Goal: Task Accomplishment & Management: Use online tool/utility

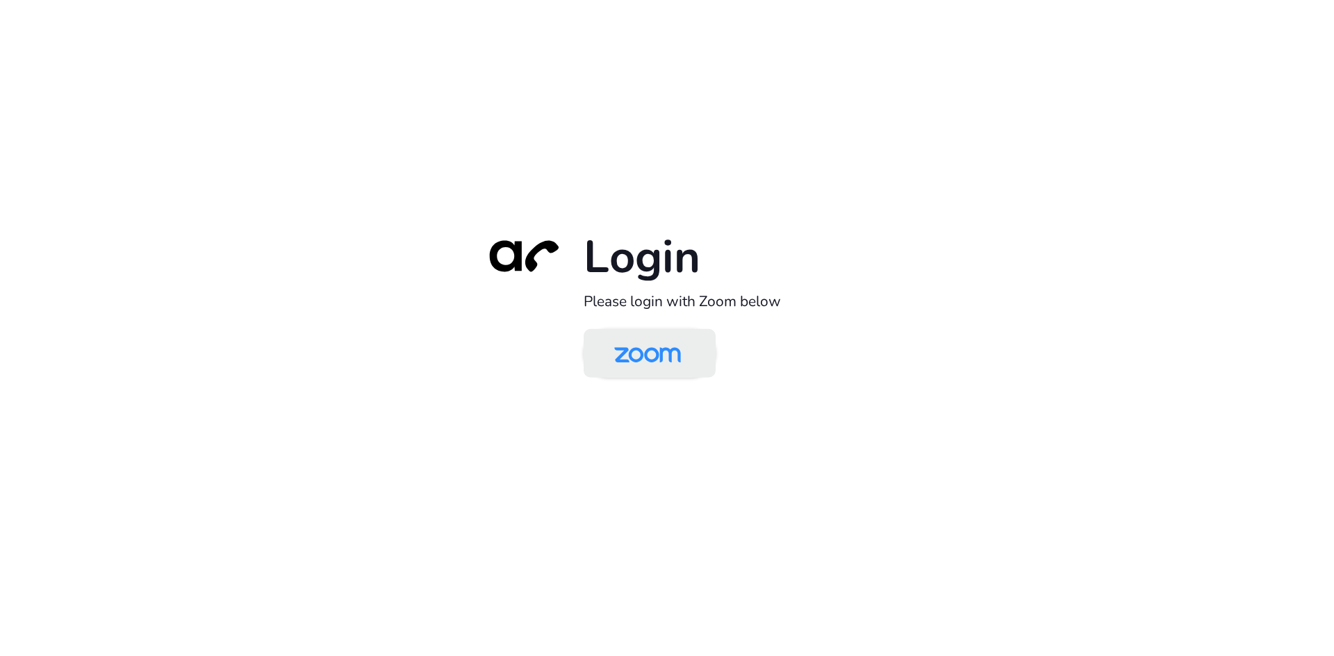
click at [647, 343] on img at bounding box center [647, 354] width 96 height 45
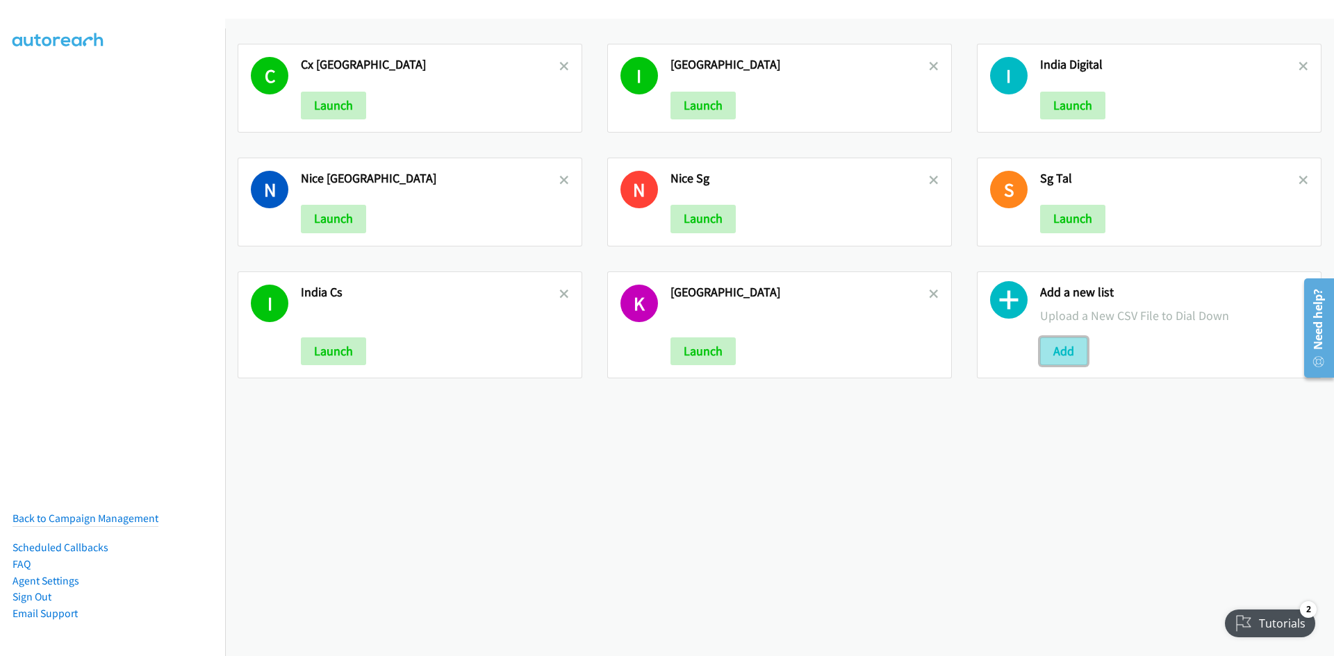
click at [1044, 349] on button "Add" at bounding box center [1063, 352] width 47 height 28
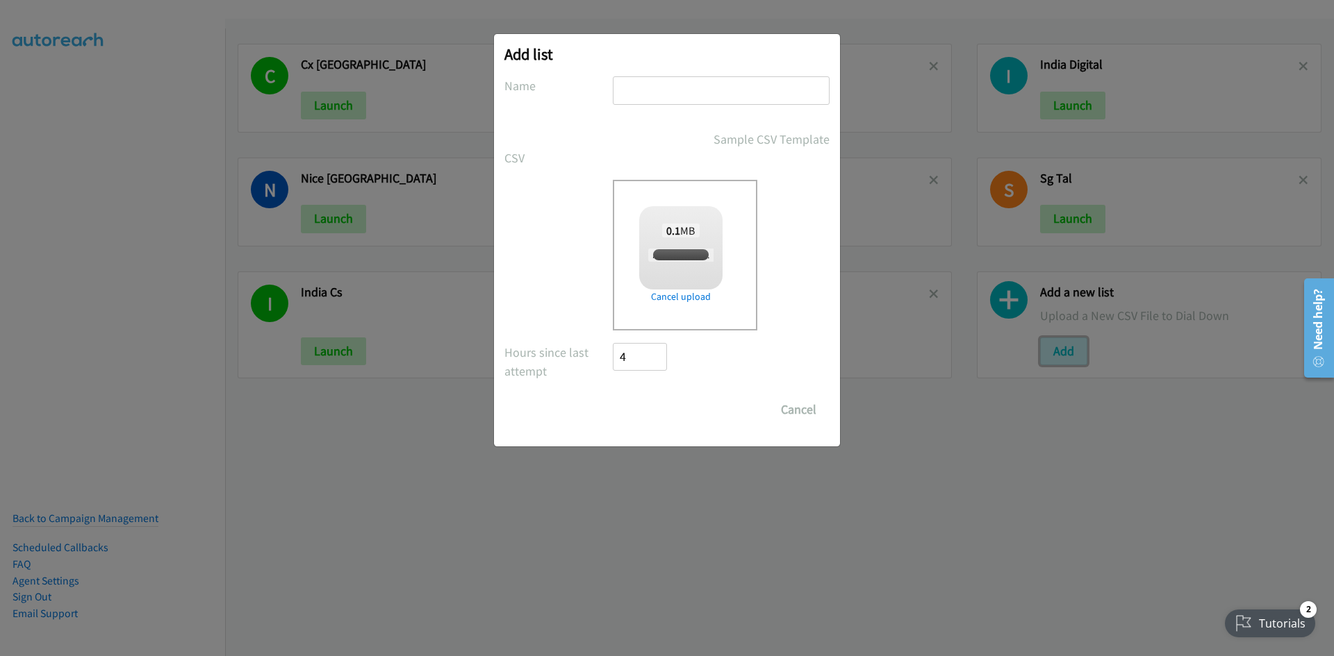
checkbox input "true"
click at [666, 83] on input "text" at bounding box center [721, 90] width 217 height 28
type input "SG TAL"
click at [666, 407] on input "Save List" at bounding box center [649, 410] width 73 height 28
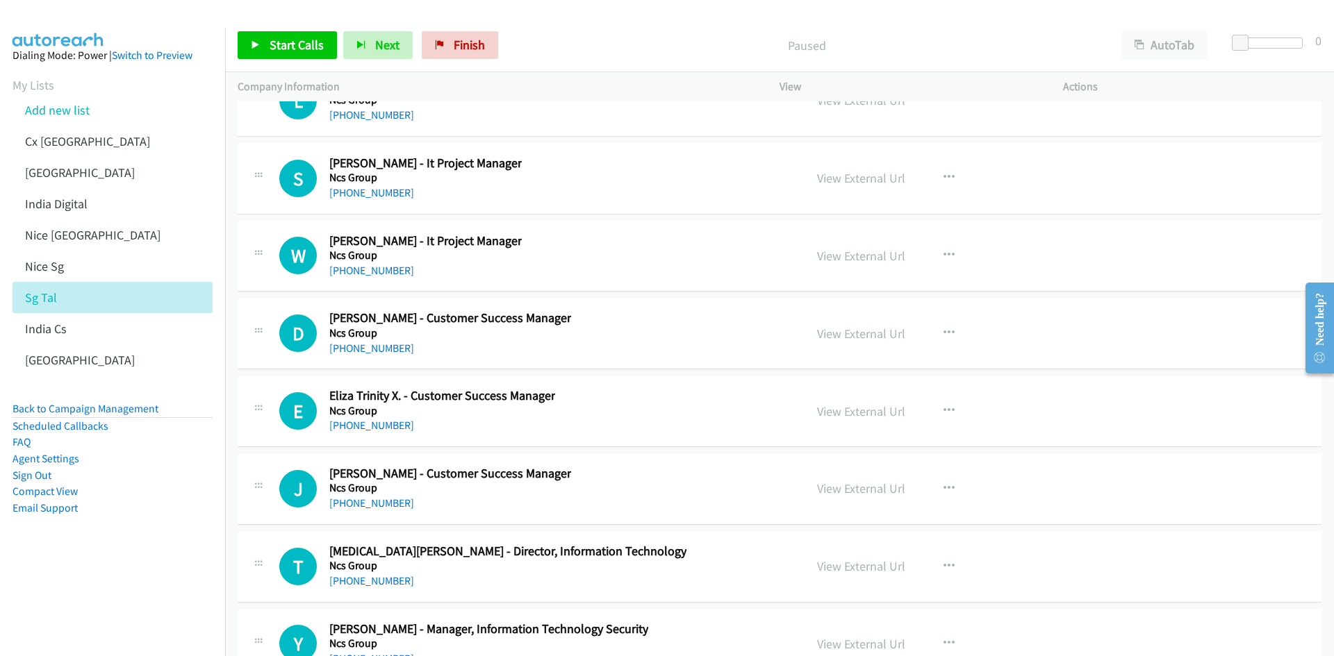
scroll to position [26025, 0]
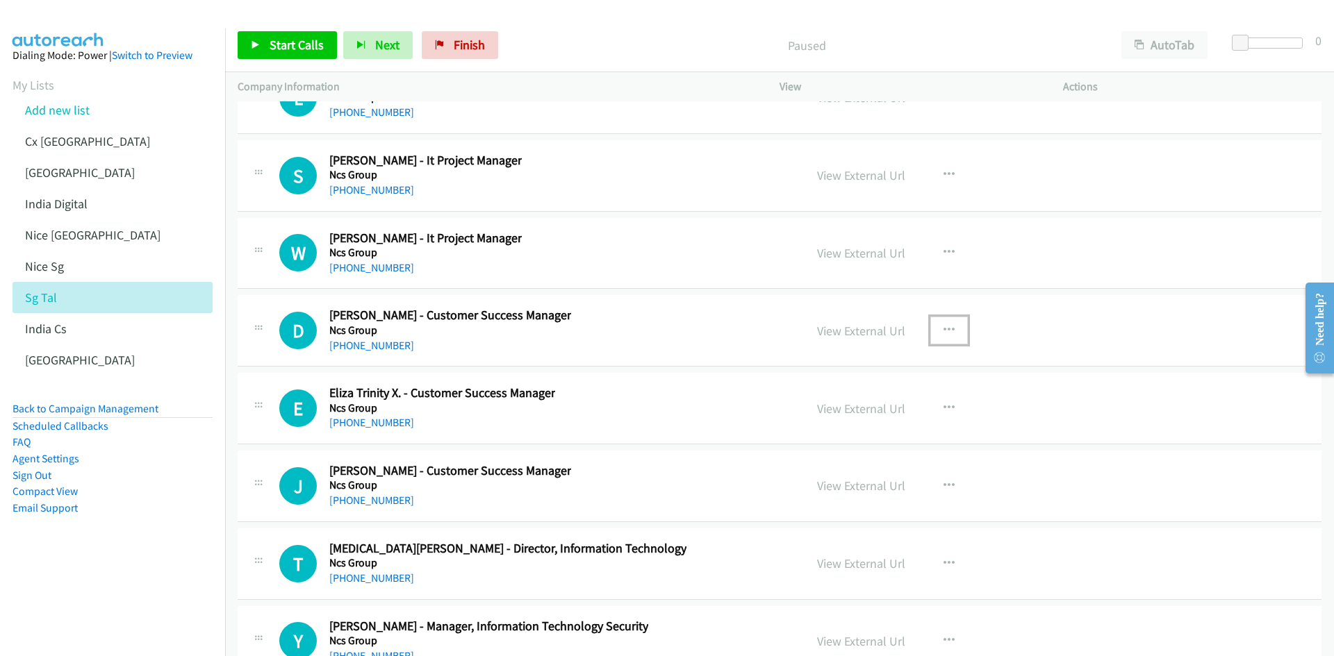
click at [947, 329] on icon "button" at bounding box center [948, 330] width 11 height 11
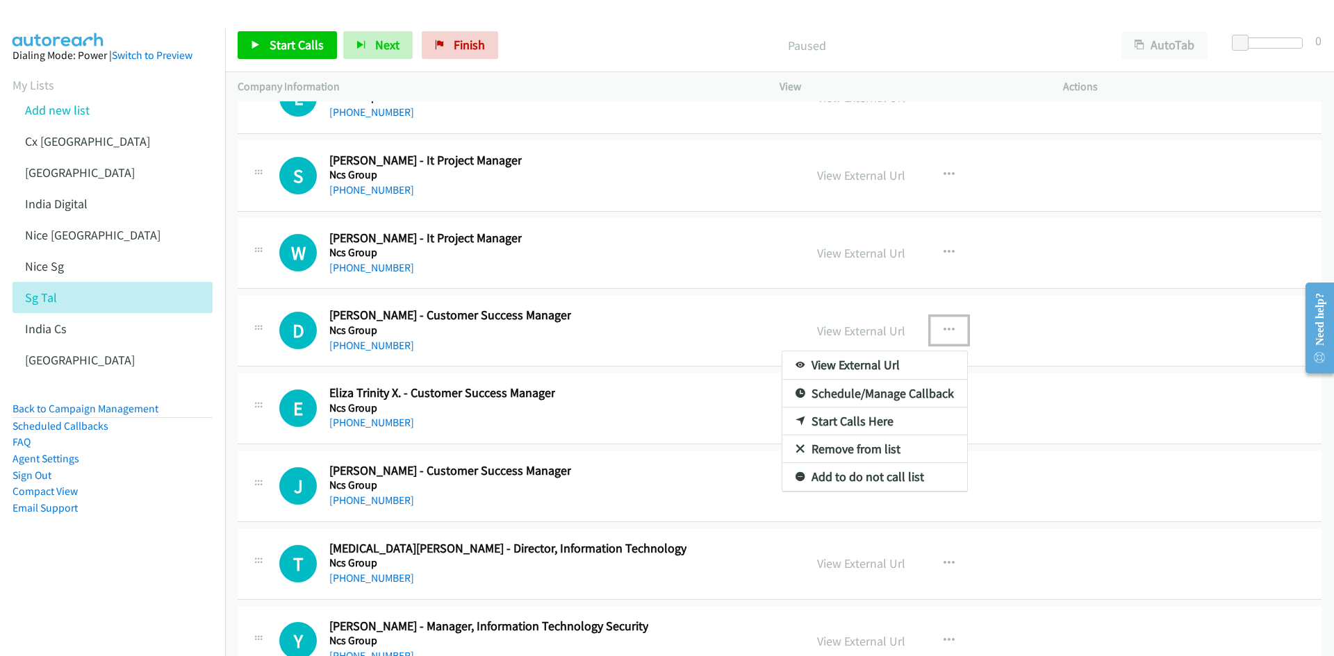
click at [843, 422] on link "Start Calls Here" at bounding box center [874, 422] width 185 height 28
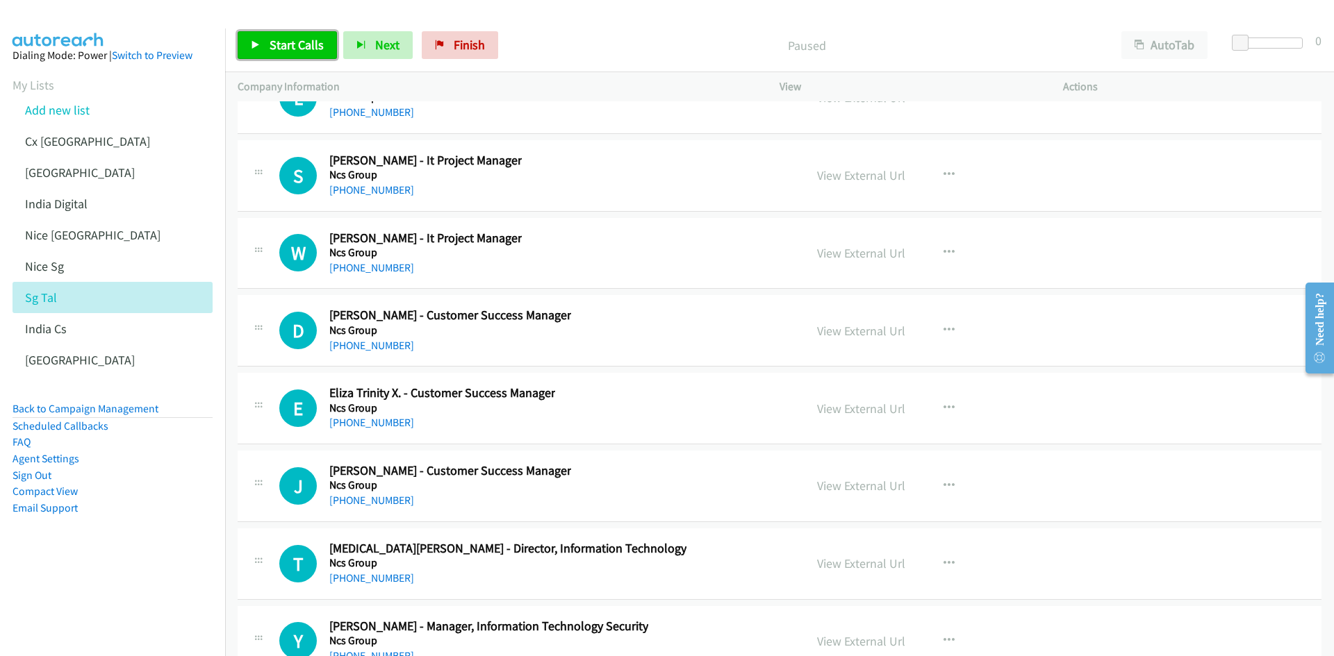
click at [284, 48] on span "Start Calls" at bounding box center [296, 45] width 54 height 16
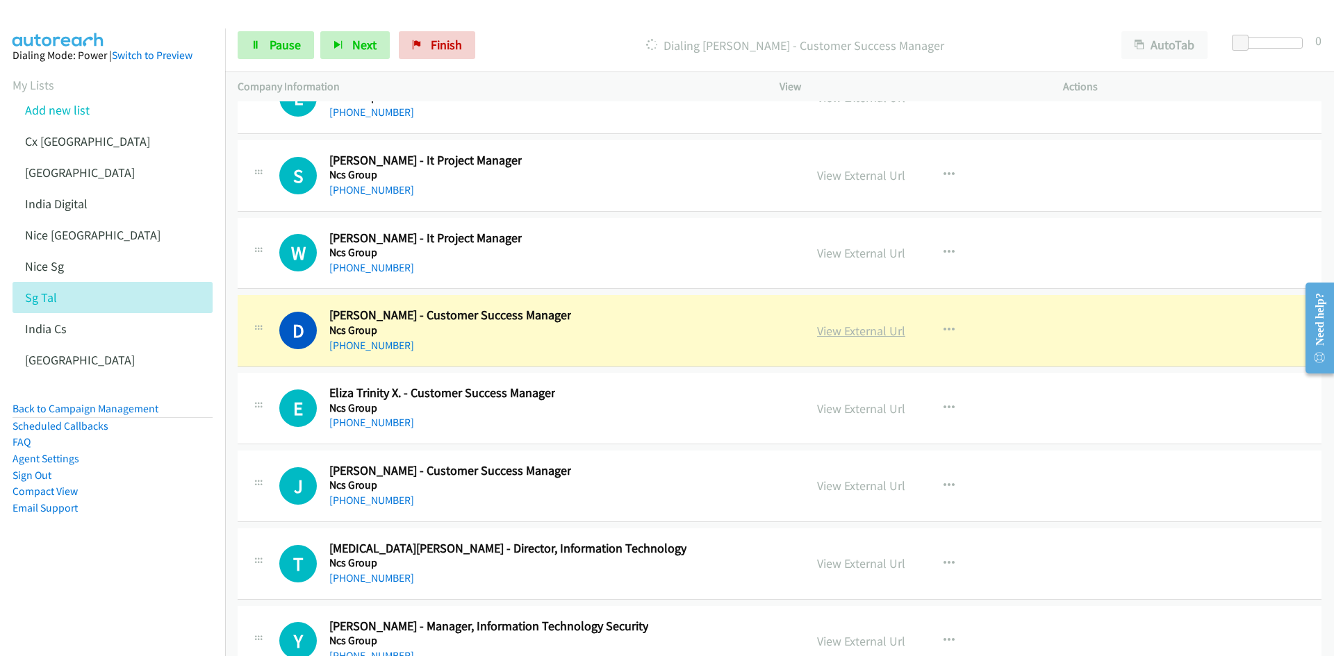
click at [883, 331] on link "View External Url" at bounding box center [861, 331] width 88 height 16
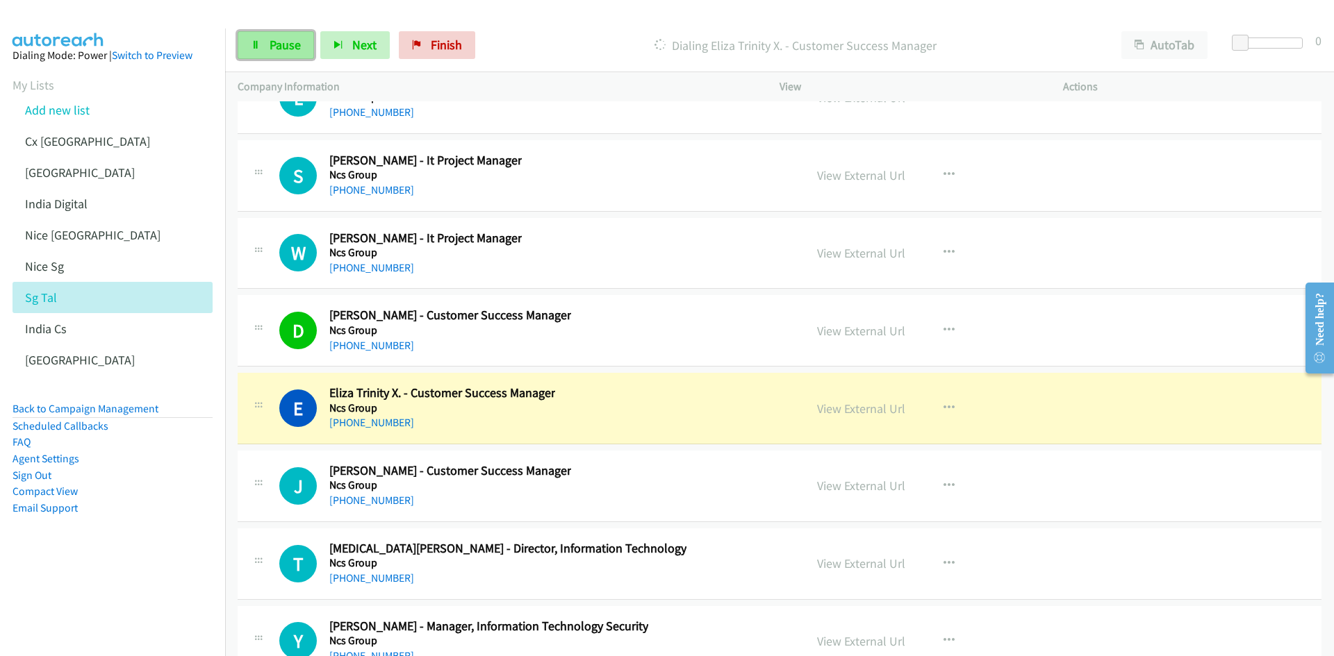
click at [262, 45] on link "Pause" at bounding box center [276, 45] width 76 height 28
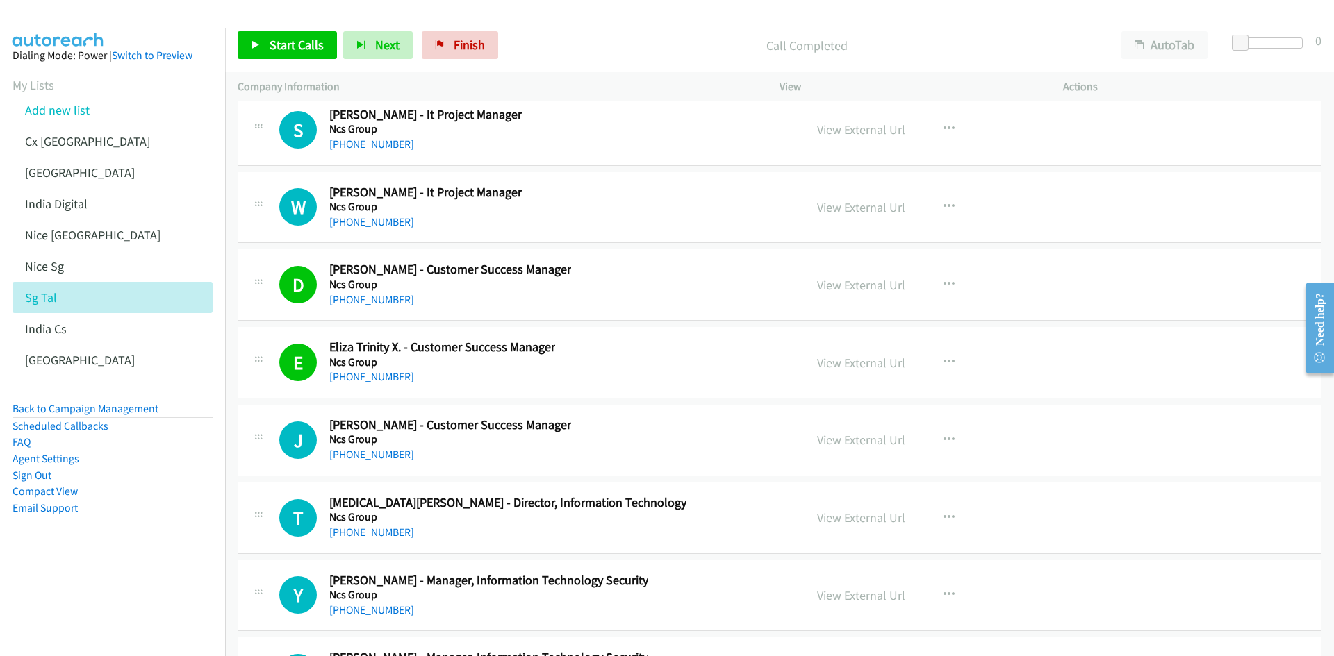
scroll to position [26095, 0]
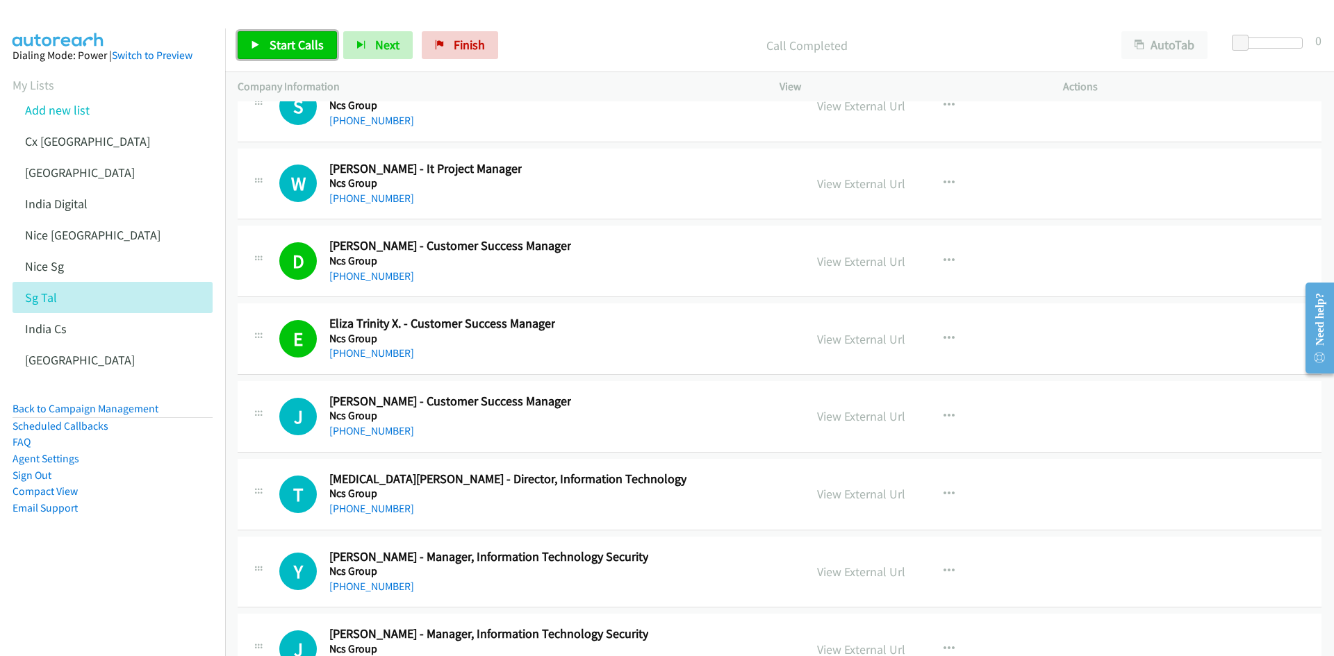
click at [295, 35] on link "Start Calls" at bounding box center [287, 45] width 99 height 28
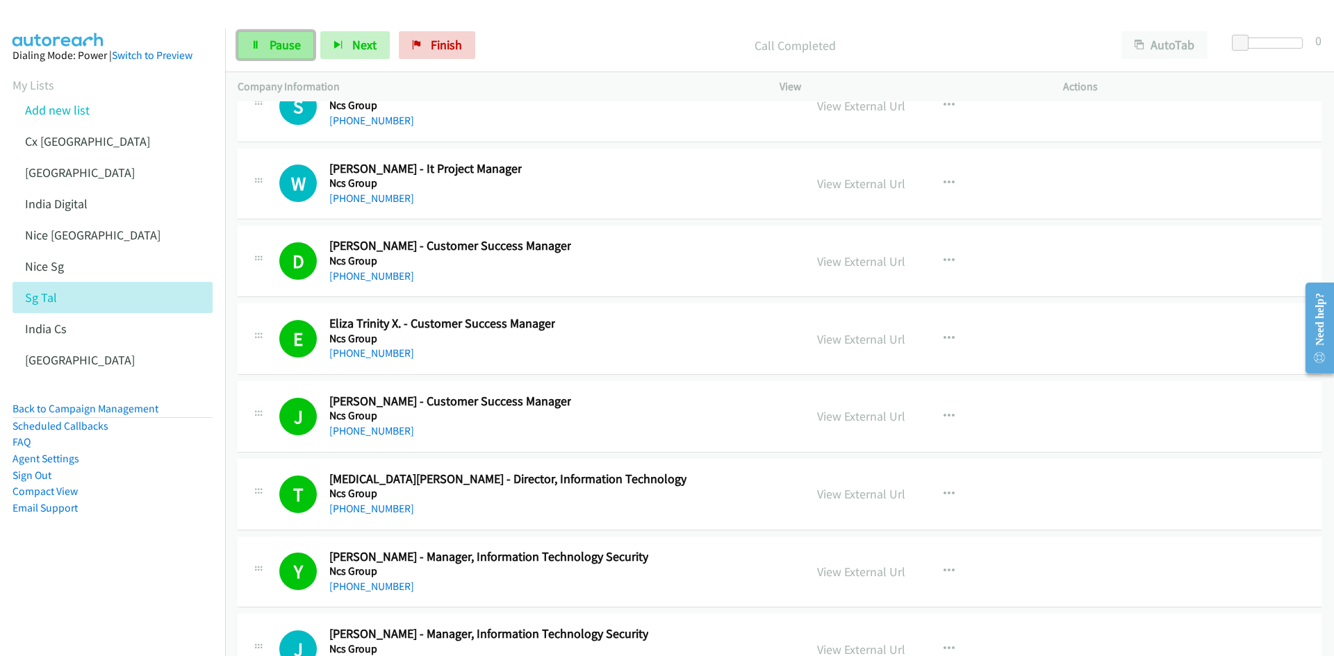
click at [244, 42] on link "Pause" at bounding box center [276, 45] width 76 height 28
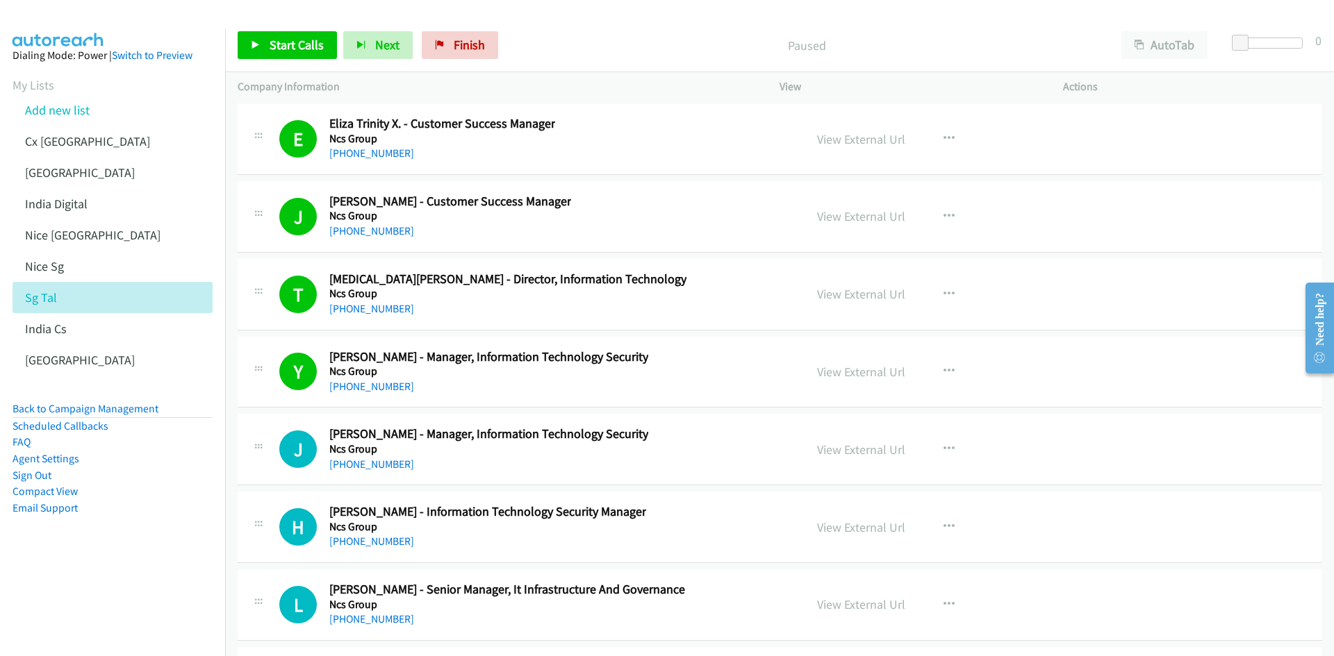
scroll to position [26303, 0]
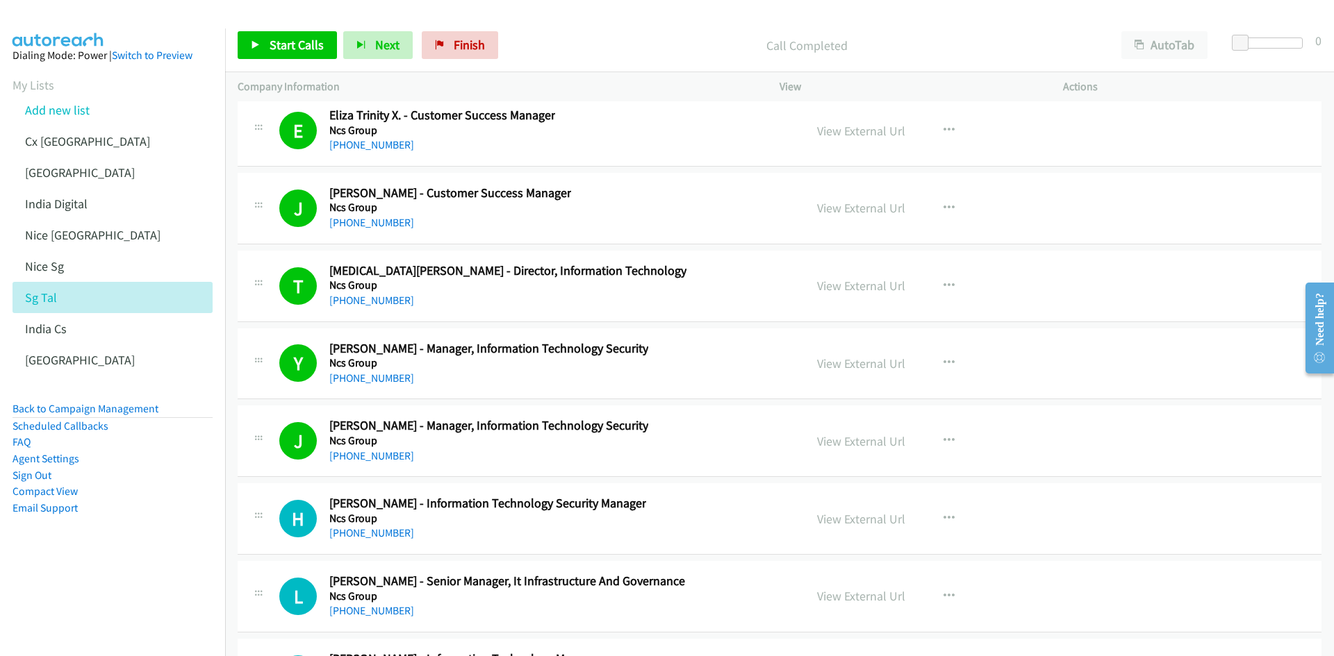
drag, startPoint x: 138, startPoint y: 561, endPoint x: 157, endPoint y: 564, distance: 19.0
click at [138, 561] on aside "Dialing Mode: Power | Switch to Preview My Lists Add new list Cx India India In…" at bounding box center [112, 303] width 225 height 551
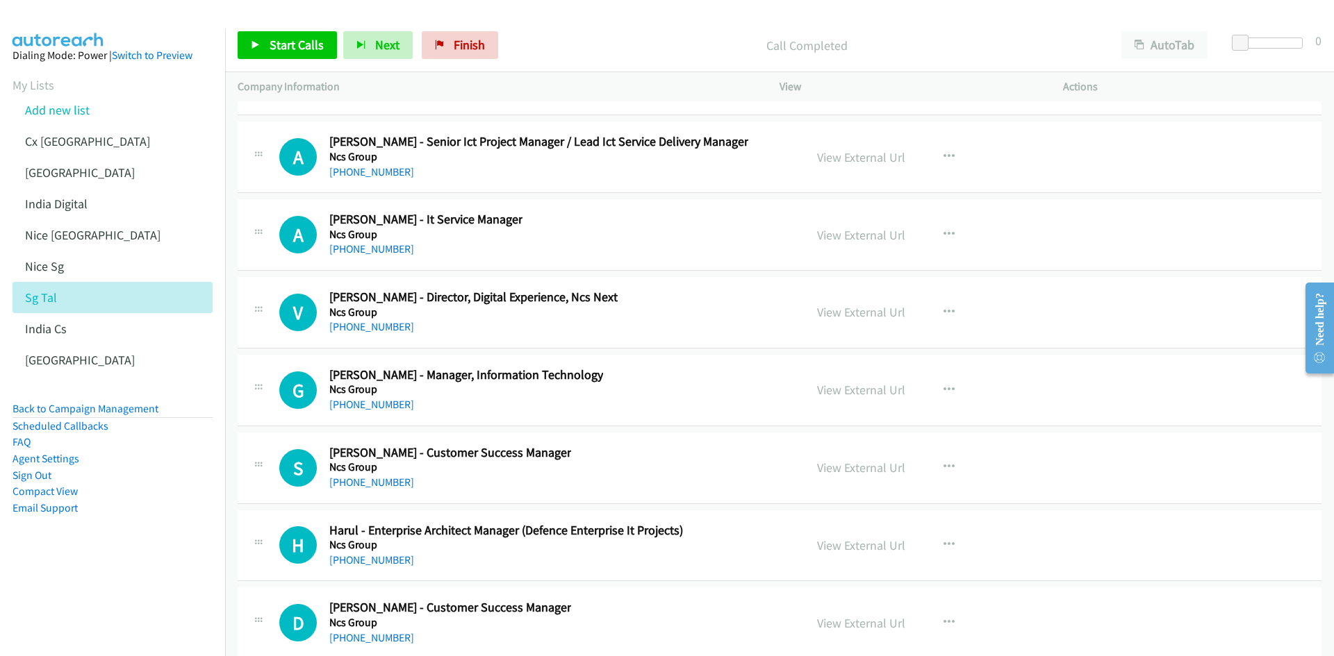
scroll to position [26998, 0]
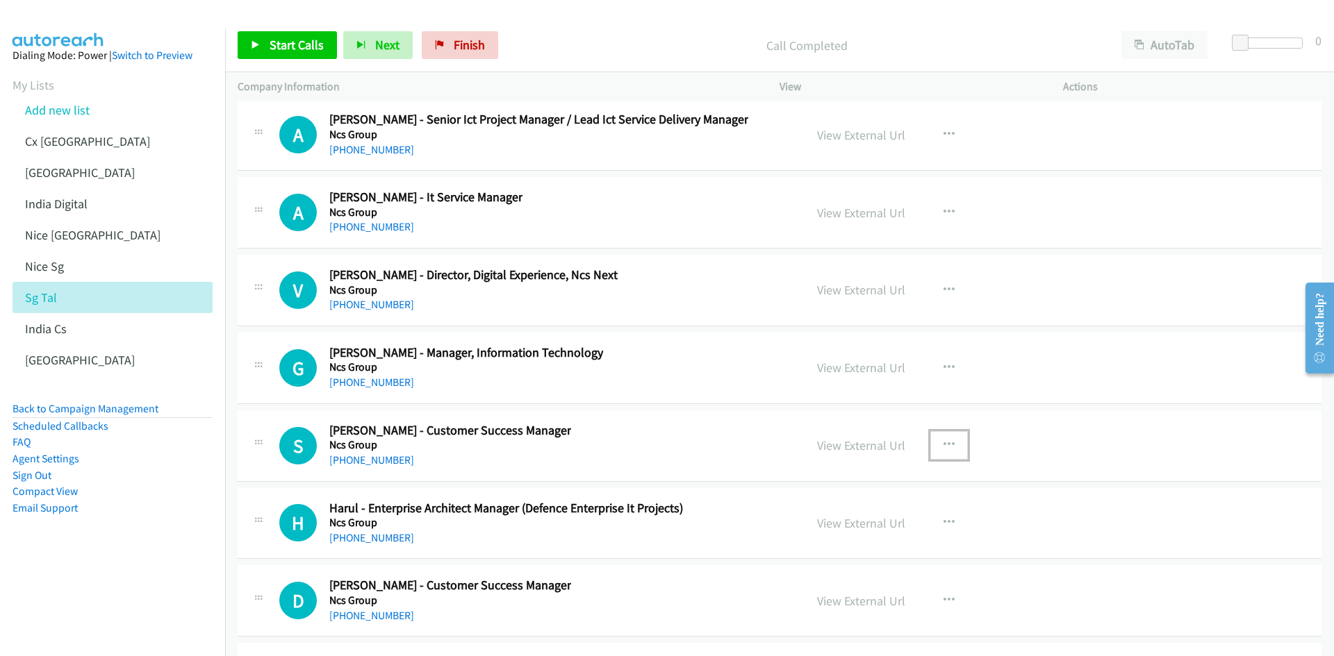
click at [947, 442] on icon "button" at bounding box center [948, 445] width 11 height 11
click at [888, 537] on link "Start Calls Here" at bounding box center [874, 536] width 185 height 28
click at [281, 50] on span "Start Calls" at bounding box center [296, 45] width 54 height 16
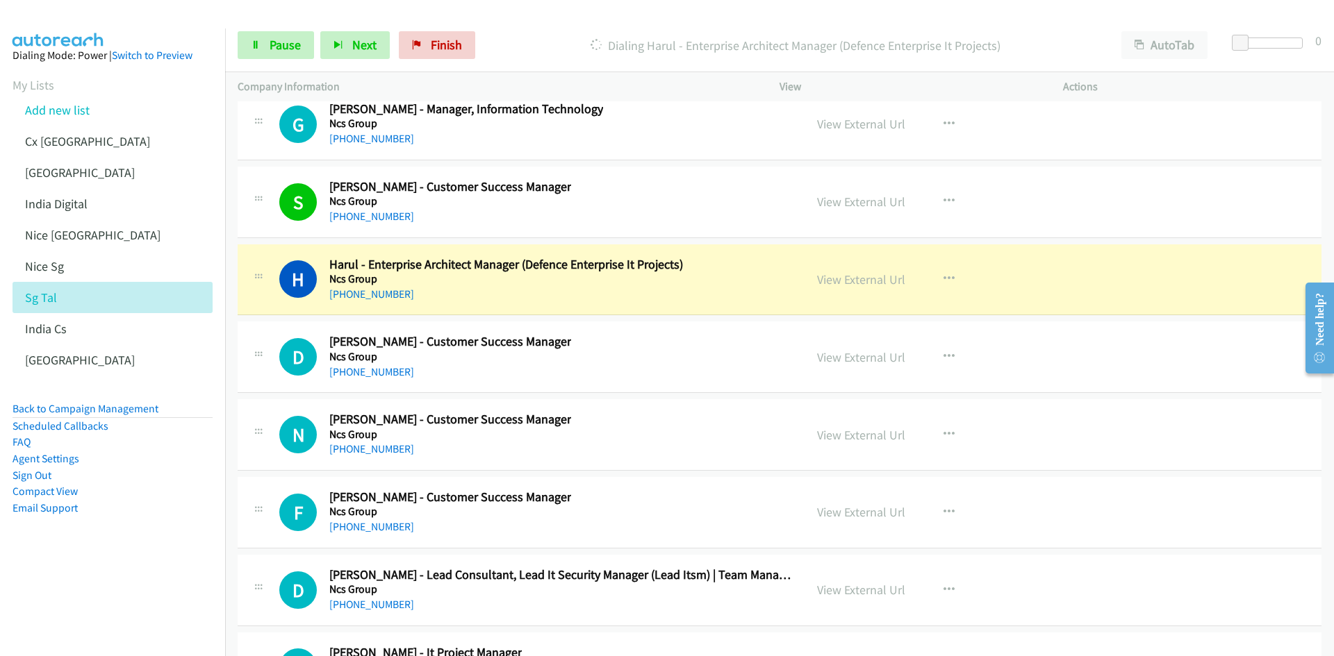
scroll to position [27276, 0]
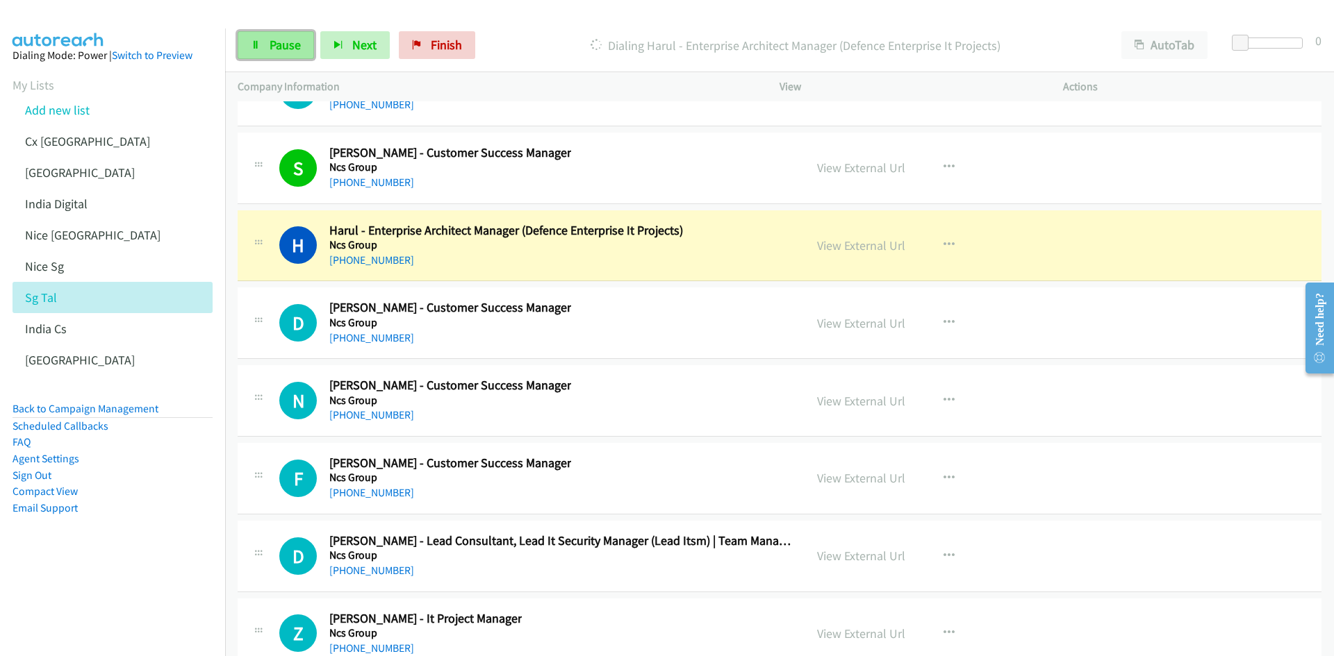
click at [249, 38] on link "Pause" at bounding box center [276, 45] width 76 height 28
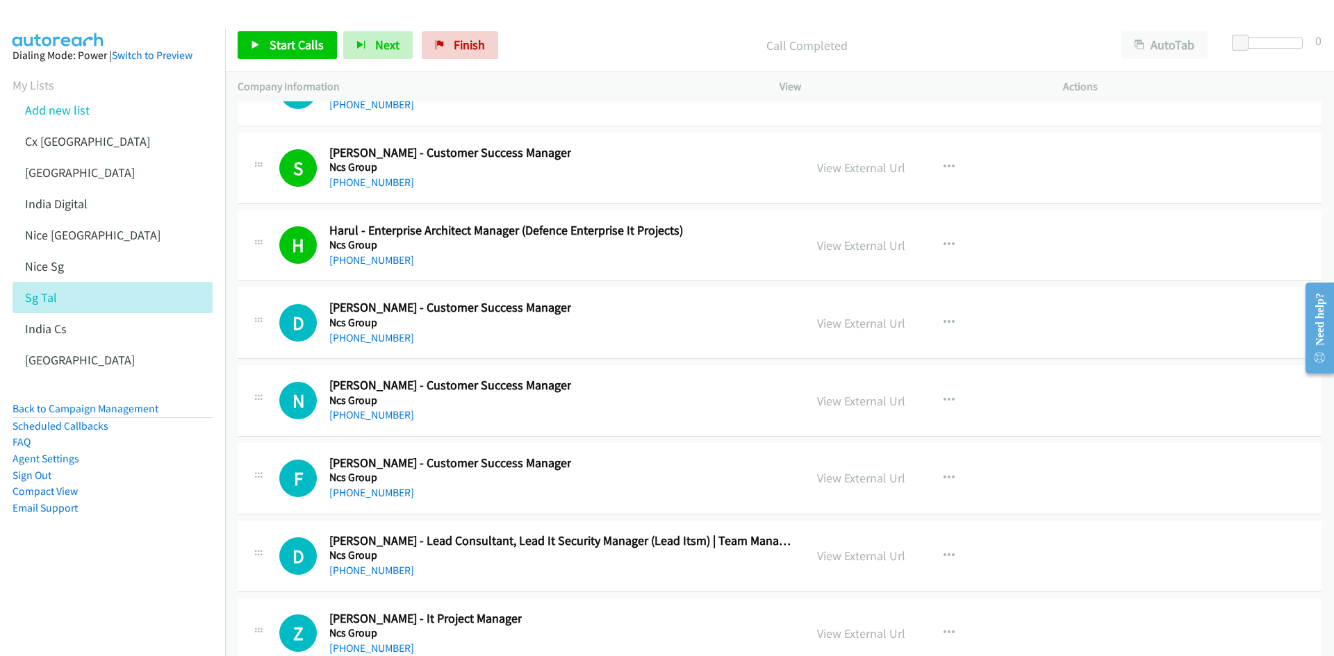
drag, startPoint x: 110, startPoint y: 574, endPoint x: 167, endPoint y: 538, distance: 67.7
click at [110, 574] on aside "Dialing Mode: Power | Switch to Preview My Lists Add new list Cx India India In…" at bounding box center [112, 303] width 225 height 551
click at [943, 320] on icon "button" at bounding box center [948, 322] width 11 height 11
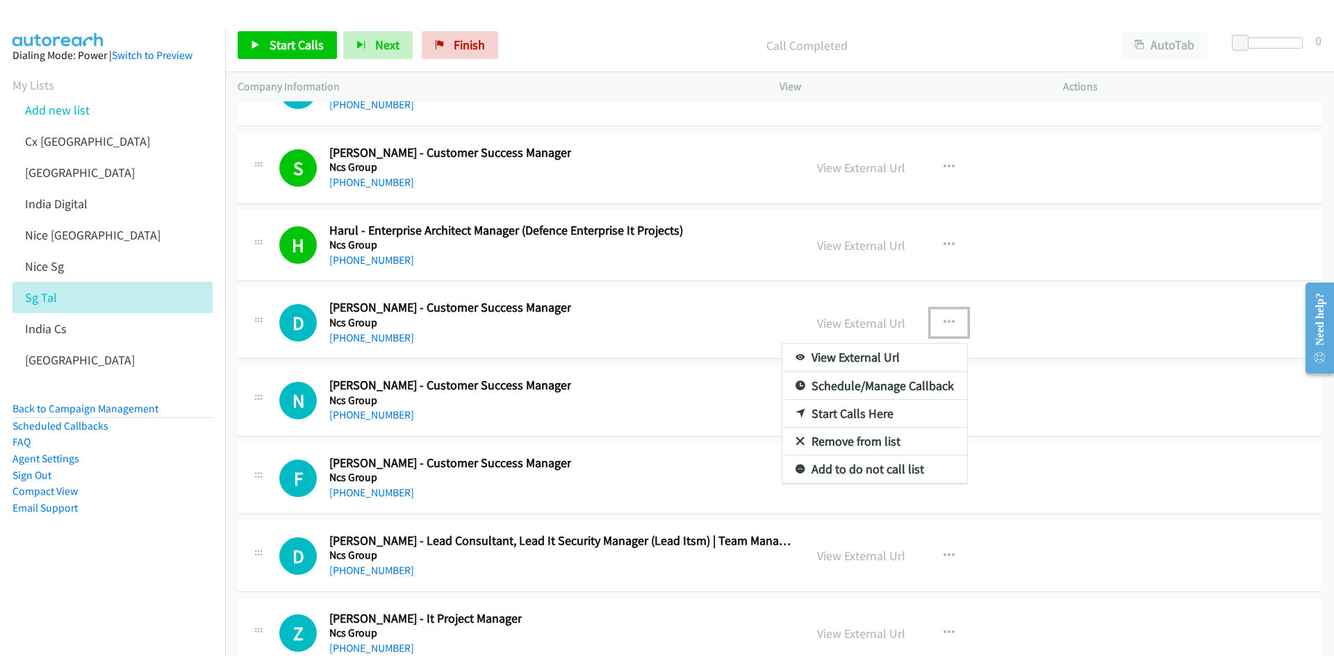
click at [872, 412] on link "Start Calls Here" at bounding box center [874, 414] width 185 height 28
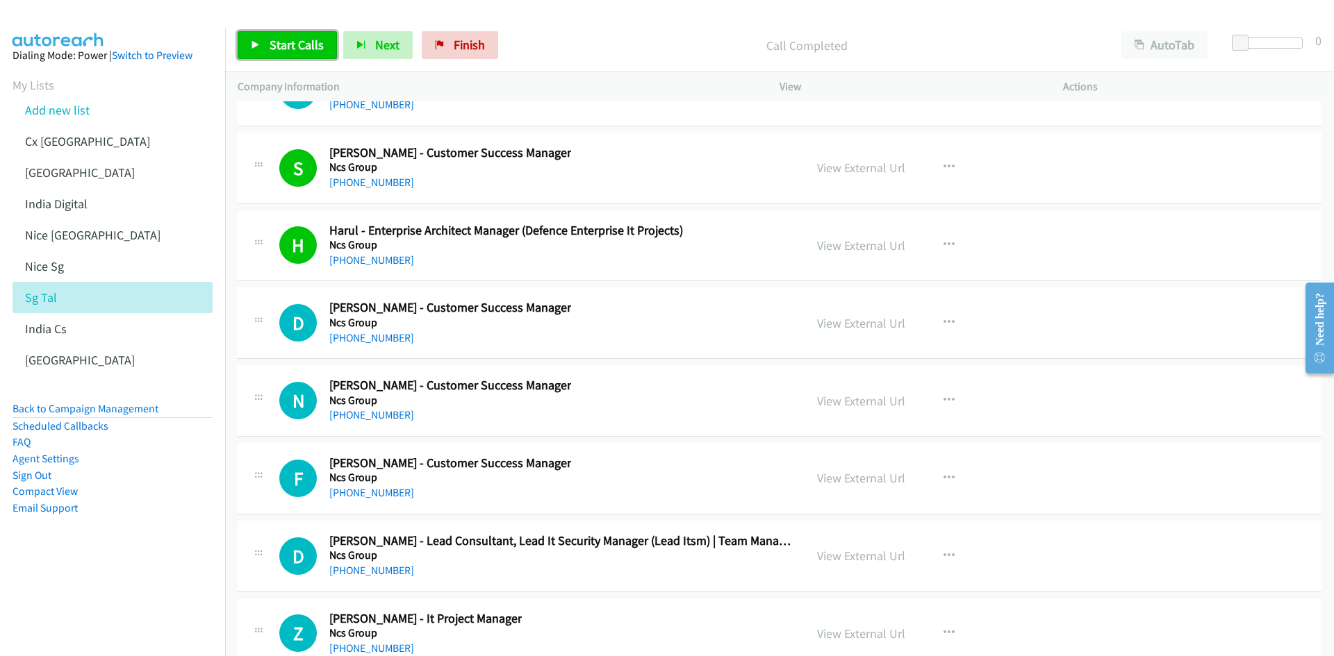
click at [308, 53] on link "Start Calls" at bounding box center [287, 45] width 99 height 28
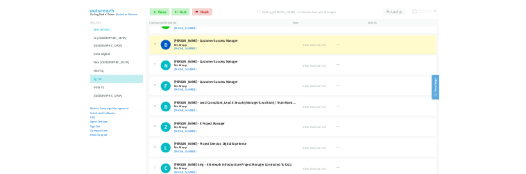
scroll to position [27415, 0]
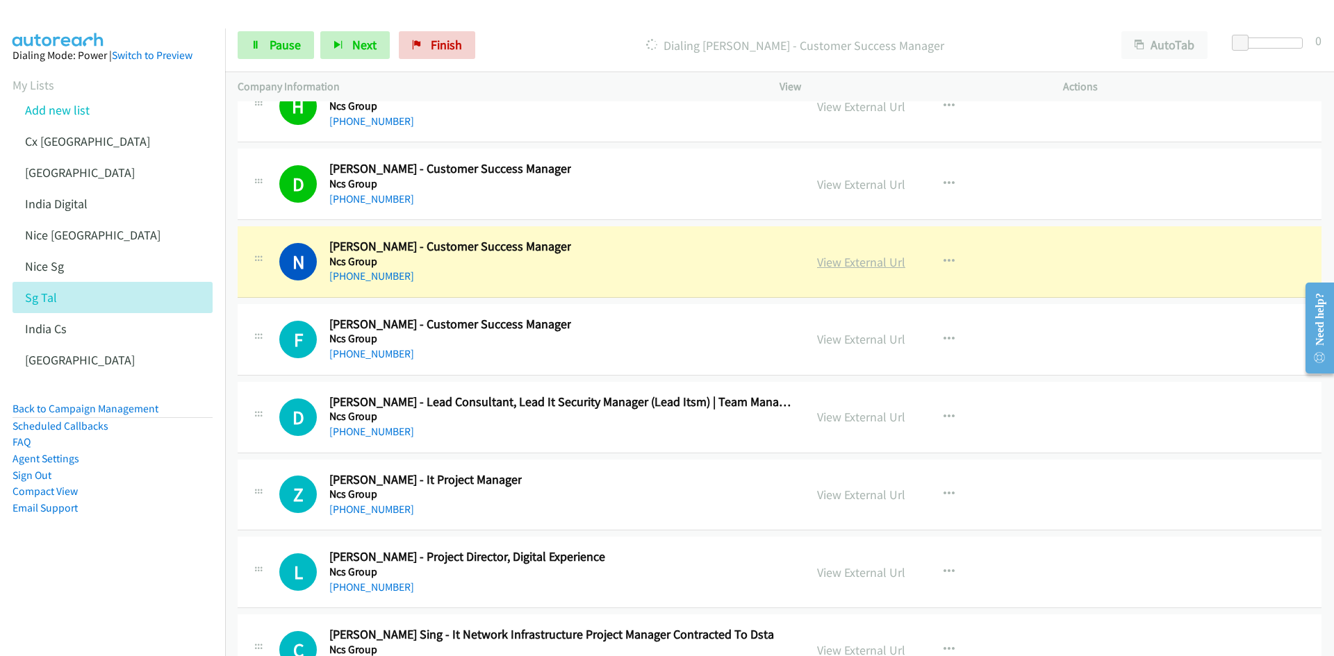
click at [870, 261] on link "View External Url" at bounding box center [861, 262] width 88 height 16
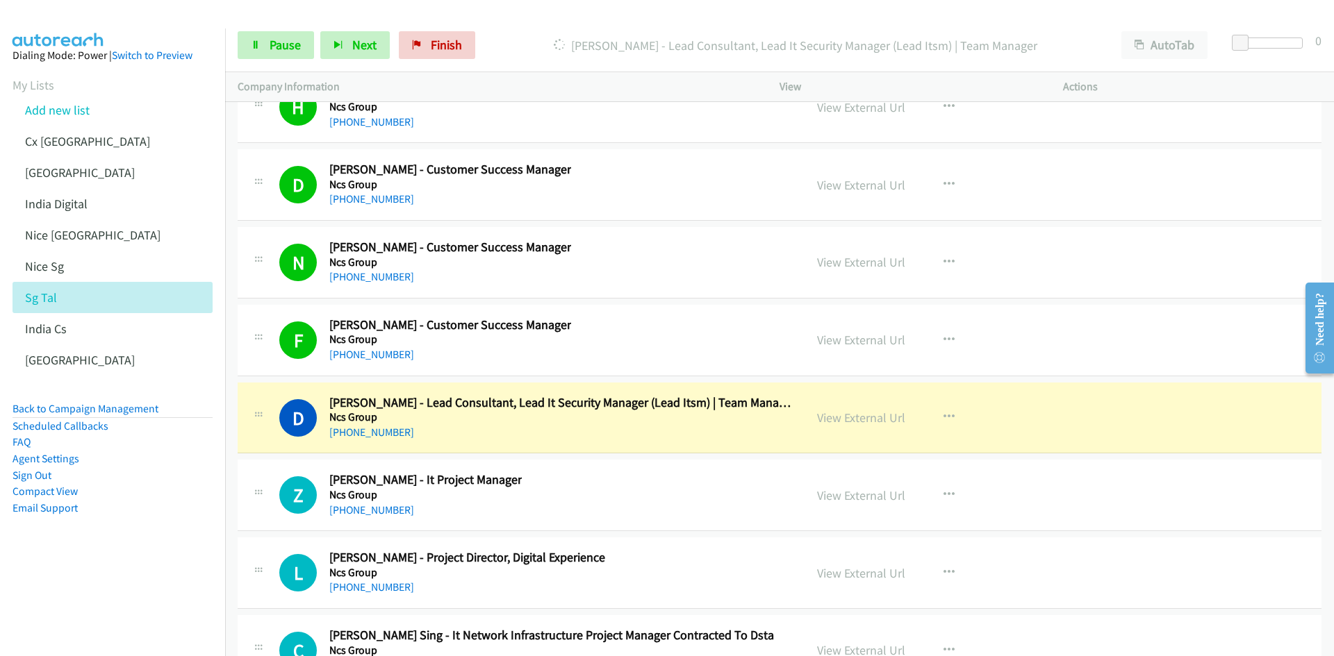
drag, startPoint x: 79, startPoint y: 583, endPoint x: 135, endPoint y: 560, distance: 60.1
click at [79, 583] on nav "Dialing Mode: Power | Switch to Preview My Lists Add new list Cx India India In…" at bounding box center [113, 356] width 226 height 656
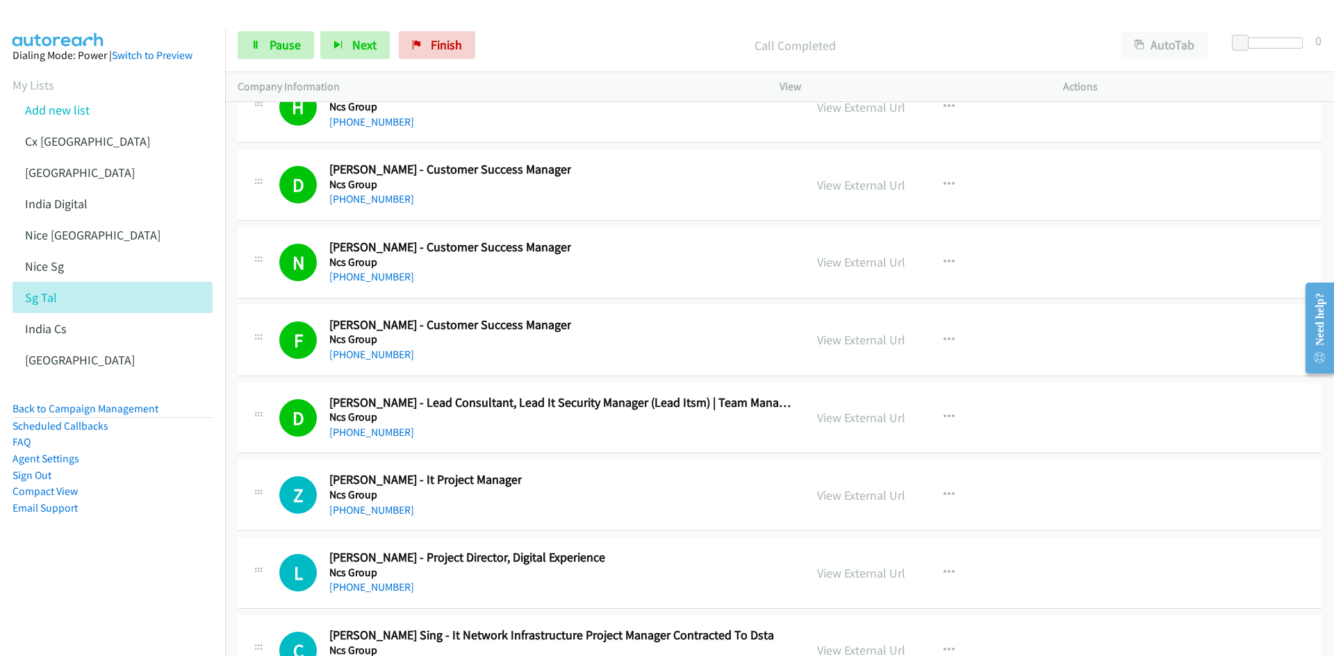
scroll to position [27484, 0]
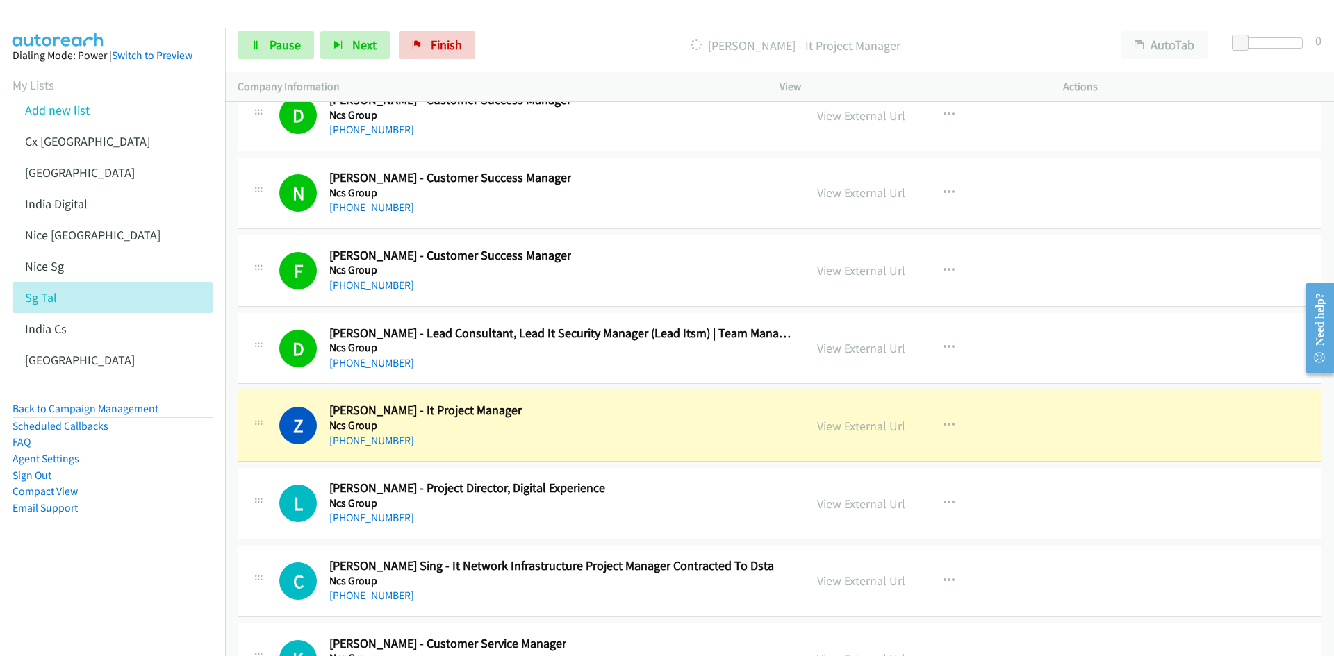
drag, startPoint x: 237, startPoint y: 17, endPoint x: 241, endPoint y: 25, distance: 8.7
click at [237, 17] on div at bounding box center [660, 26] width 1321 height 53
click at [263, 43] on link "Pause" at bounding box center [276, 45] width 76 height 28
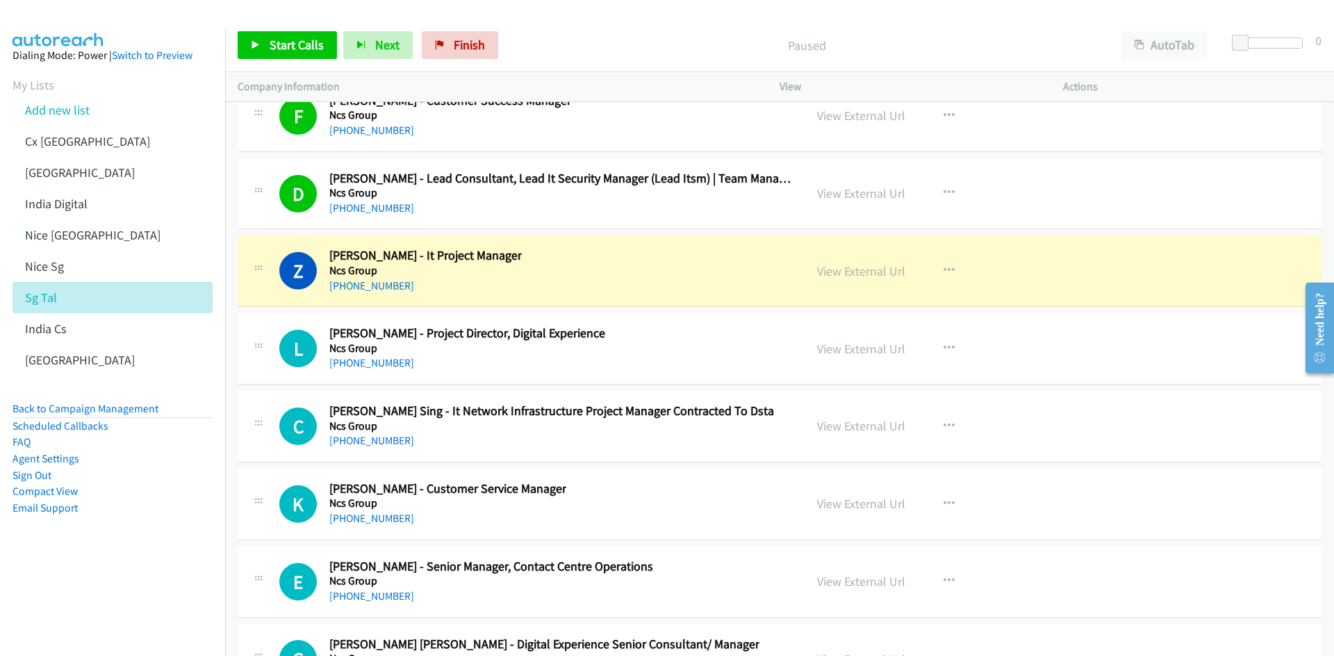
scroll to position [27692, 0]
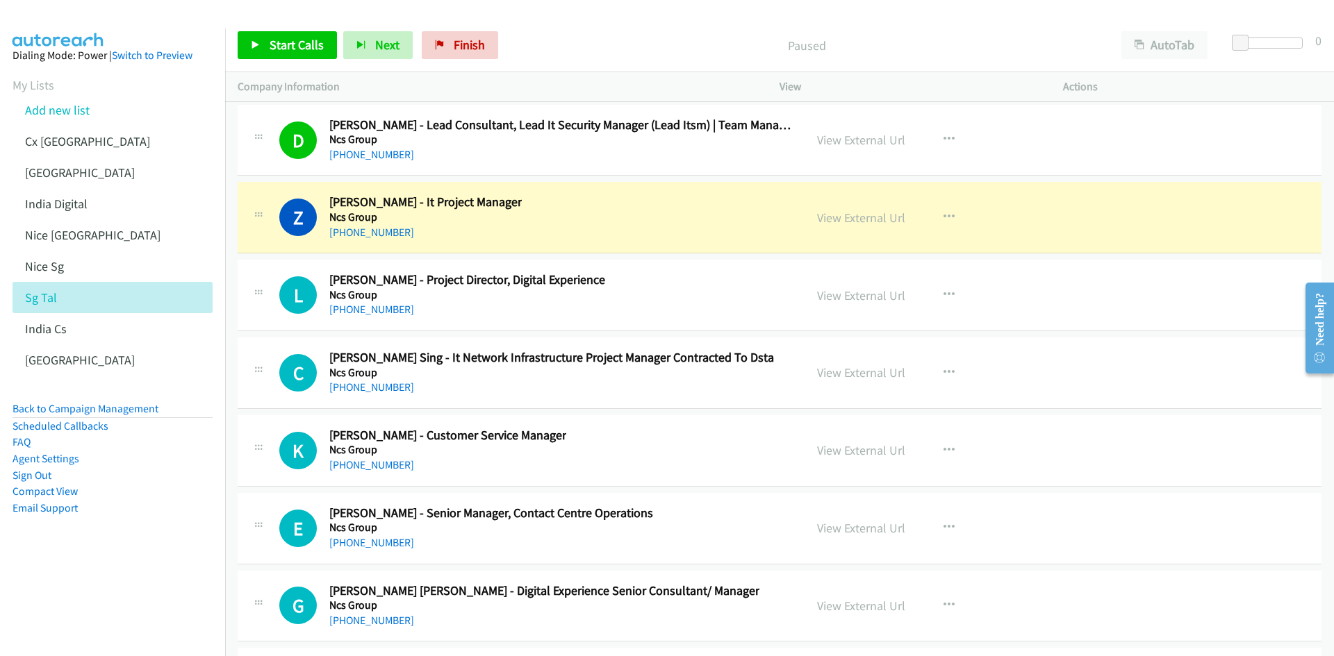
click at [99, 598] on nav "Dialing Mode: Power | Switch to Preview My Lists Add new list Cx India India In…" at bounding box center [113, 356] width 226 height 656
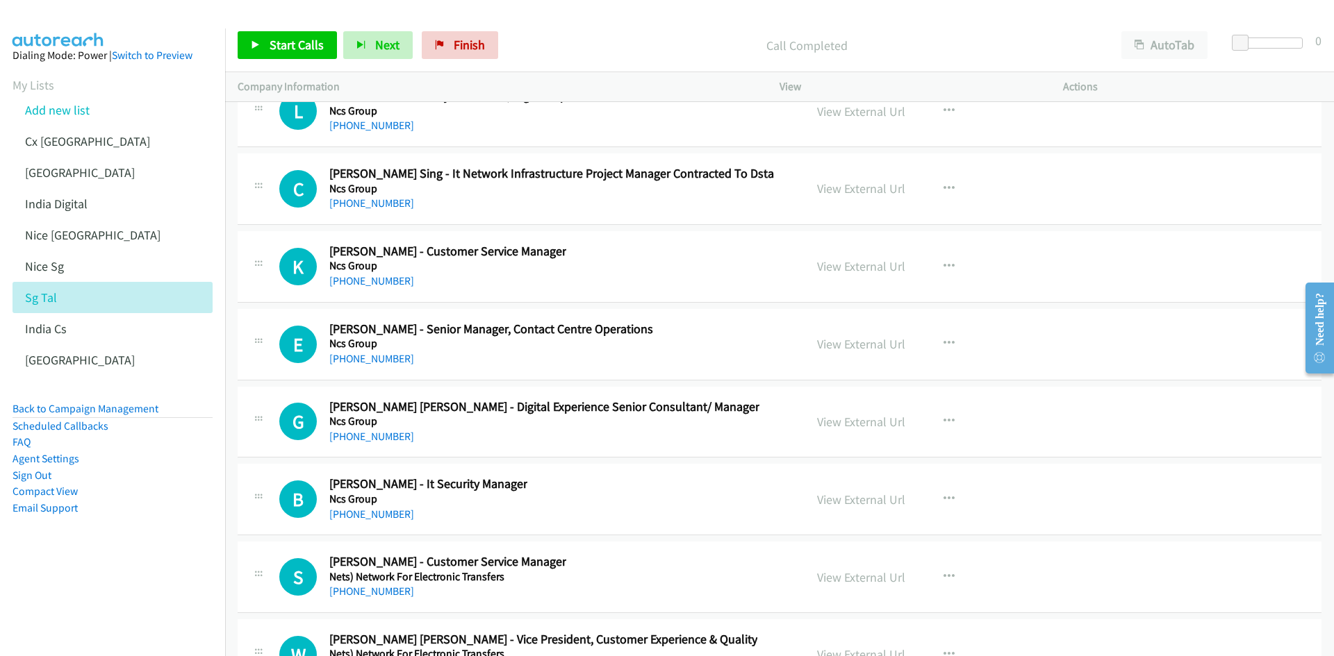
scroll to position [27901, 0]
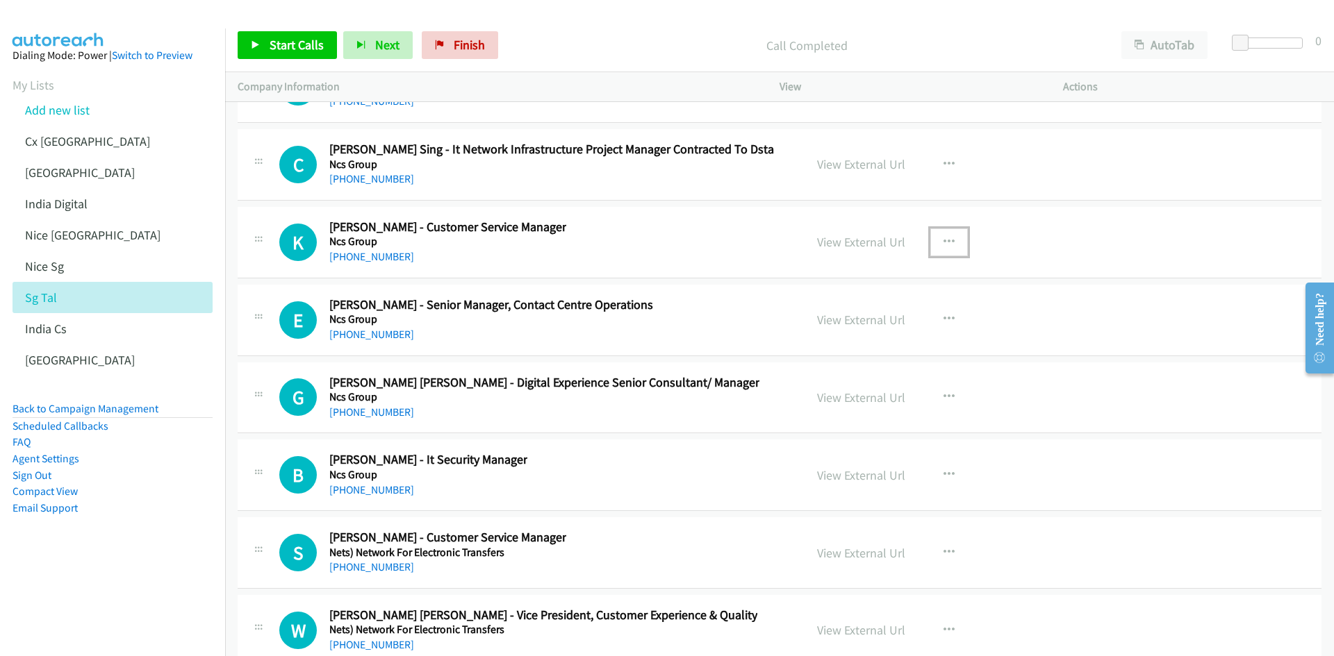
click at [943, 239] on icon "button" at bounding box center [948, 242] width 11 height 11
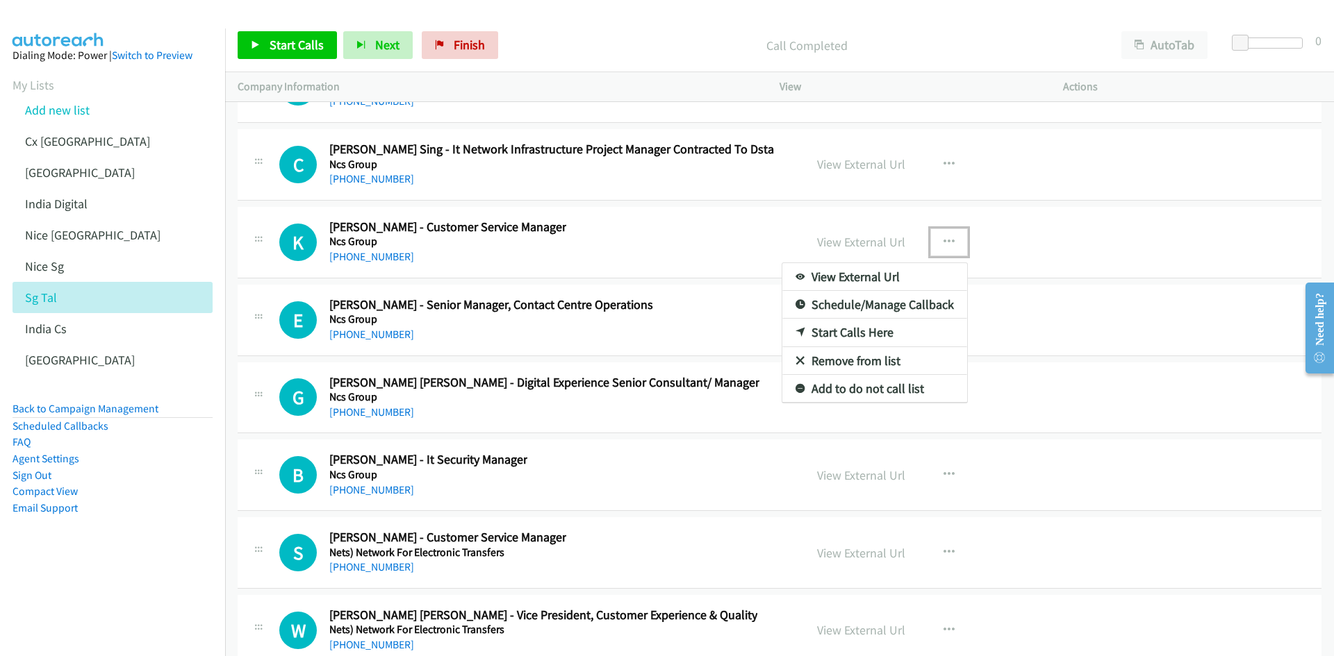
click at [872, 332] on link "Start Calls Here" at bounding box center [874, 333] width 185 height 28
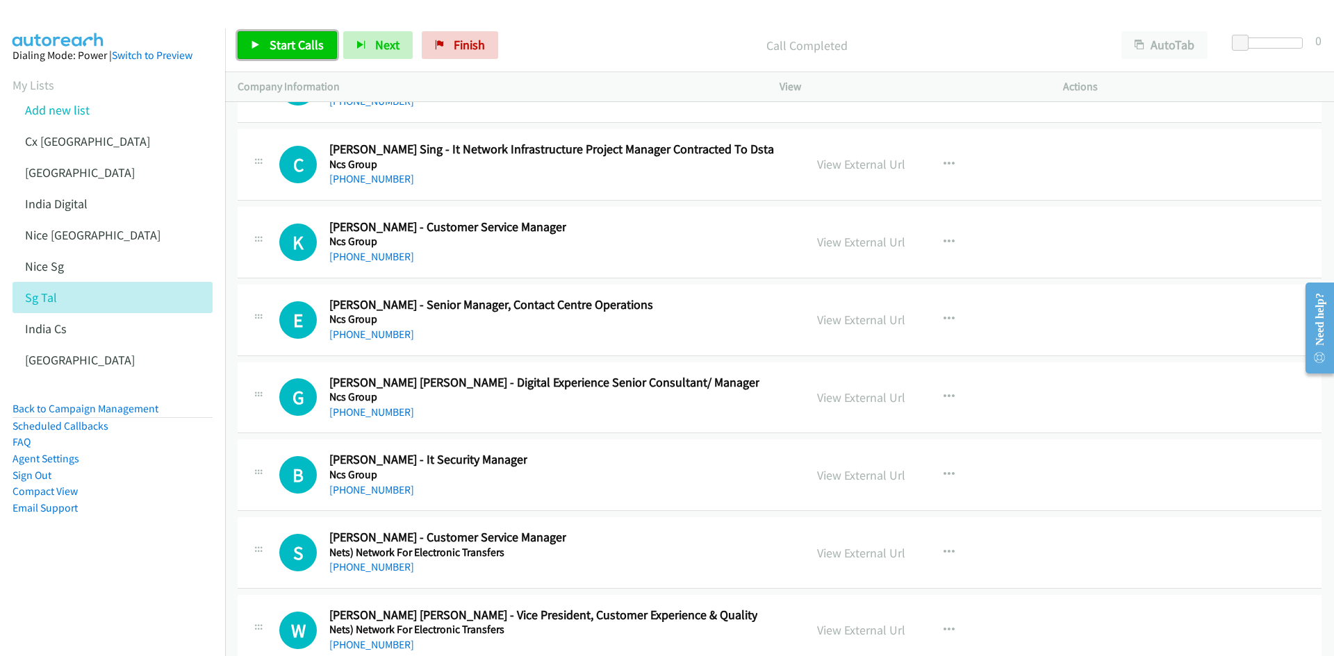
click at [280, 40] on span "Start Calls" at bounding box center [296, 45] width 54 height 16
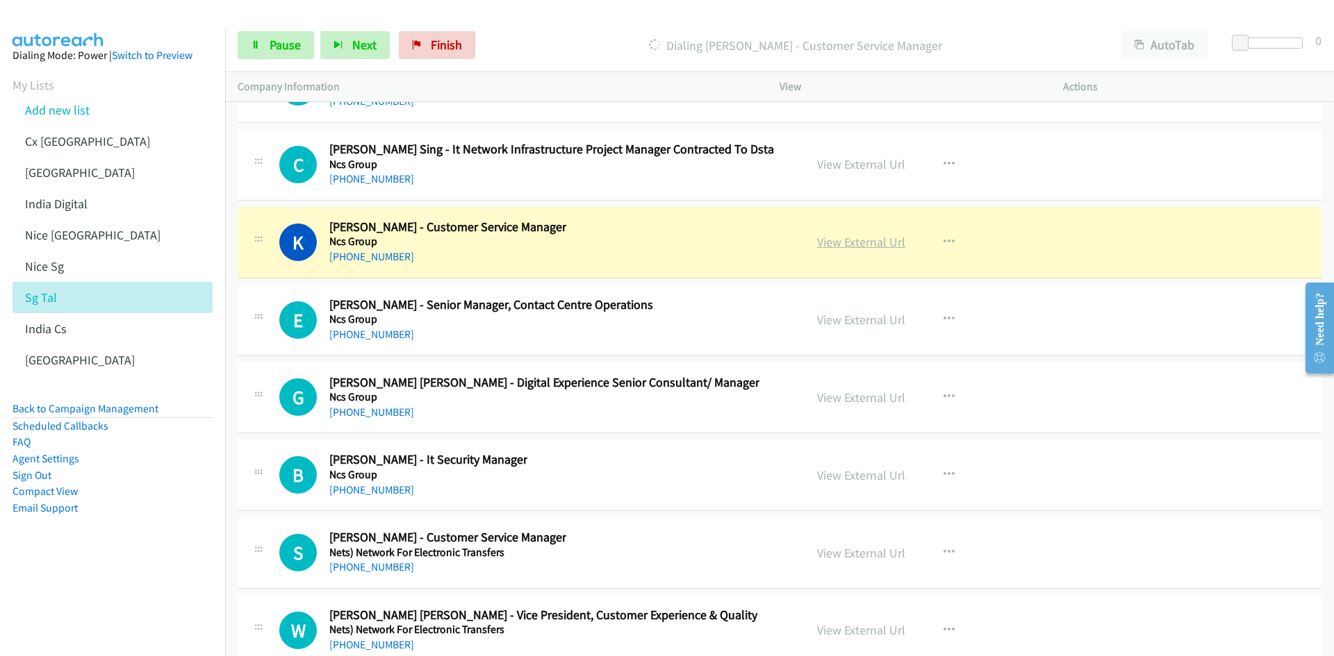
click at [840, 245] on link "View External Url" at bounding box center [861, 242] width 88 height 16
click at [267, 40] on link "Pause" at bounding box center [276, 45] width 76 height 28
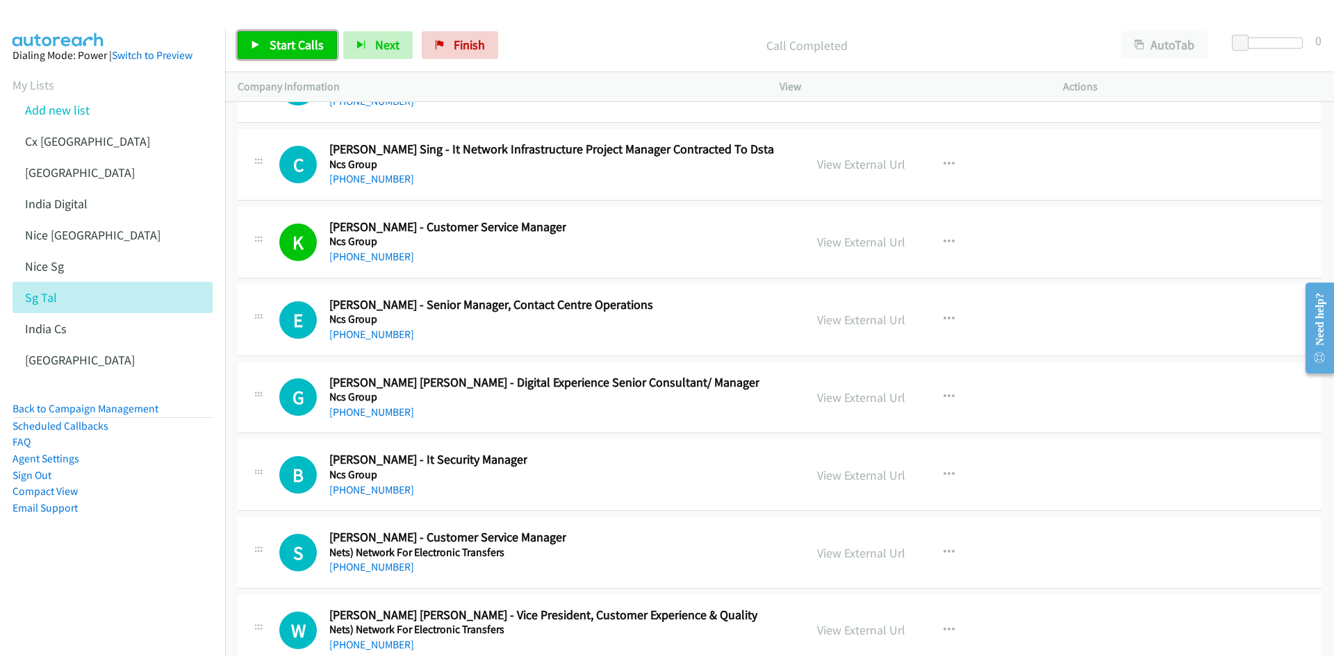
click at [265, 39] on link "Start Calls" at bounding box center [287, 45] width 99 height 28
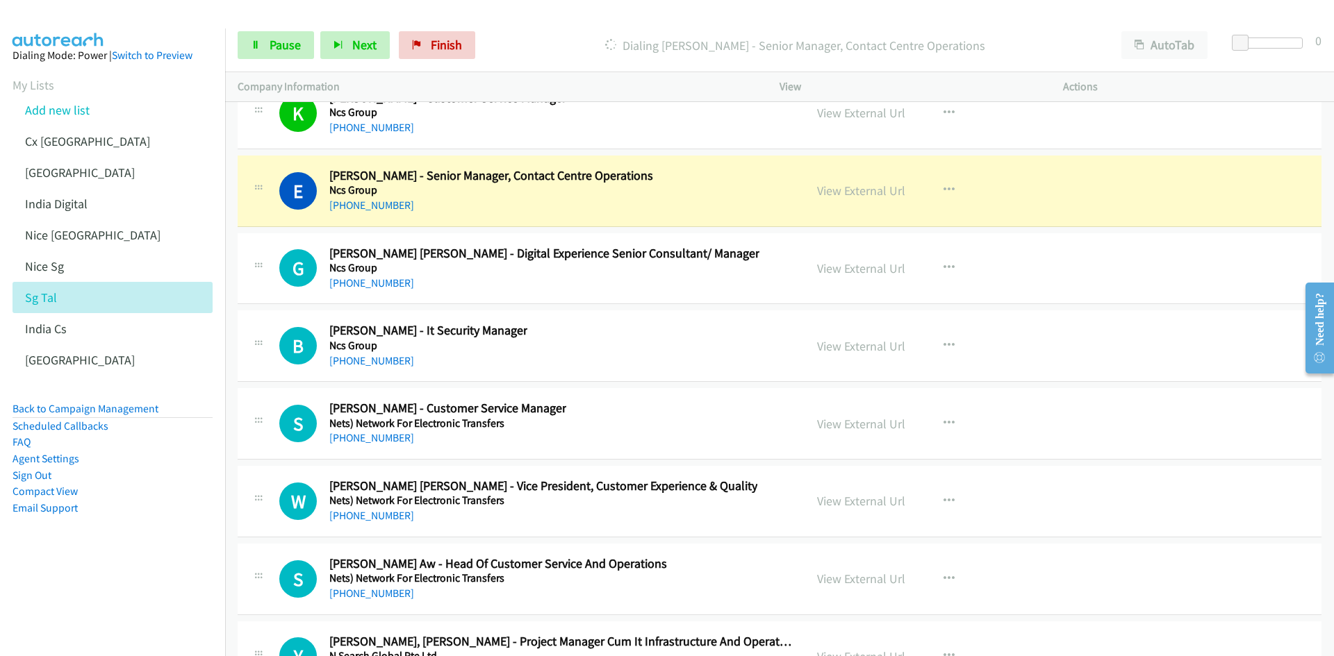
scroll to position [28040, 0]
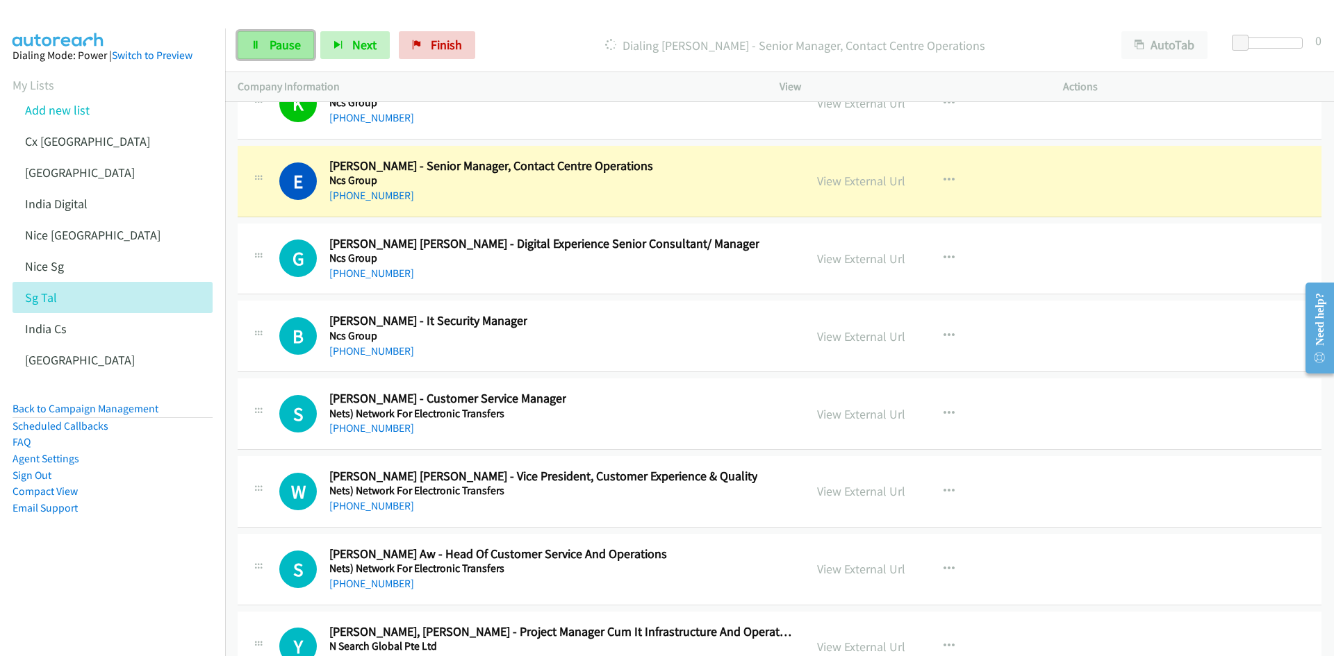
click at [274, 47] on span "Pause" at bounding box center [284, 45] width 31 height 16
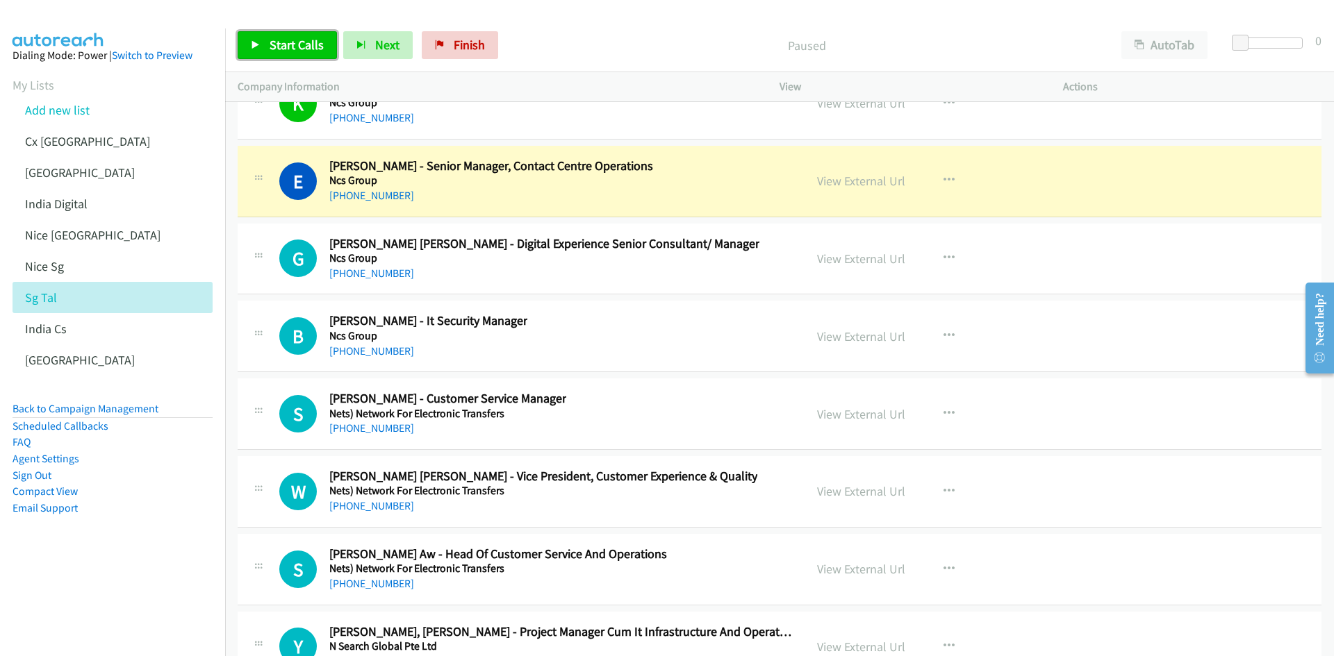
click at [269, 51] on span "Start Calls" at bounding box center [296, 45] width 54 height 16
drag, startPoint x: 86, startPoint y: 587, endPoint x: 113, endPoint y: 574, distance: 29.8
click at [87, 587] on nav "Dialing Mode: Power | Switch to Preview My Lists Add new list Cx India India In…" at bounding box center [113, 356] width 226 height 656
click at [847, 185] on link "View External Url" at bounding box center [861, 181] width 88 height 16
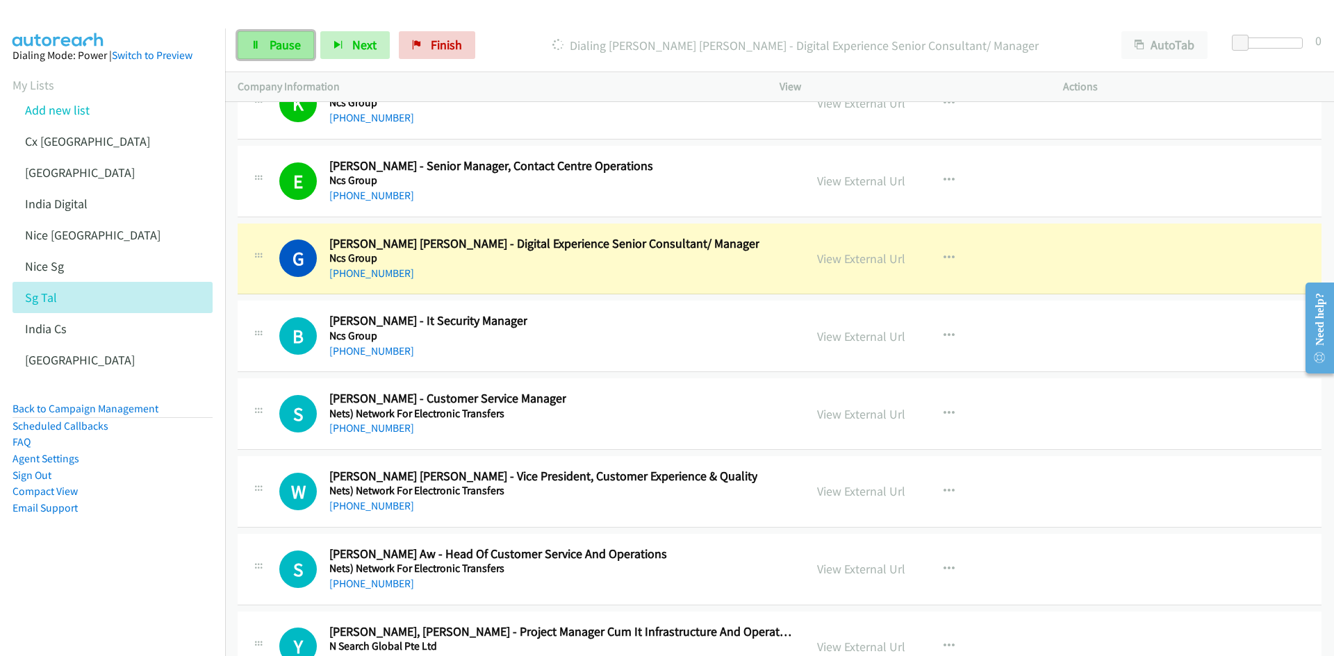
click at [282, 47] on span "Pause" at bounding box center [284, 45] width 31 height 16
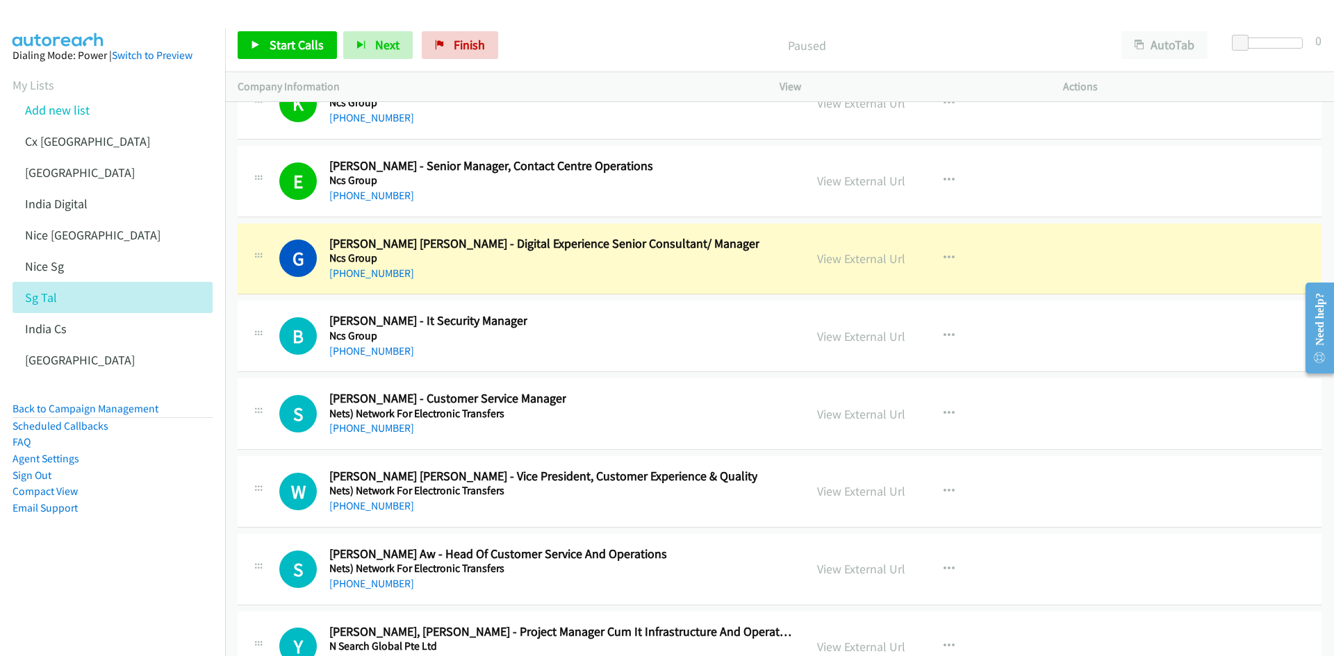
drag, startPoint x: 52, startPoint y: 605, endPoint x: 124, endPoint y: 552, distance: 89.5
click at [52, 605] on nav "Dialing Mode: Power | Switch to Preview My Lists Add new list Cx India India In…" at bounding box center [113, 356] width 226 height 656
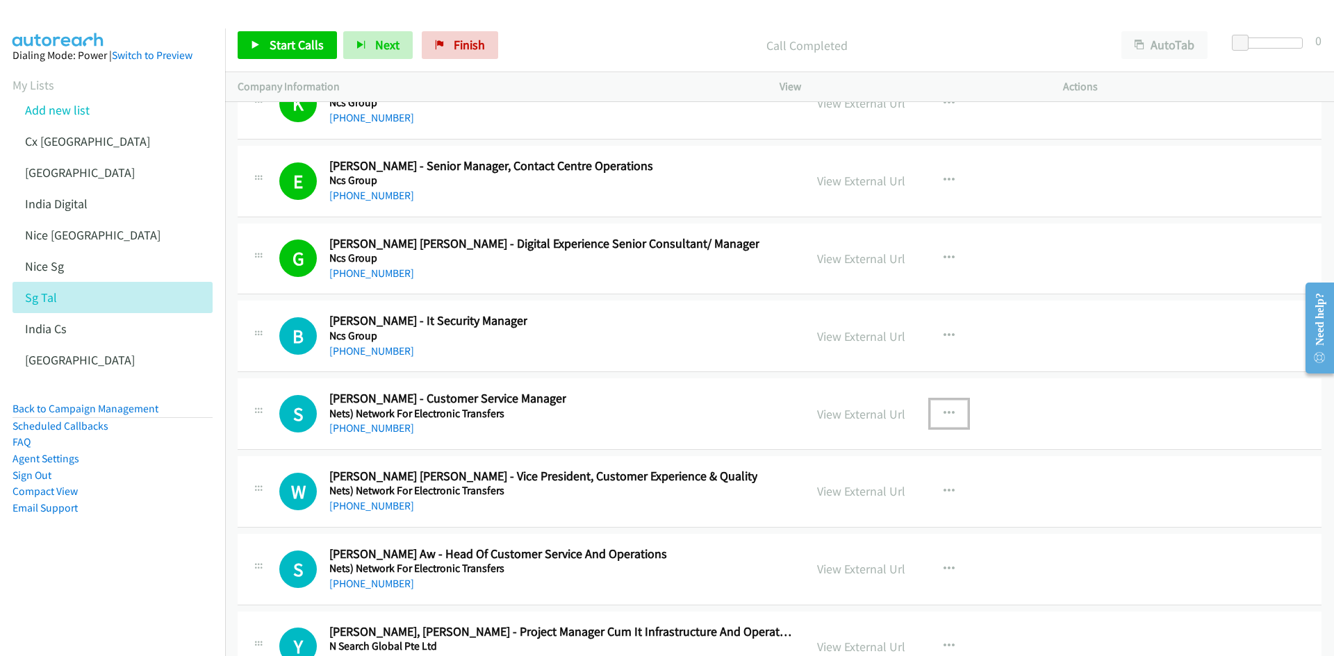
click at [943, 410] on icon "button" at bounding box center [948, 413] width 11 height 11
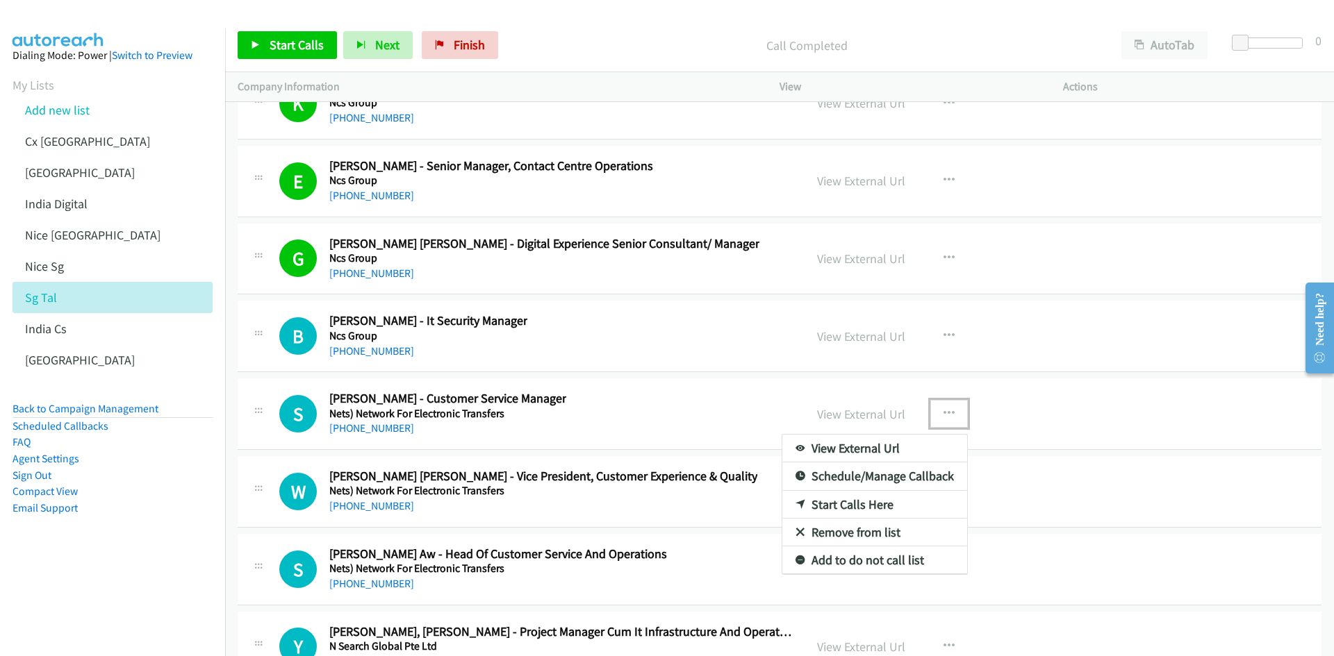
click at [873, 504] on link "Start Calls Here" at bounding box center [874, 505] width 185 height 28
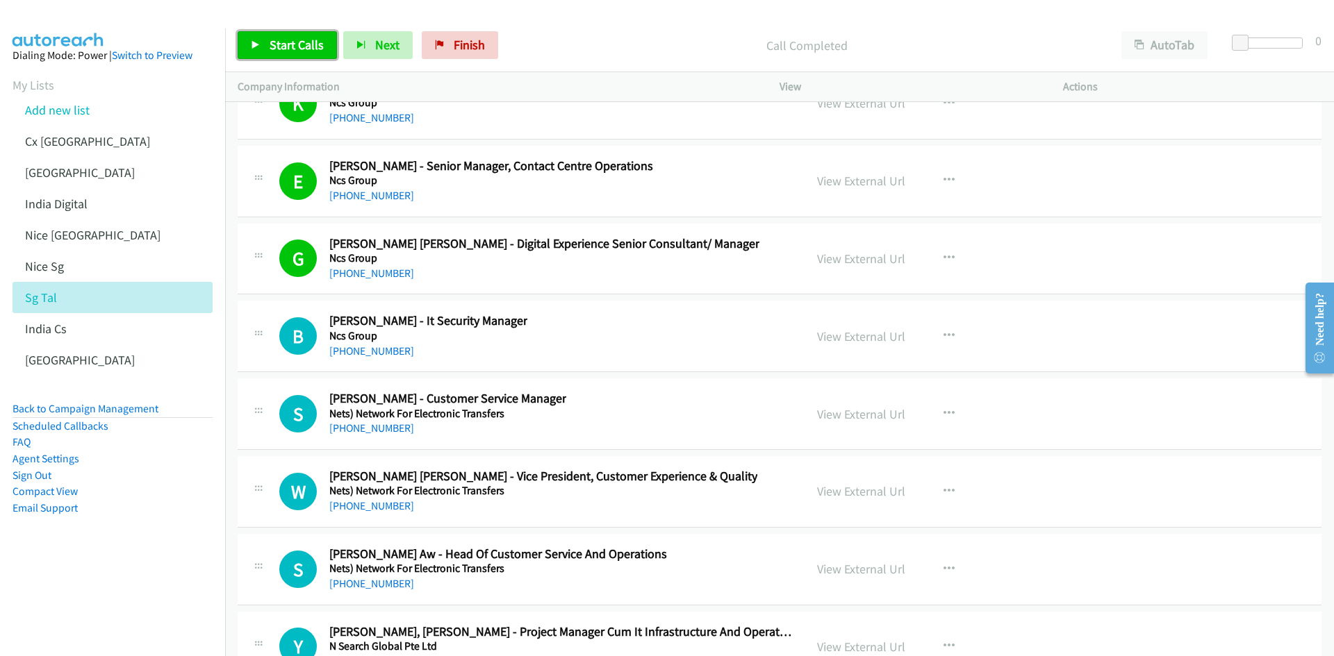
click at [302, 47] on span "Start Calls" at bounding box center [296, 45] width 54 height 16
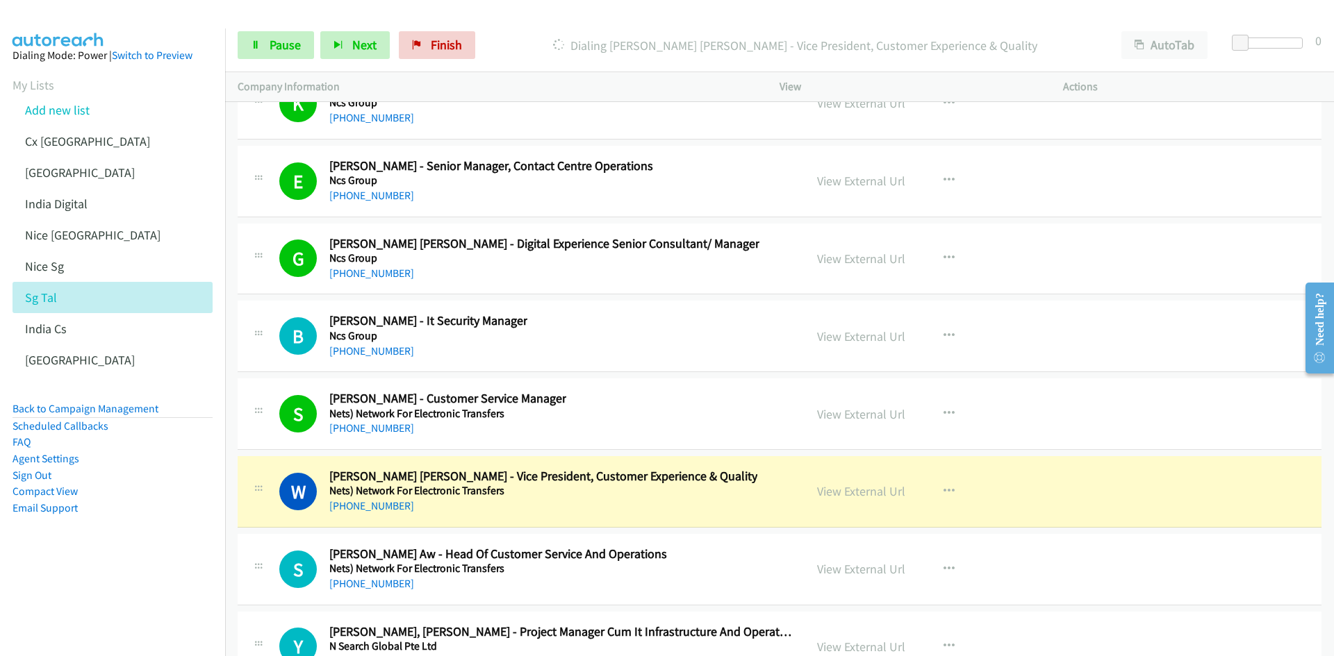
click at [133, 552] on aside "Dialing Mode: Power | Switch to Preview My Lists Add new list Cx India India In…" at bounding box center [112, 303] width 225 height 551
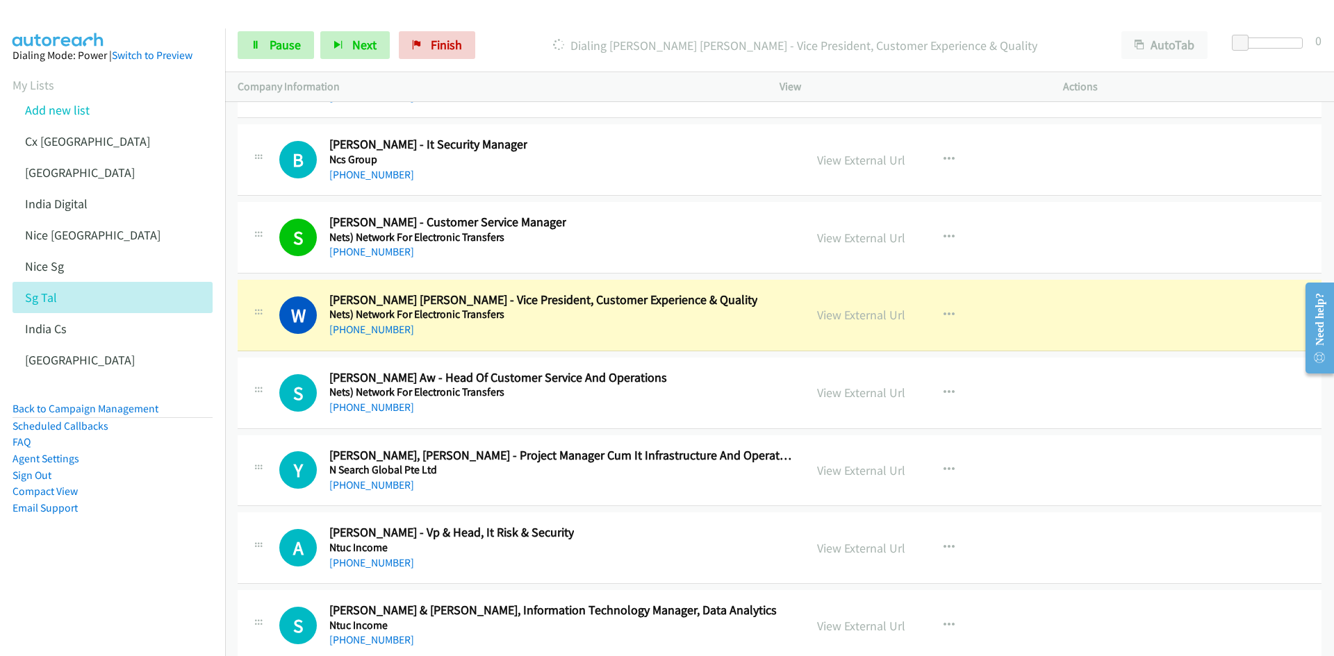
scroll to position [28248, 0]
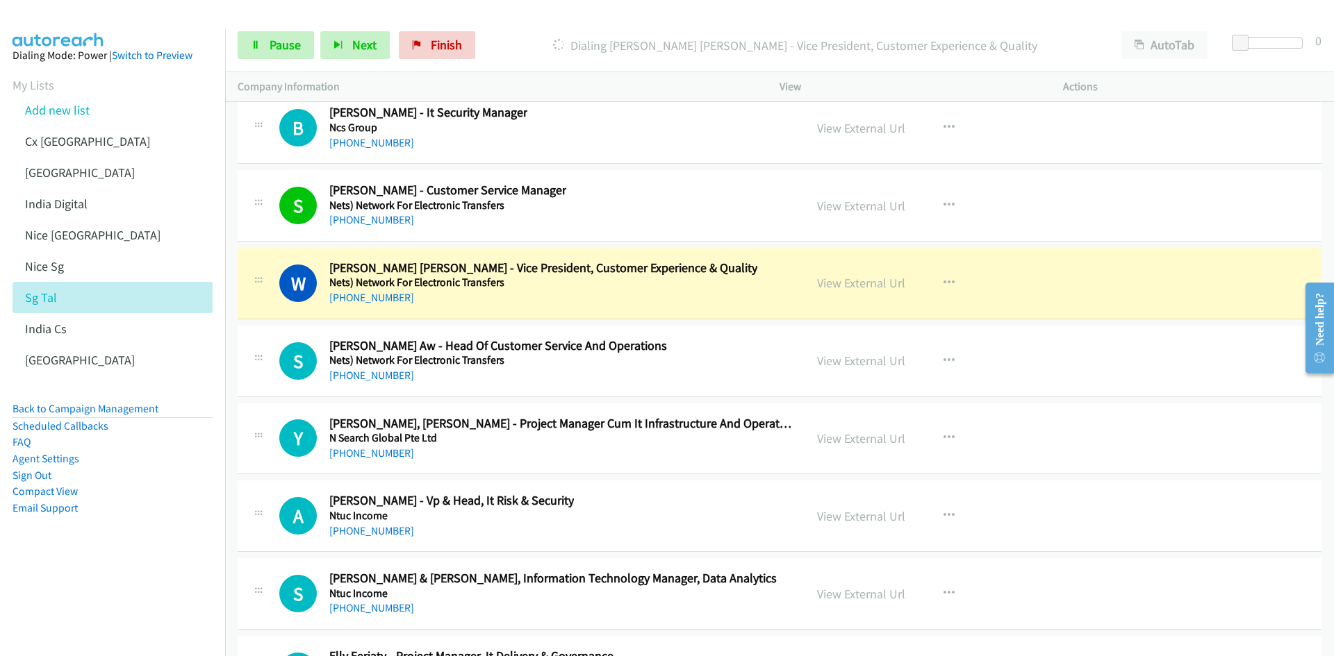
click at [122, 574] on nav "Dialing Mode: Power | Switch to Preview My Lists Add new list Cx India India In…" at bounding box center [113, 356] width 226 height 656
click at [274, 48] on span "Pause" at bounding box center [284, 45] width 31 height 16
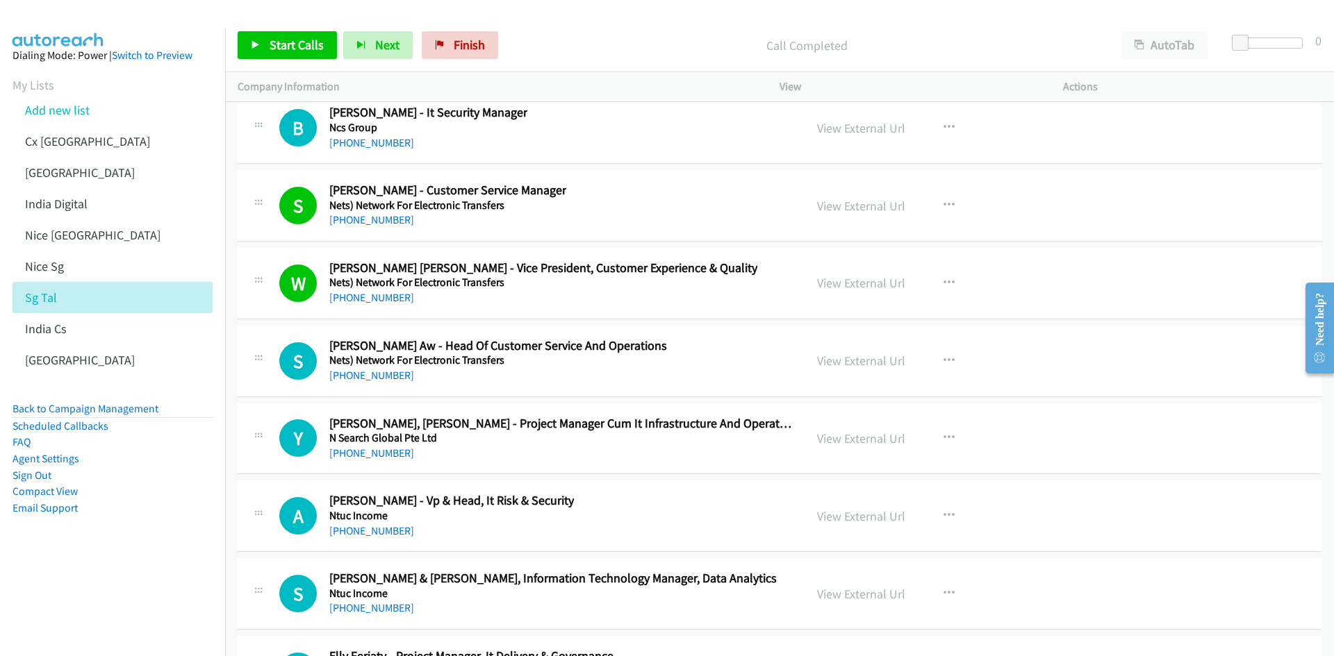
click at [128, 574] on aside "Dialing Mode: Power | Switch to Preview My Lists Add new list Cx India India In…" at bounding box center [112, 303] width 225 height 551
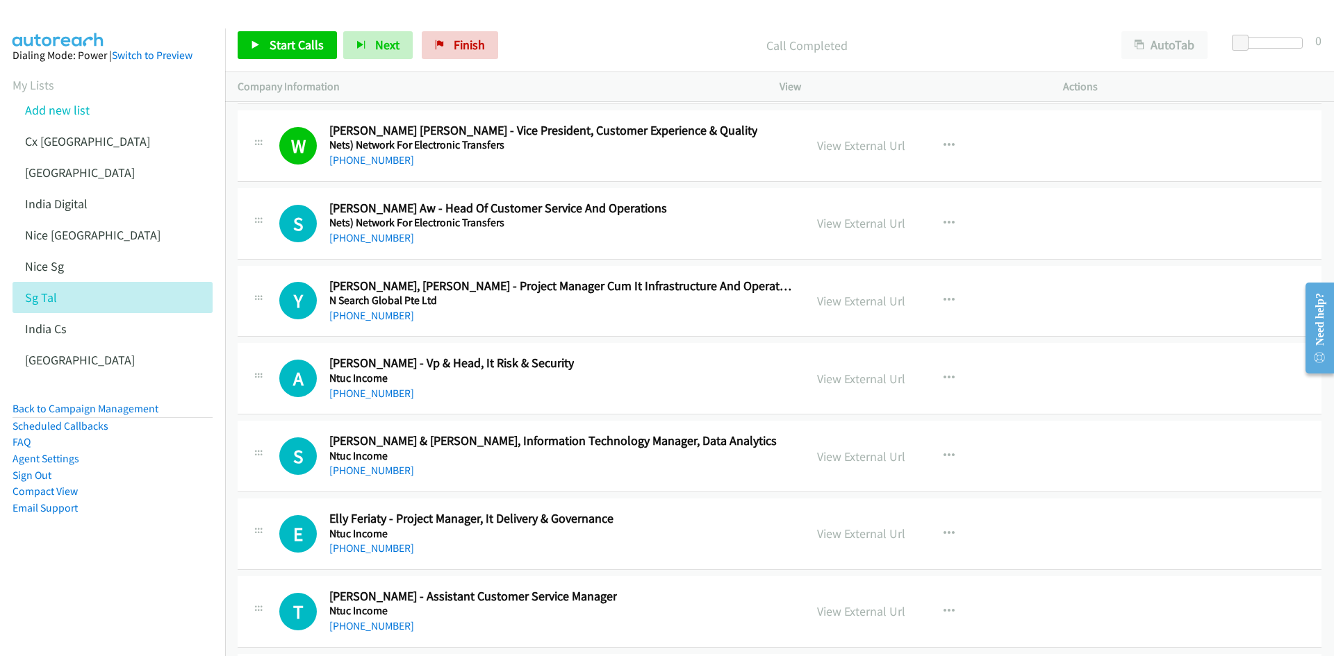
scroll to position [28387, 0]
click at [301, 46] on span "Start Calls" at bounding box center [296, 45] width 54 height 16
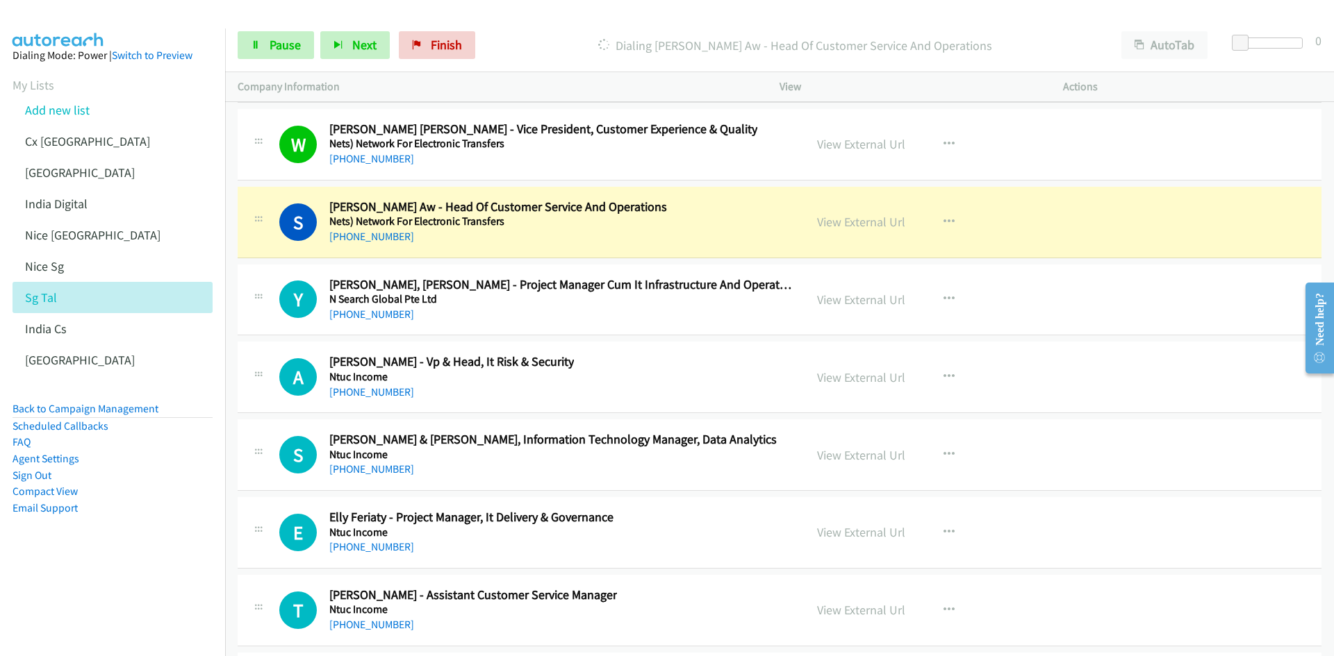
drag, startPoint x: 118, startPoint y: 603, endPoint x: 136, endPoint y: 595, distance: 19.6
click at [118, 603] on nav "Dialing Mode: Power | Switch to Preview My Lists Add new list Cx India India In…" at bounding box center [113, 356] width 226 height 656
click at [119, 574] on aside "Dialing Mode: Power | Switch to Preview My Lists Add new list Cx India India In…" at bounding box center [112, 303] width 225 height 551
click at [281, 38] on span "Pause" at bounding box center [284, 45] width 31 height 16
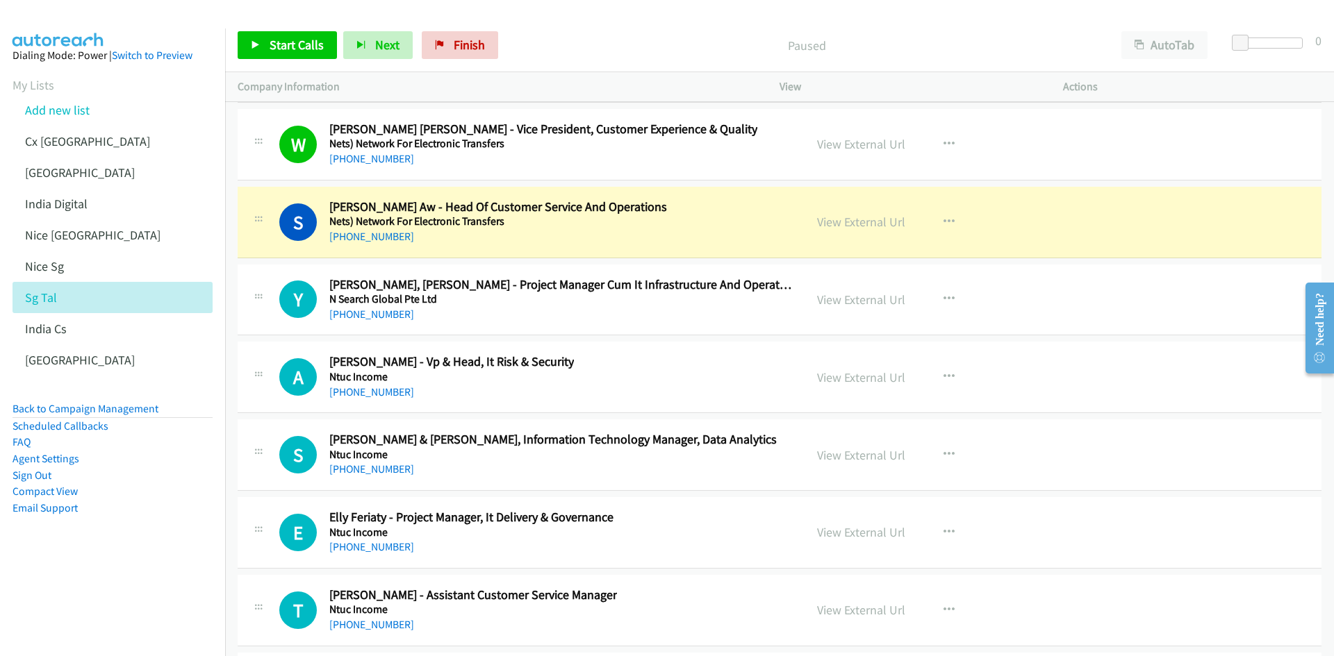
drag, startPoint x: 143, startPoint y: 560, endPoint x: 178, endPoint y: 541, distance: 39.5
click at [143, 560] on aside "Dialing Mode: Power | Switch to Preview My Lists Add new list Cx India India In…" at bounding box center [112, 303] width 225 height 551
drag, startPoint x: 135, startPoint y: 595, endPoint x: 224, endPoint y: 558, distance: 97.1
click at [135, 595] on nav "Dialing Mode: Power | Switch to Preview My Lists Add new list Cx India India In…" at bounding box center [113, 356] width 226 height 656
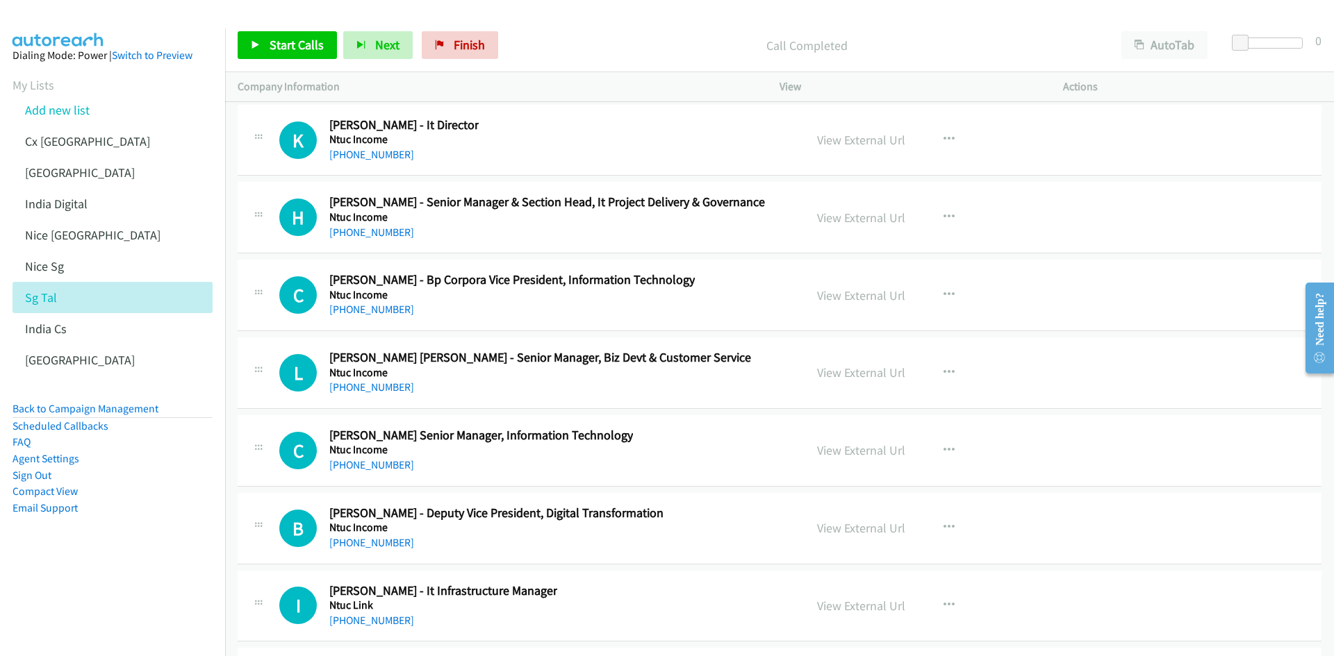
scroll to position [28943, 0]
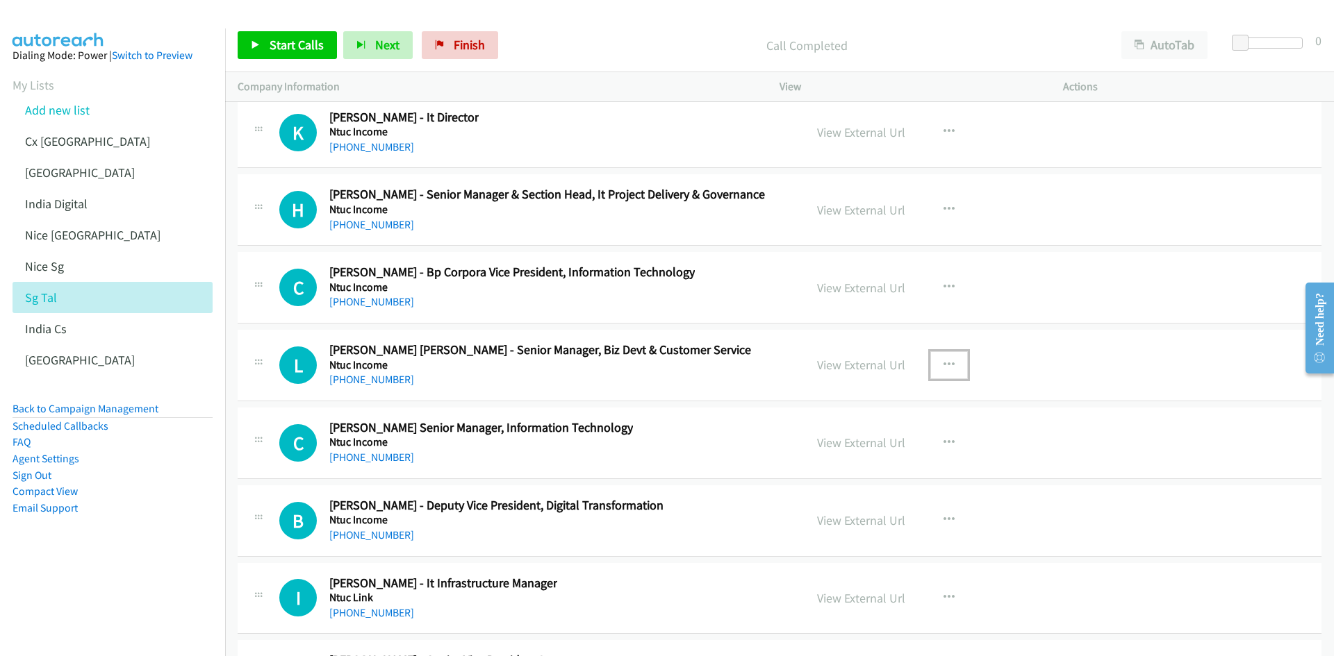
click at [943, 364] on icon "button" at bounding box center [948, 365] width 11 height 11
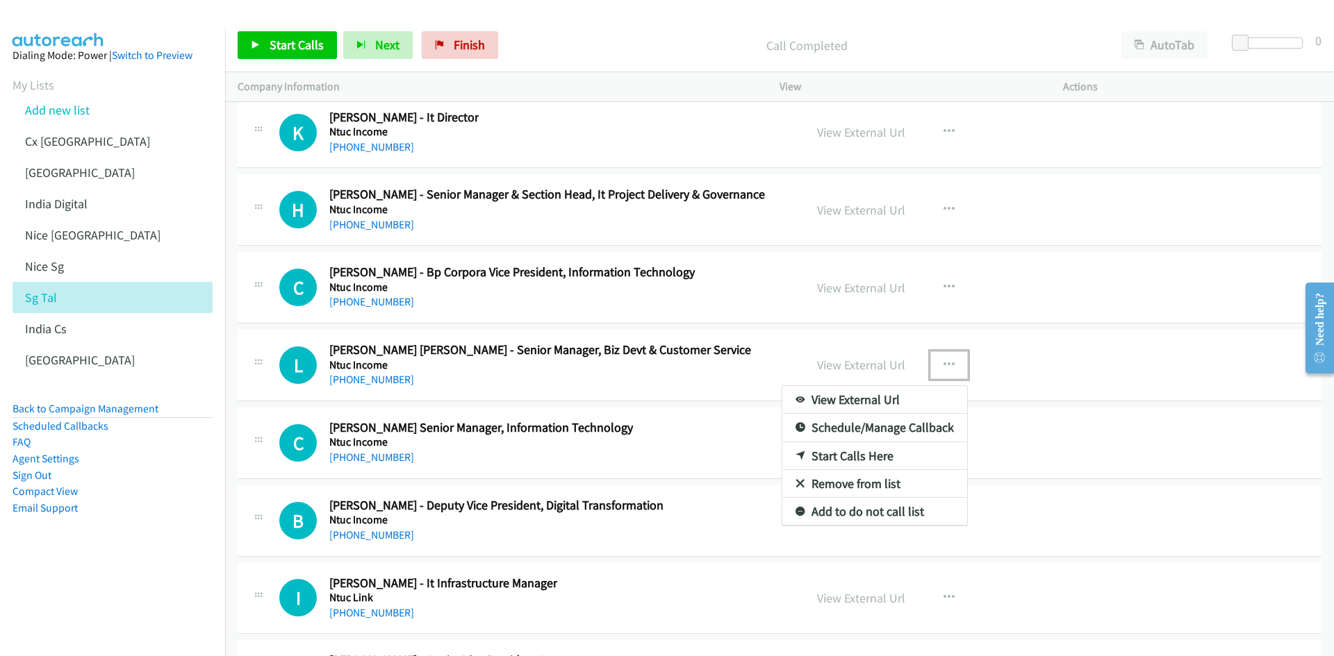
click at [863, 460] on link "Start Calls Here" at bounding box center [874, 456] width 185 height 28
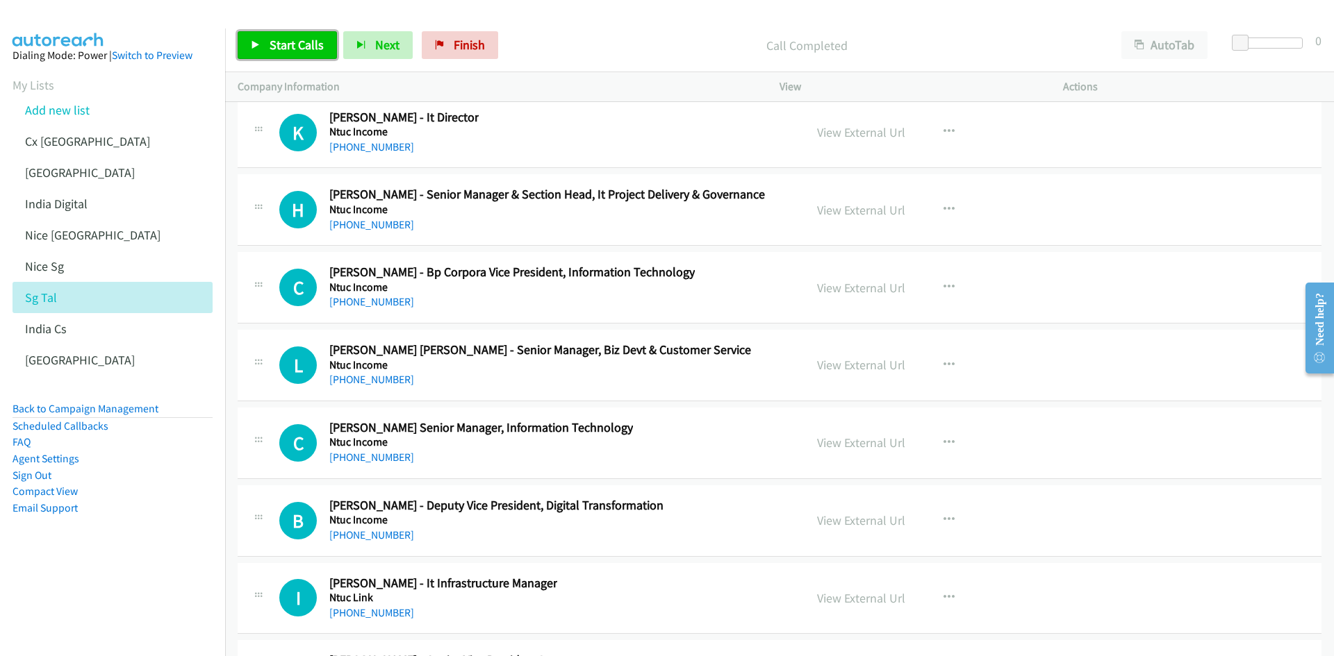
click at [283, 33] on link "Start Calls" at bounding box center [287, 45] width 99 height 28
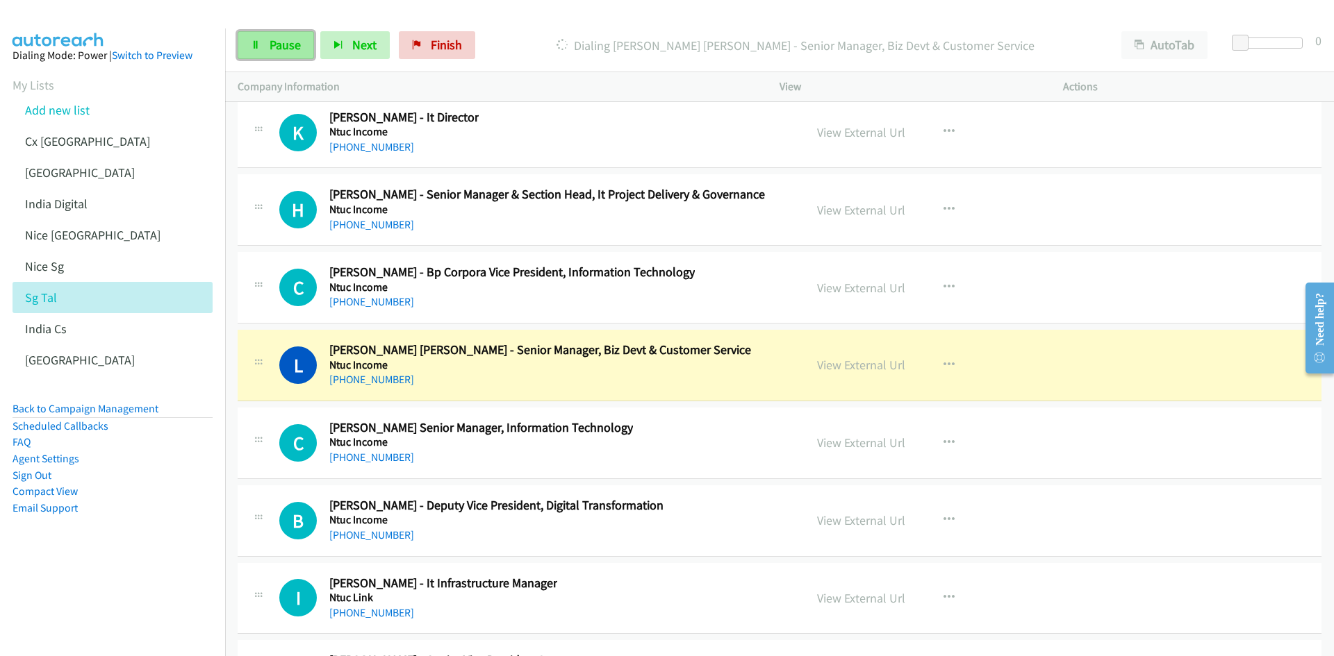
click at [275, 49] on span "Pause" at bounding box center [284, 45] width 31 height 16
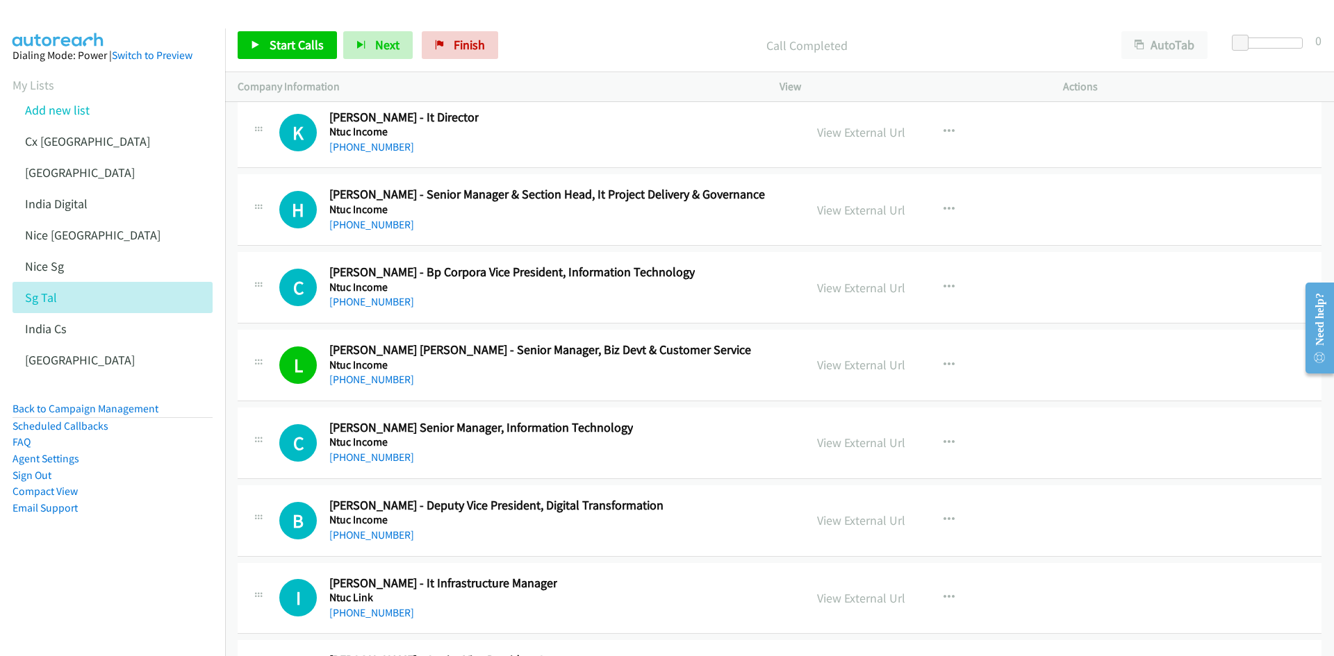
drag, startPoint x: 144, startPoint y: 565, endPoint x: 157, endPoint y: 565, distance: 13.2
click at [144, 565] on aside "Dialing Mode: Power | Switch to Preview My Lists Add new list Cx India India In…" at bounding box center [112, 303] width 225 height 551
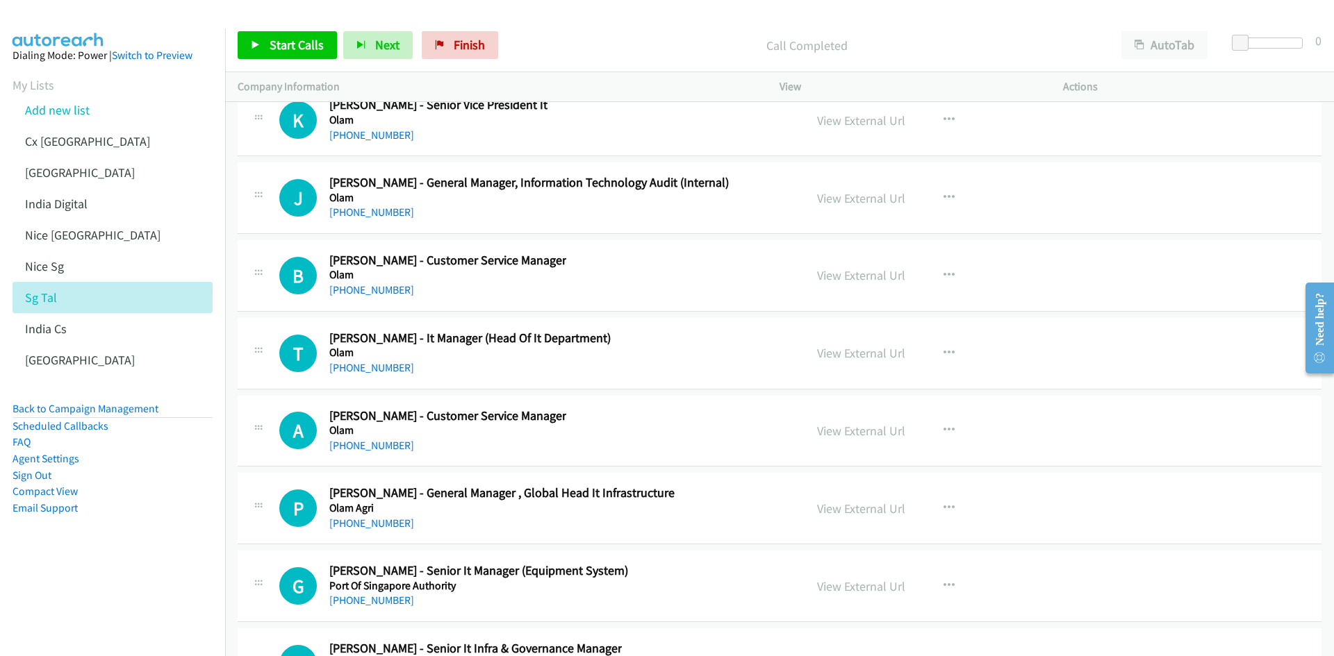
scroll to position [29568, 0]
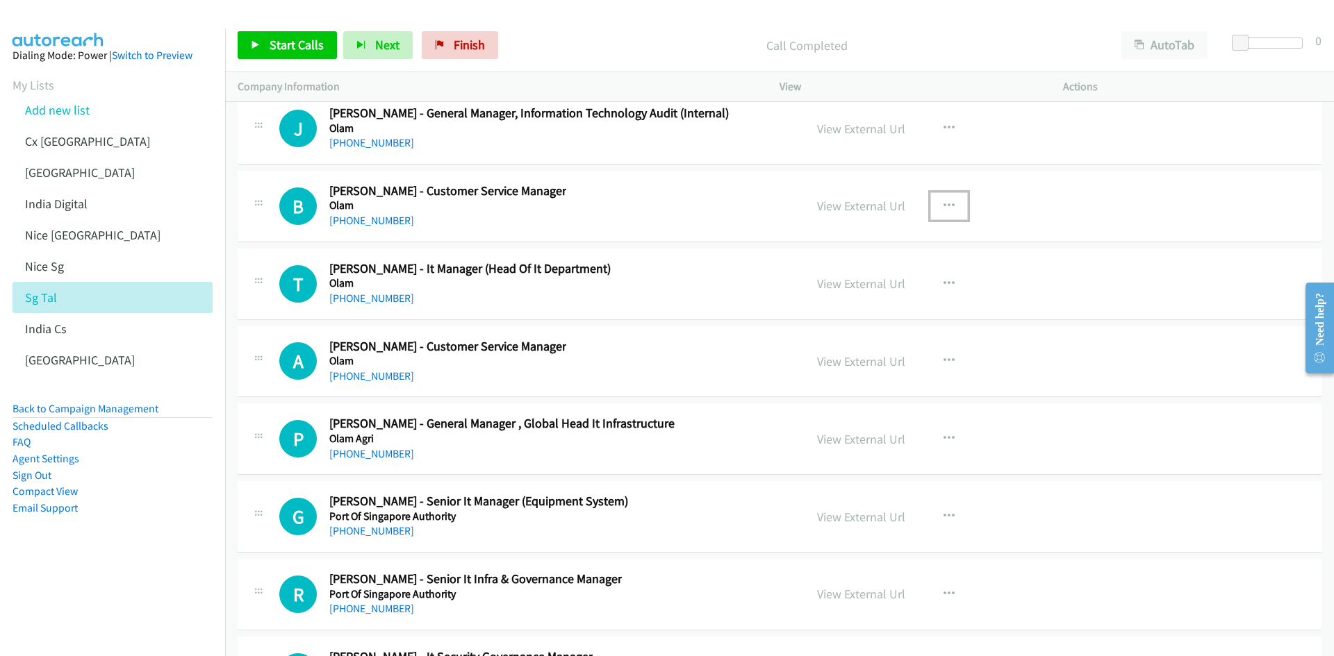
click at [949, 206] on button "button" at bounding box center [949, 206] width 38 height 28
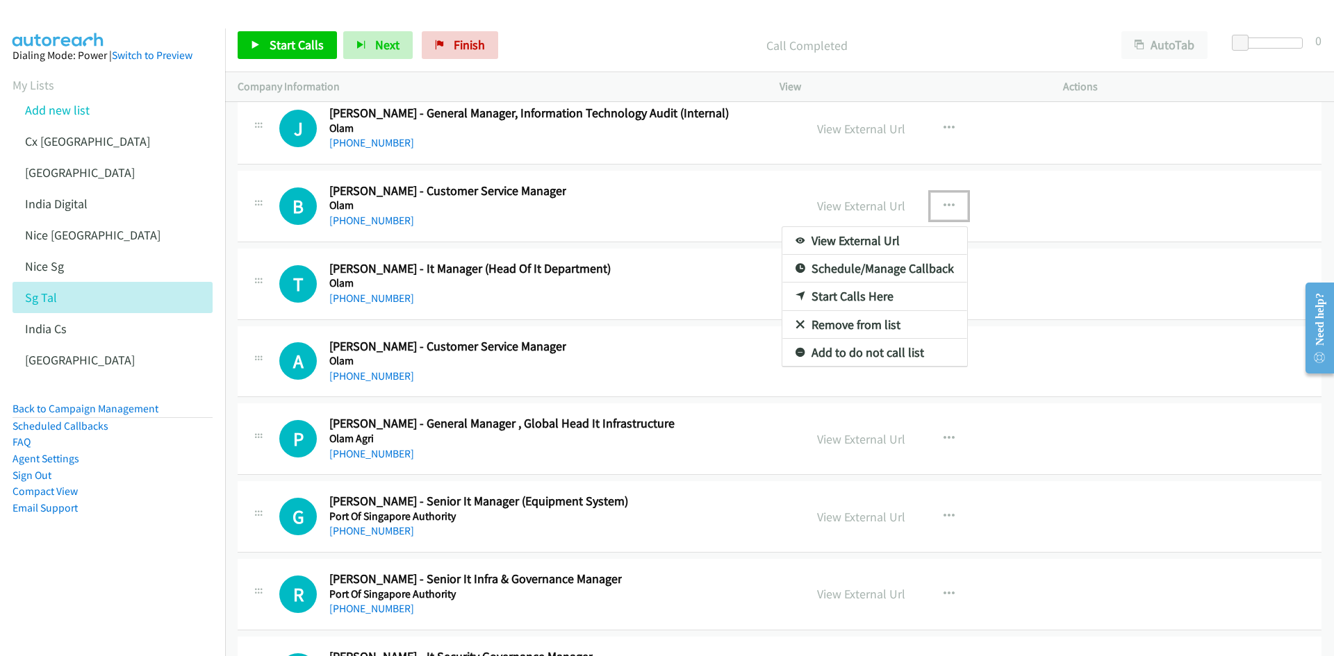
click at [886, 297] on link "Start Calls Here" at bounding box center [874, 297] width 185 height 28
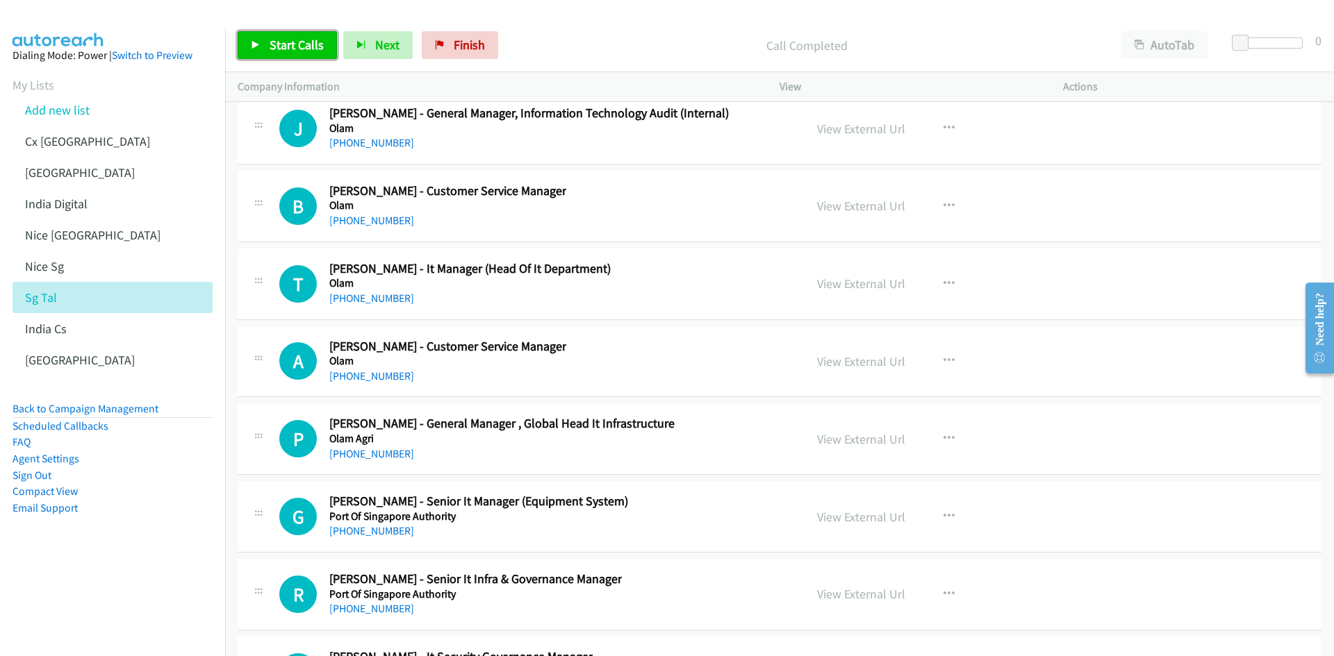
click at [284, 44] on span "Start Calls" at bounding box center [296, 45] width 54 height 16
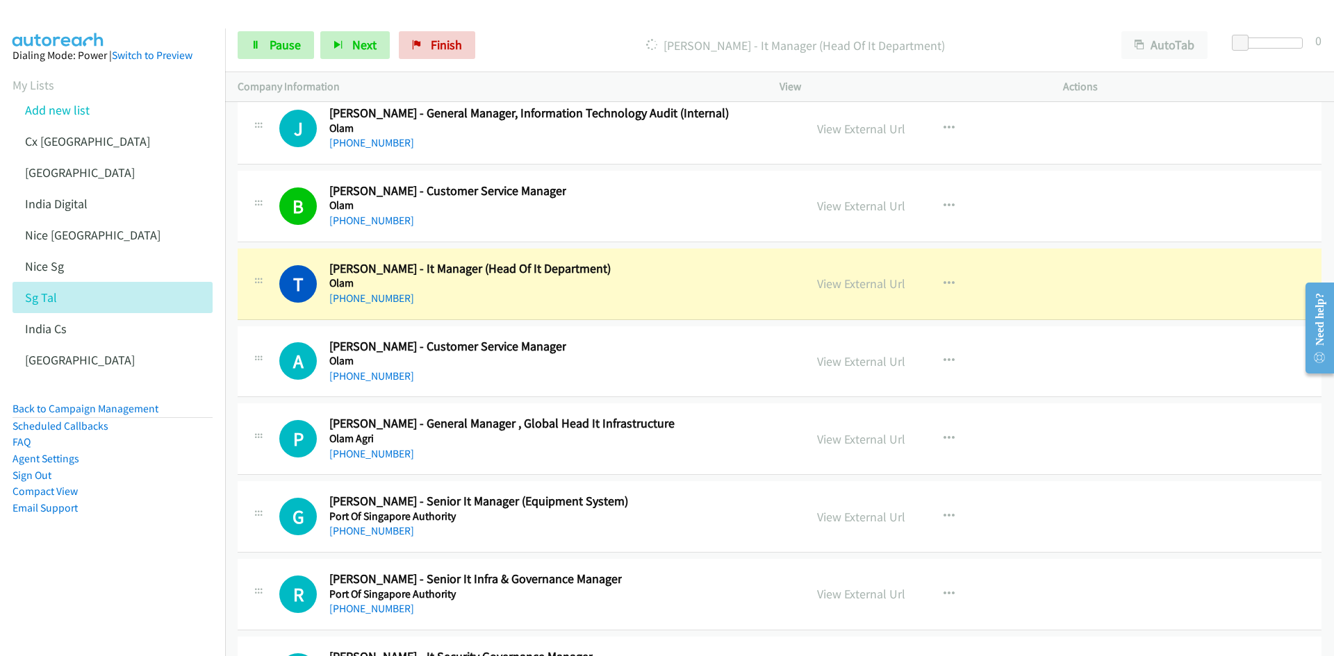
click at [128, 583] on nav "Dialing Mode: Power | Switch to Preview My Lists Add new list Cx India India In…" at bounding box center [113, 356] width 226 height 656
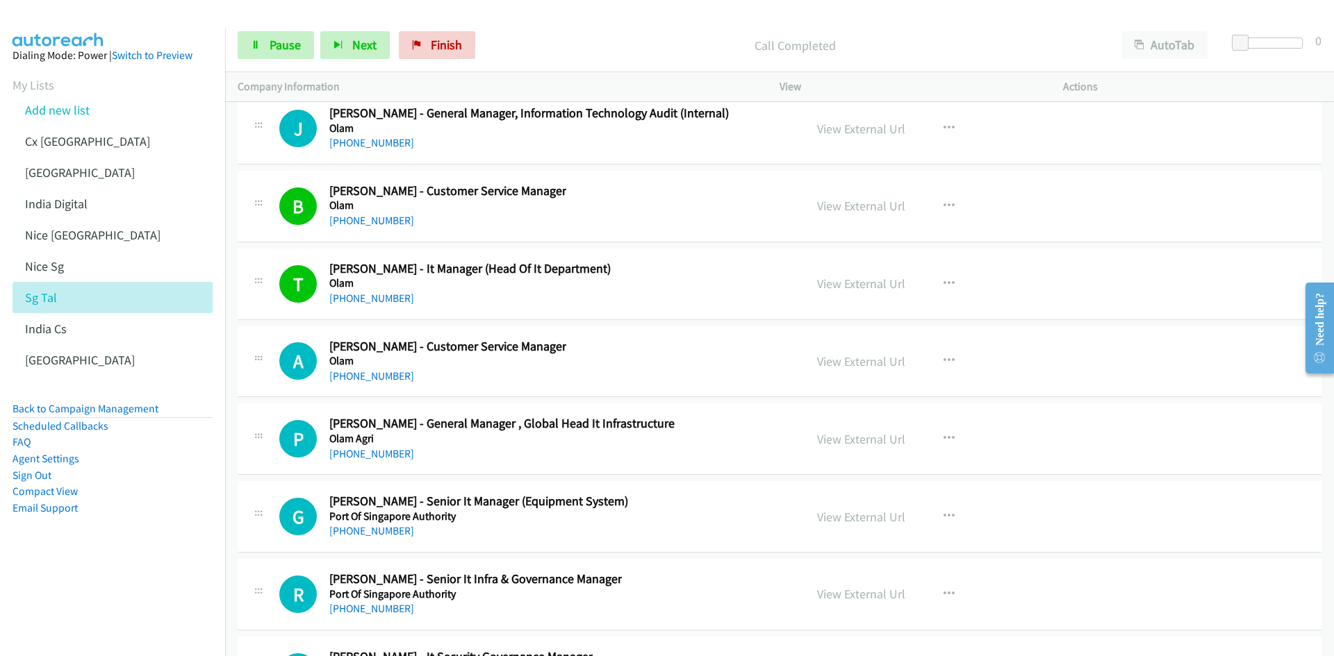
click at [153, 576] on aside "Dialing Mode: Power | Switch to Preview My Lists Add new list Cx India India In…" at bounding box center [112, 303] width 225 height 551
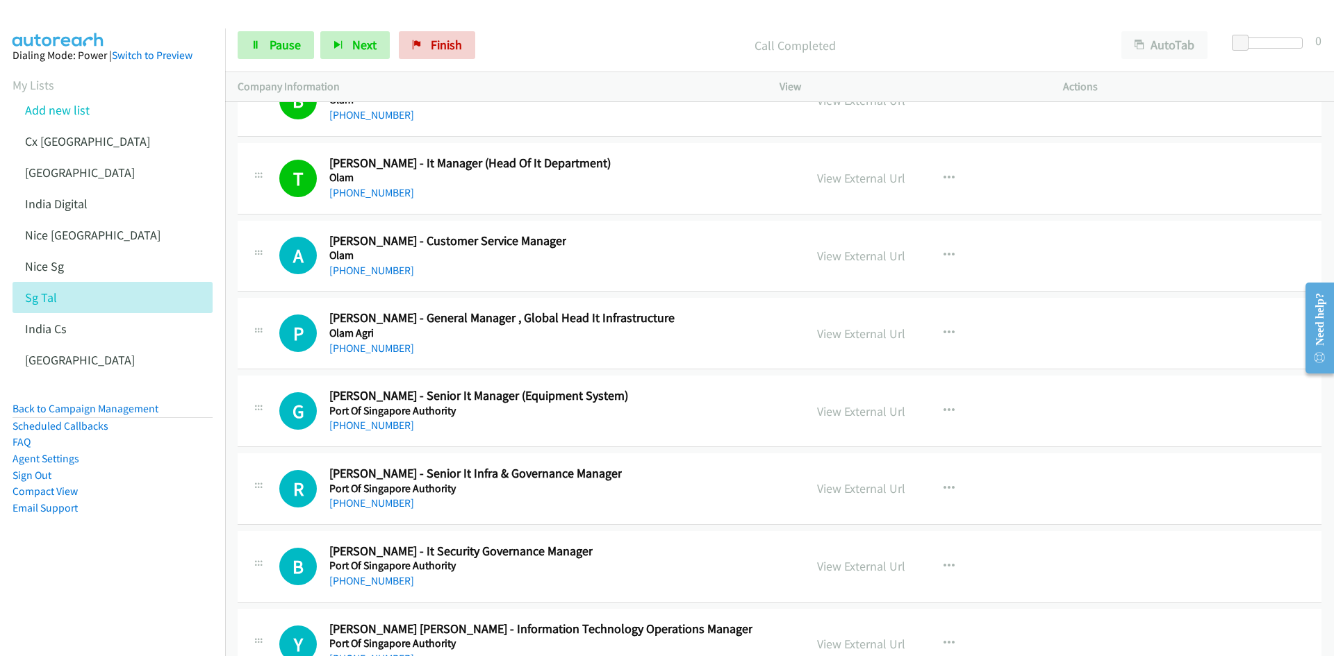
scroll to position [29707, 0]
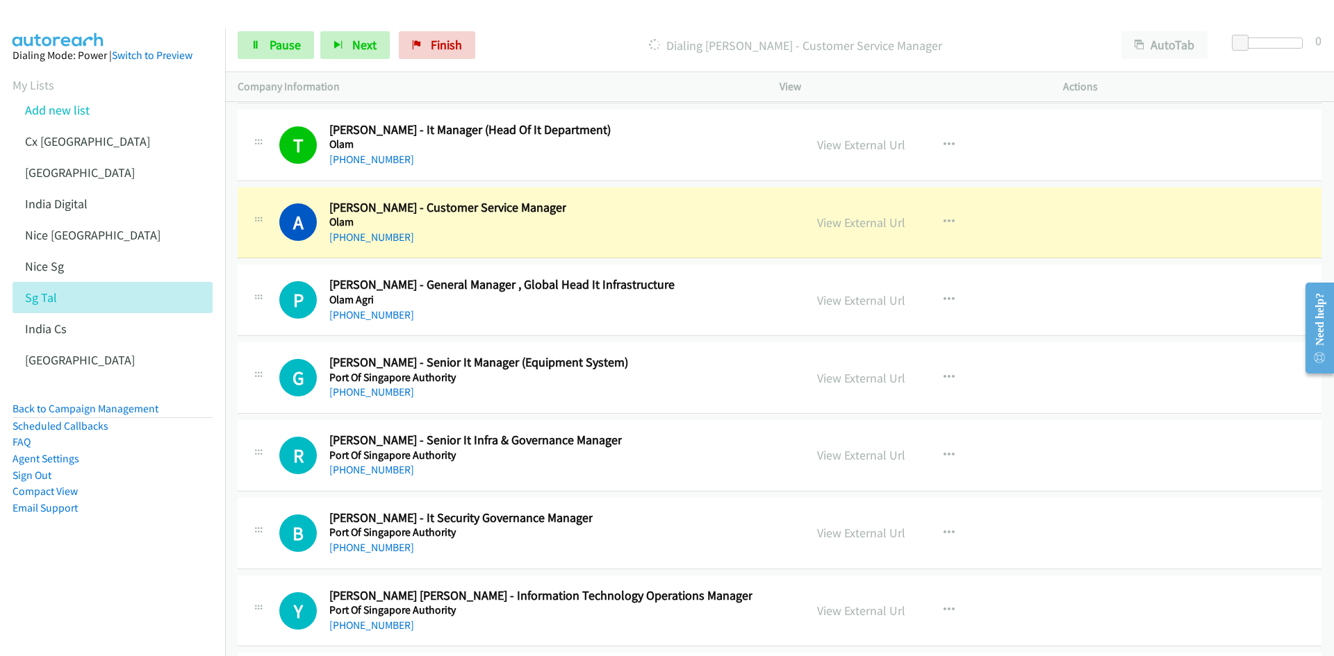
drag, startPoint x: 143, startPoint y: 575, endPoint x: 304, endPoint y: 511, distance: 172.7
click at [143, 575] on aside "Dialing Mode: Power | Switch to Preview My Lists Add new list Cx India India In…" at bounding box center [112, 303] width 225 height 551
click at [281, 41] on span "Pause" at bounding box center [284, 45] width 31 height 16
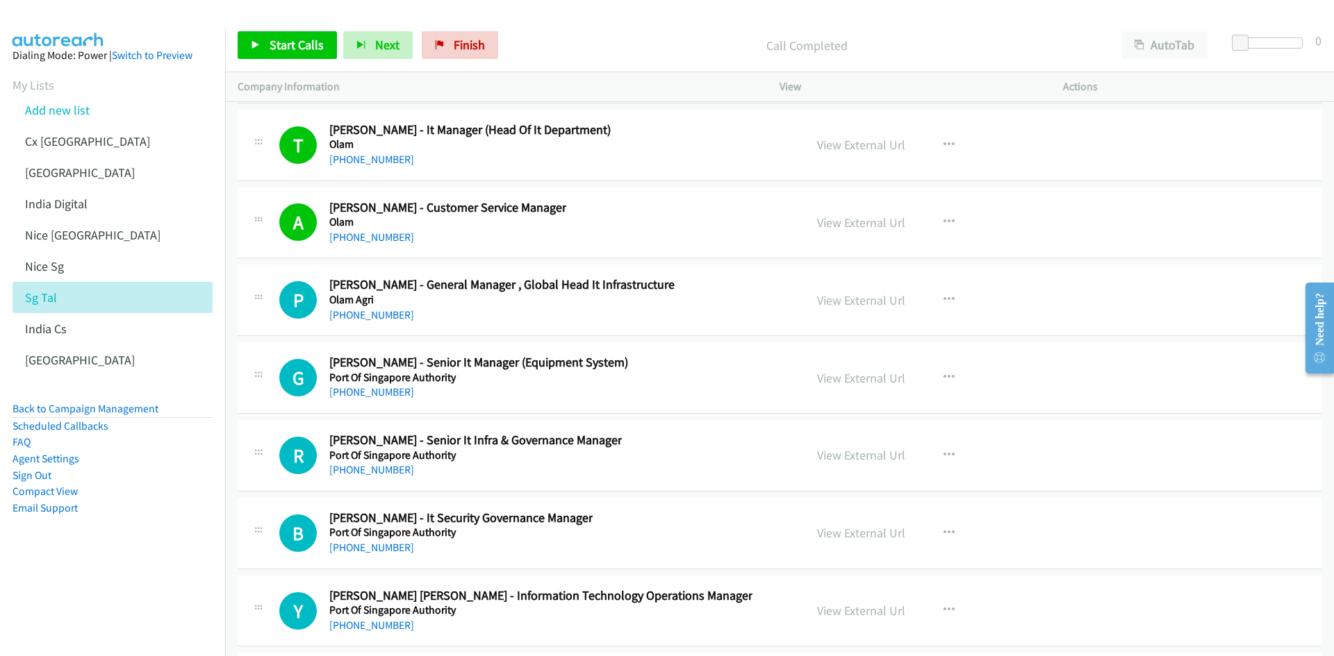
click at [155, 570] on aside "Dialing Mode: Power | Switch to Preview My Lists Add new list Cx India India In…" at bounding box center [112, 303] width 225 height 551
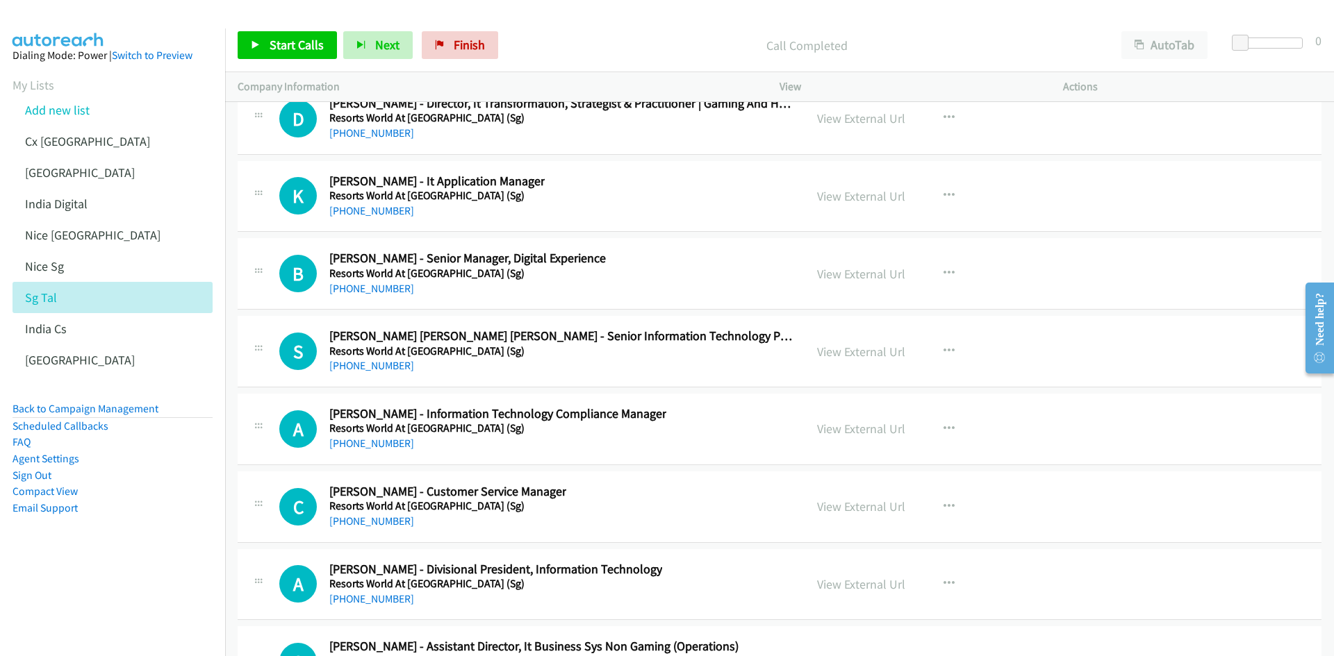
scroll to position [30679, 0]
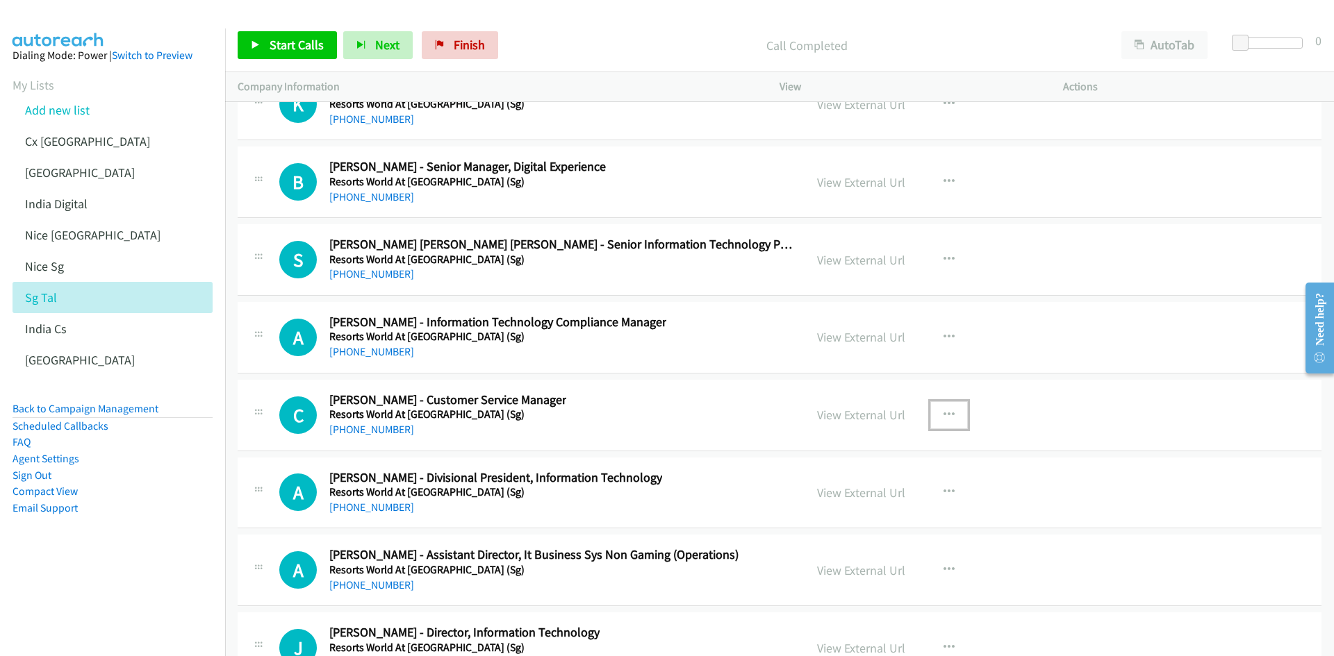
click at [944, 413] on icon "button" at bounding box center [948, 415] width 11 height 11
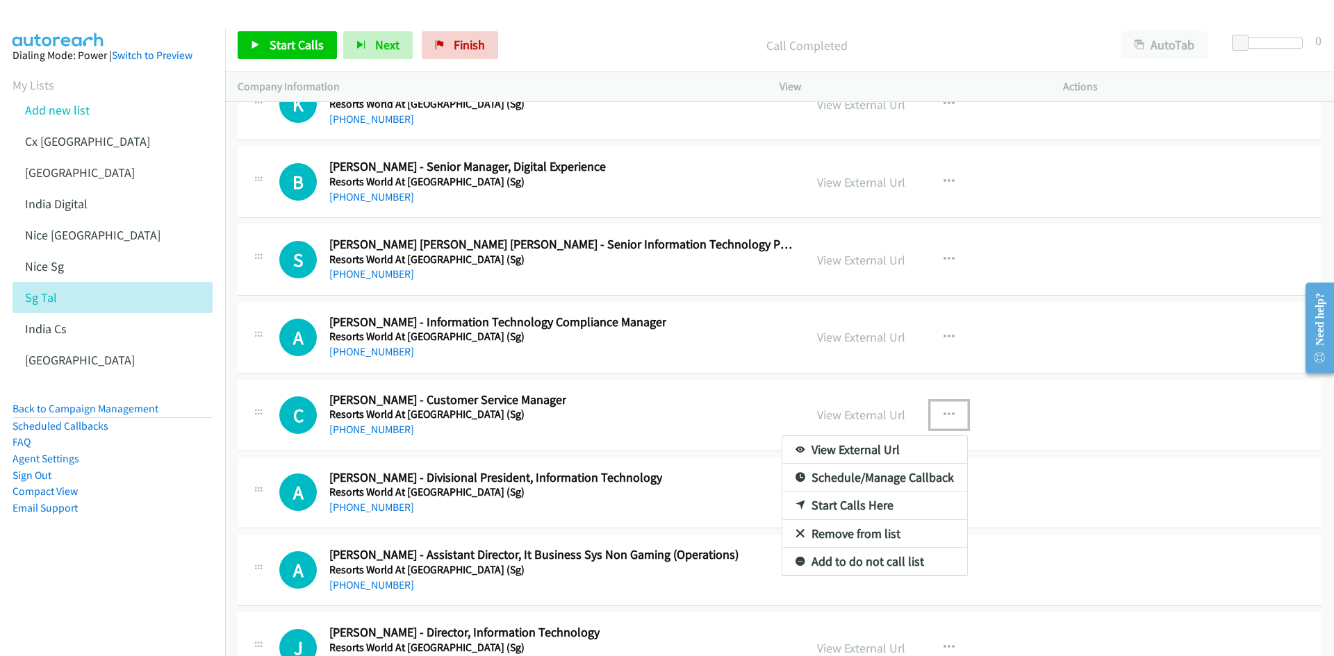
click at [849, 507] on link "Start Calls Here" at bounding box center [874, 506] width 185 height 28
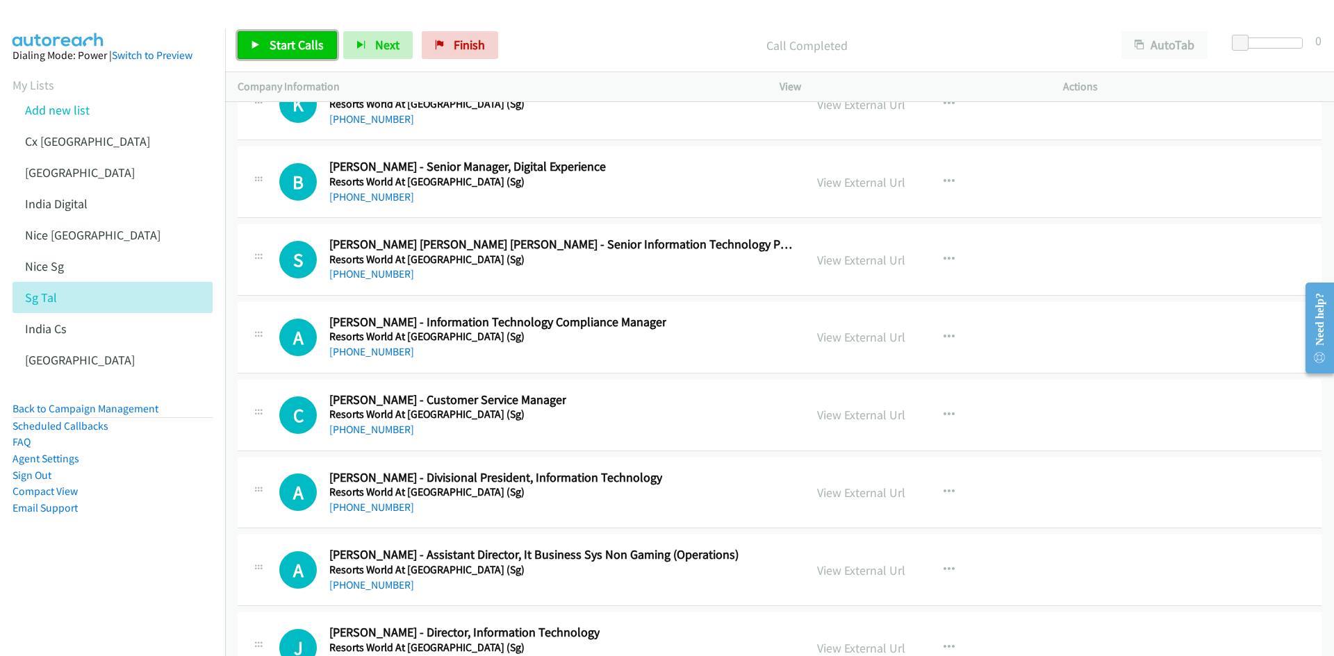
click at [299, 40] on span "Start Calls" at bounding box center [296, 45] width 54 height 16
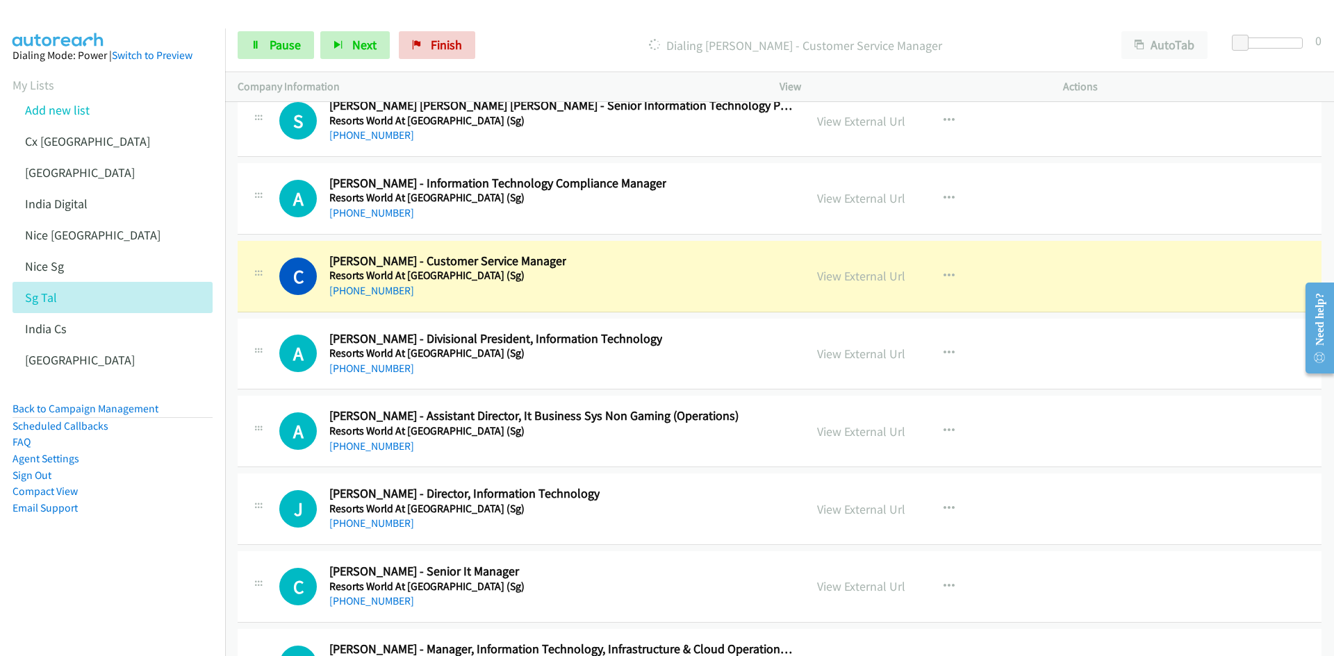
scroll to position [30887, 0]
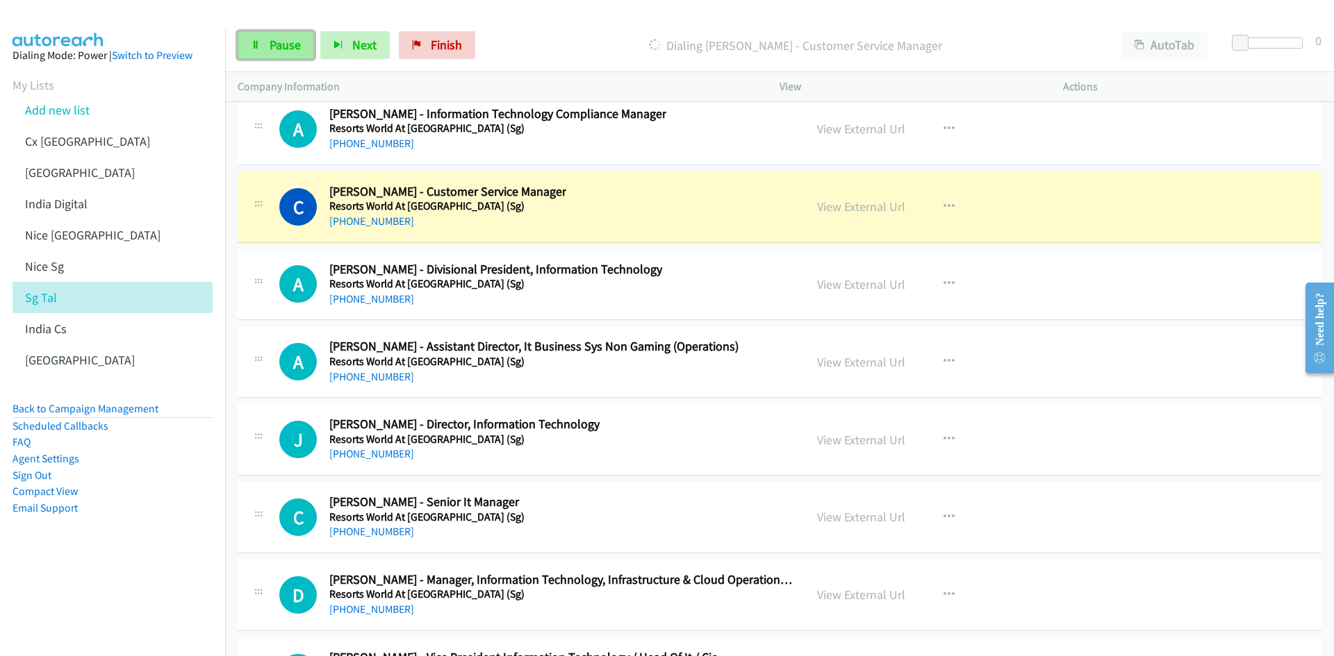
click at [266, 42] on link "Pause" at bounding box center [276, 45] width 76 height 28
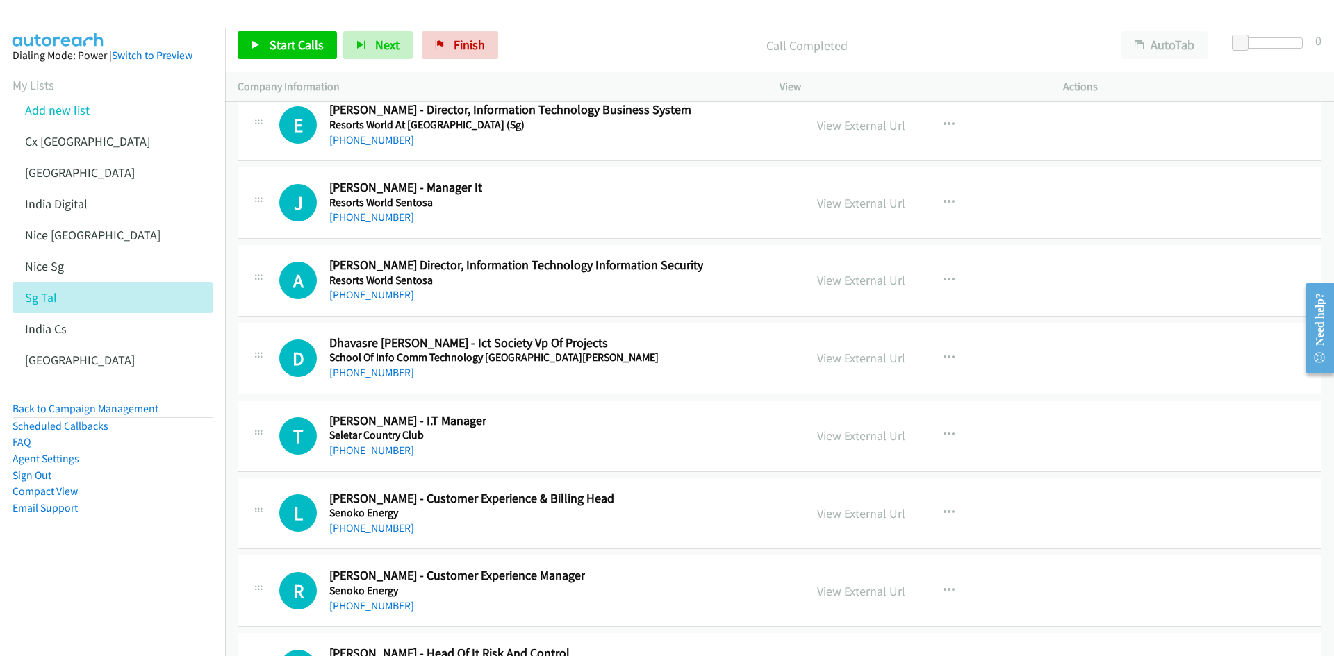
scroll to position [31651, 0]
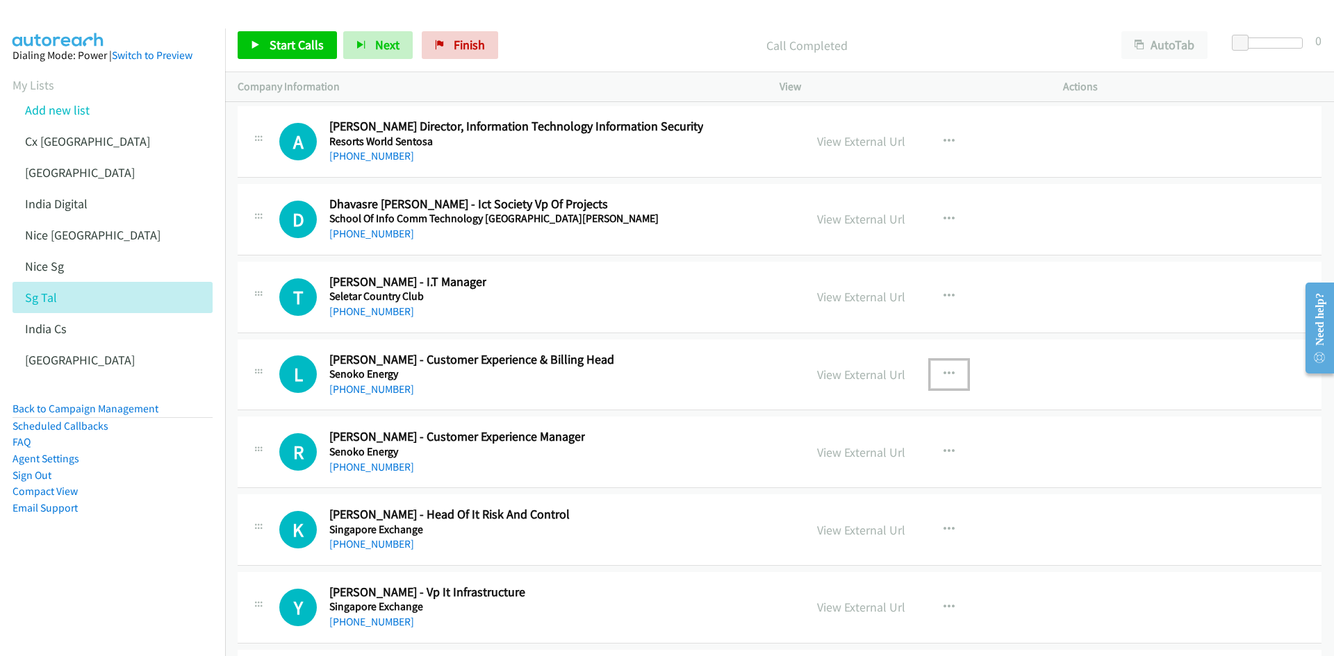
click at [945, 372] on icon "button" at bounding box center [948, 374] width 11 height 11
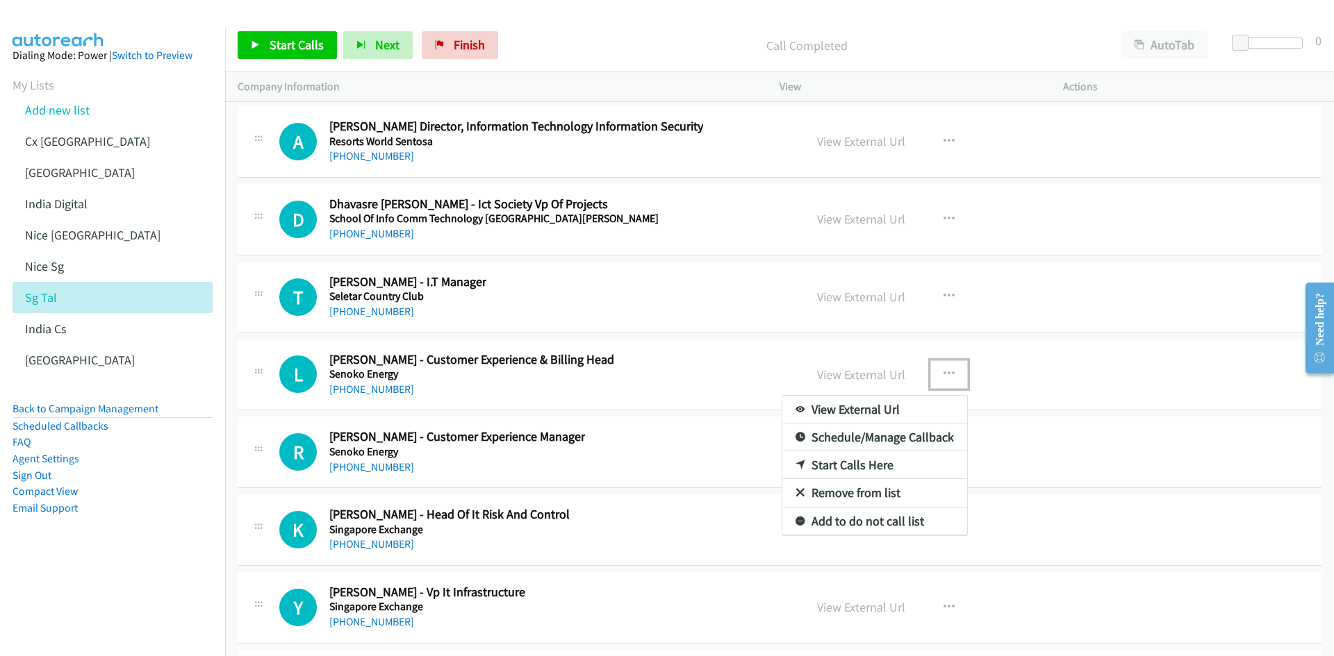
click at [869, 461] on link "Start Calls Here" at bounding box center [874, 465] width 185 height 28
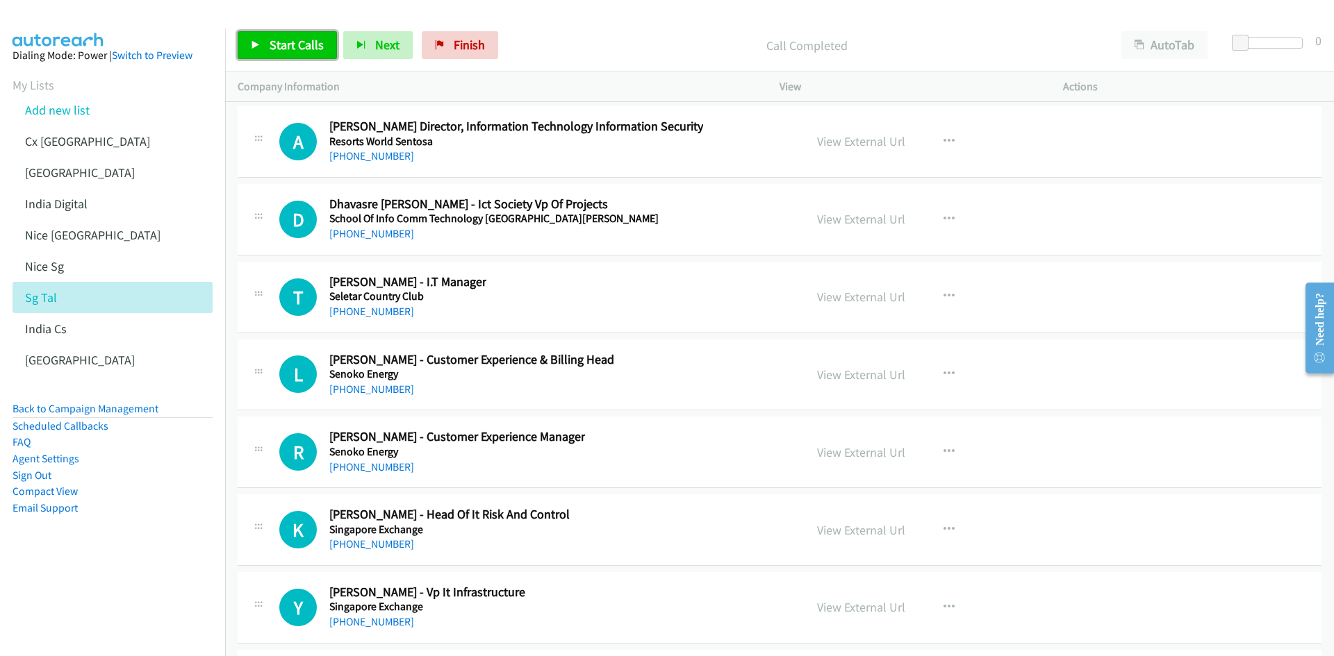
click at [301, 49] on span "Start Calls" at bounding box center [296, 45] width 54 height 16
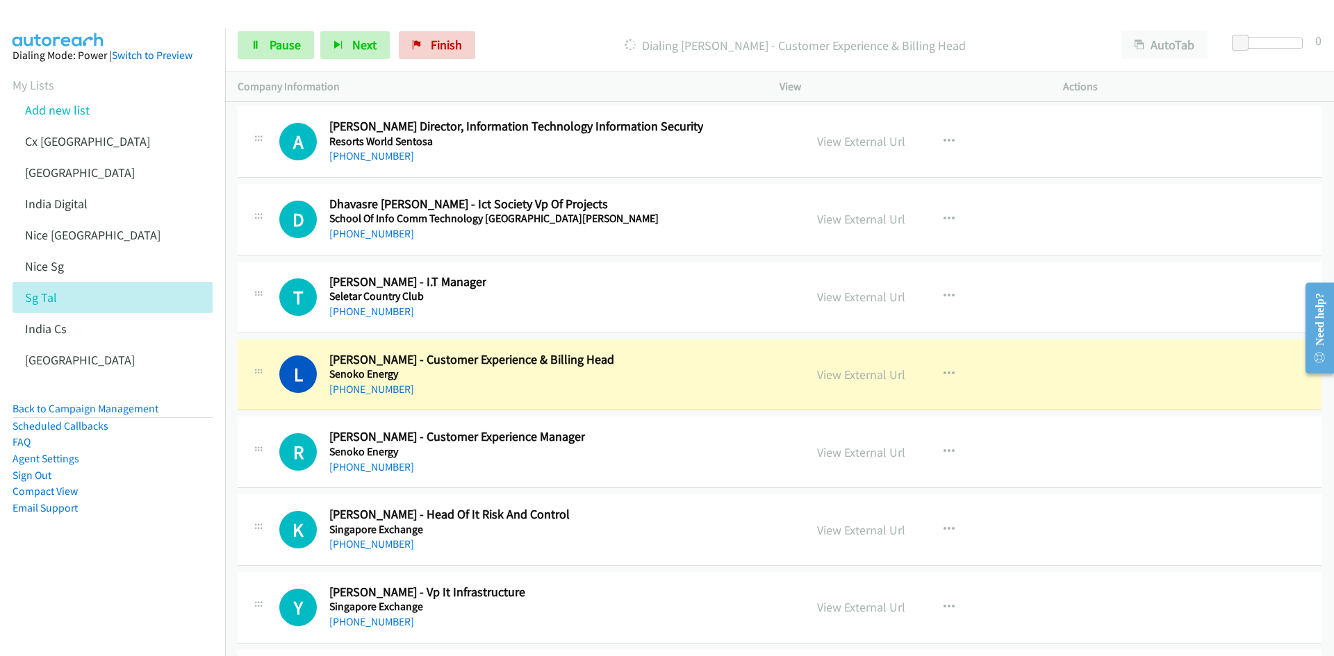
click at [121, 548] on aside "Dialing Mode: Power | Switch to Preview My Lists Add new list Cx India India In…" at bounding box center [112, 303] width 225 height 551
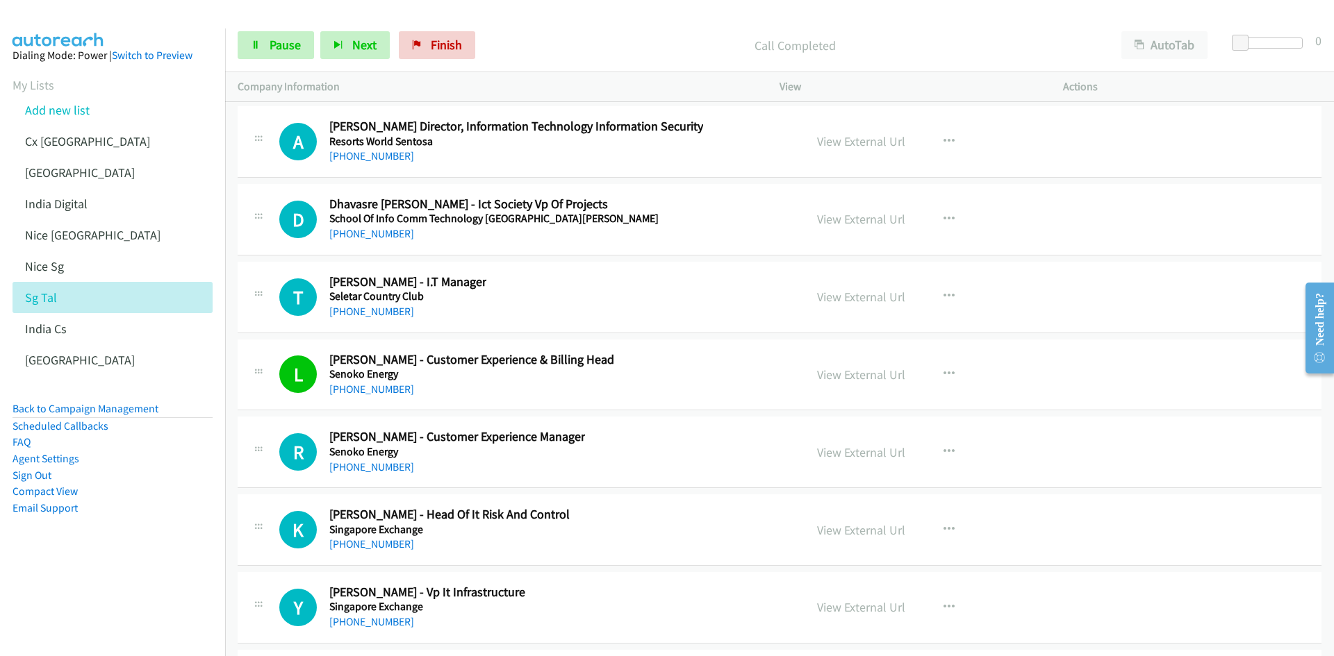
drag, startPoint x: 162, startPoint y: 608, endPoint x: 287, endPoint y: 572, distance: 129.9
click at [162, 608] on nav "Dialing Mode: Power | Switch to Preview My Lists Add new list Cx India India In…" at bounding box center [113, 356] width 226 height 656
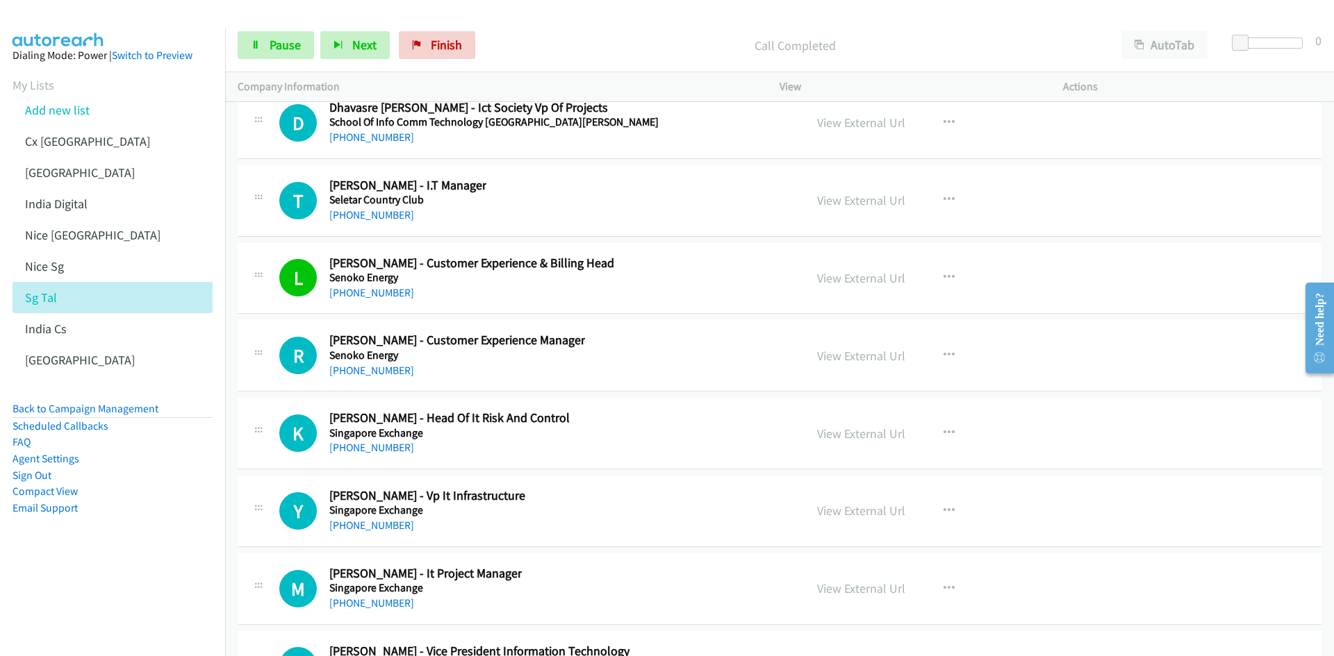
scroll to position [31790, 0]
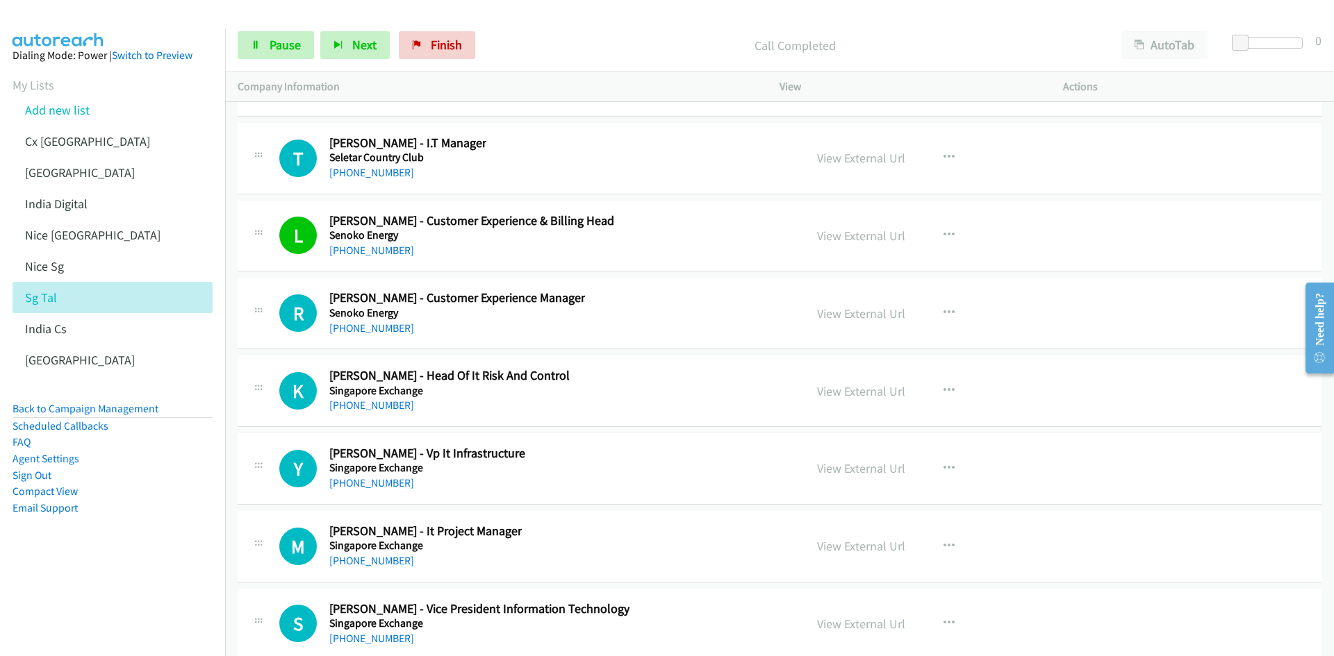
click at [154, 586] on nav "Dialing Mode: Power | Switch to Preview My Lists Add new list Cx India India In…" at bounding box center [113, 356] width 226 height 656
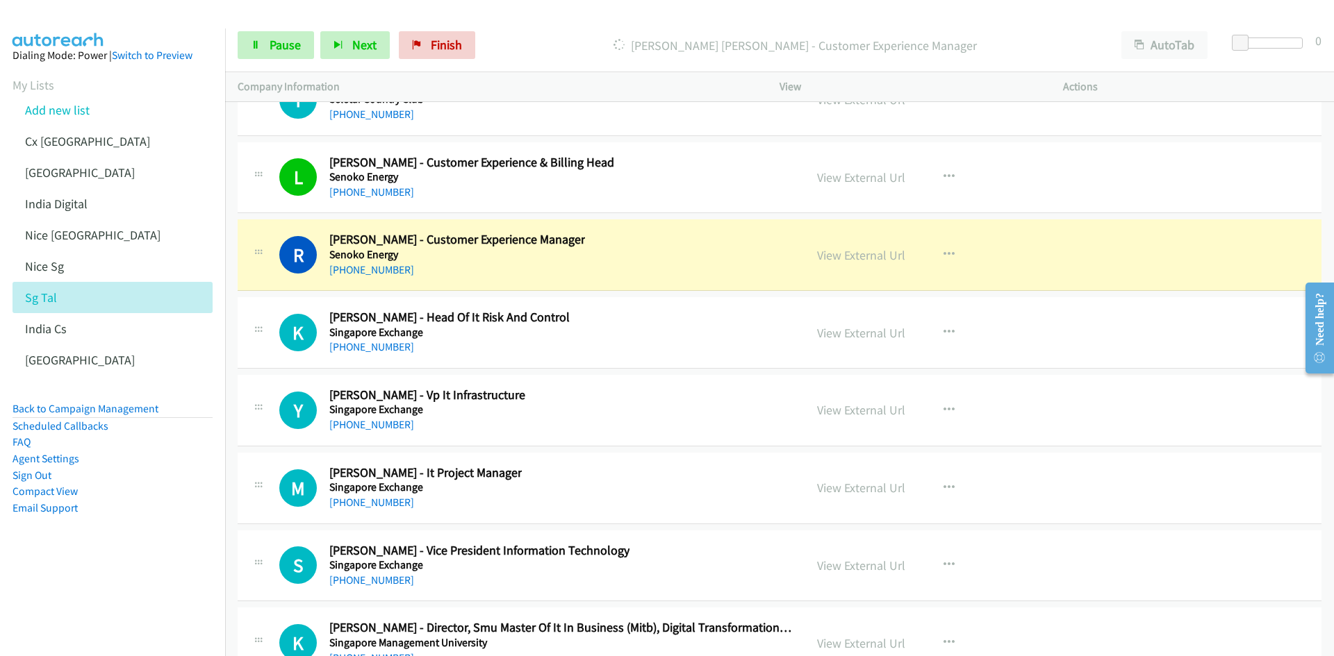
scroll to position [31929, 0]
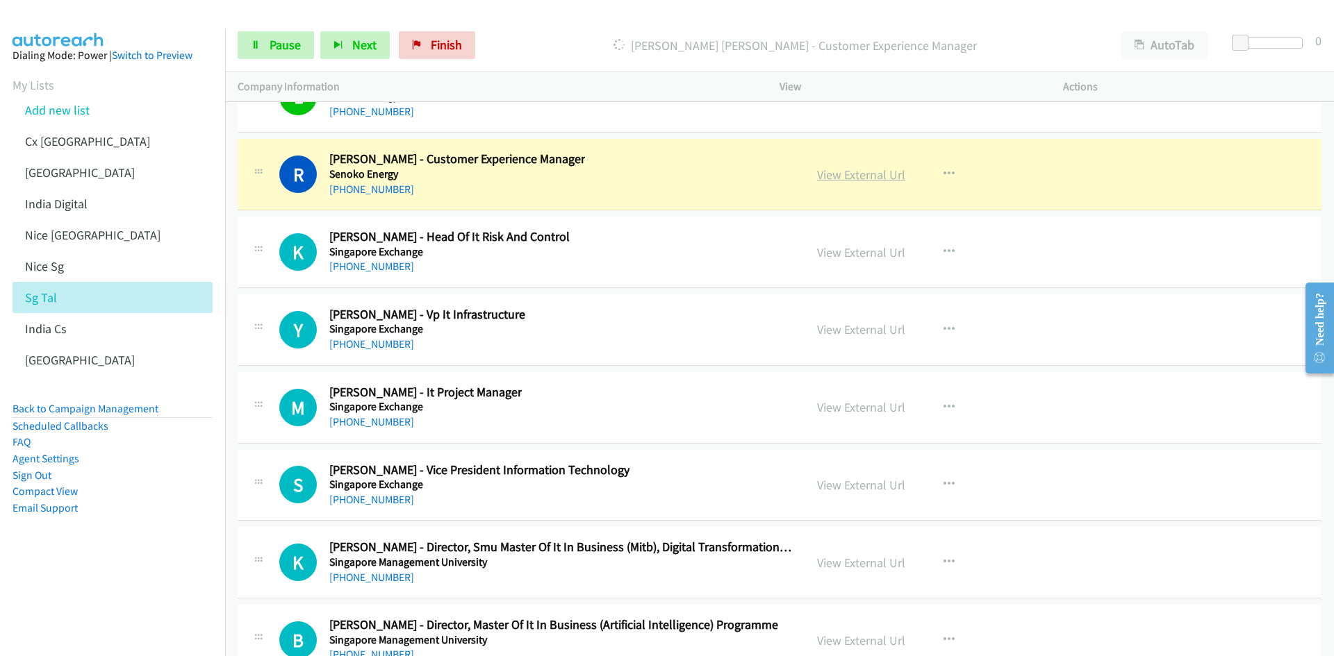
click at [855, 171] on link "View External Url" at bounding box center [861, 175] width 88 height 16
click at [274, 41] on span "Pause" at bounding box center [284, 45] width 31 height 16
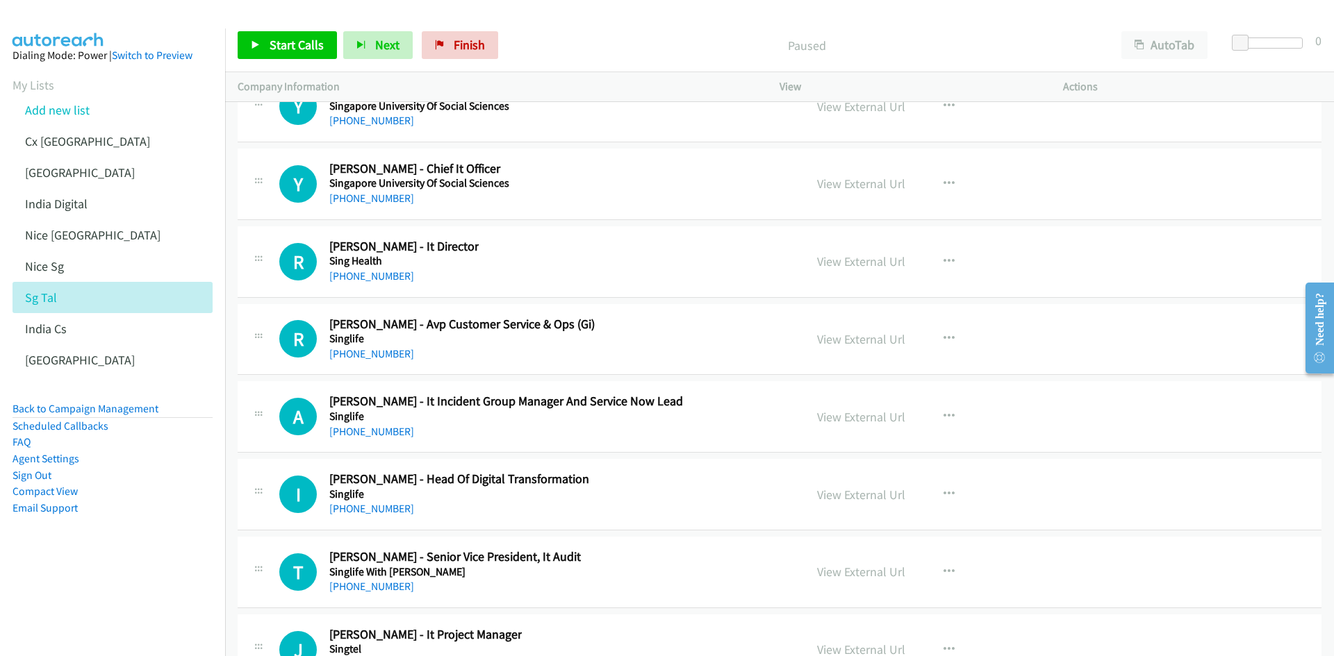
scroll to position [33318, 0]
click at [943, 334] on icon "button" at bounding box center [948, 338] width 11 height 11
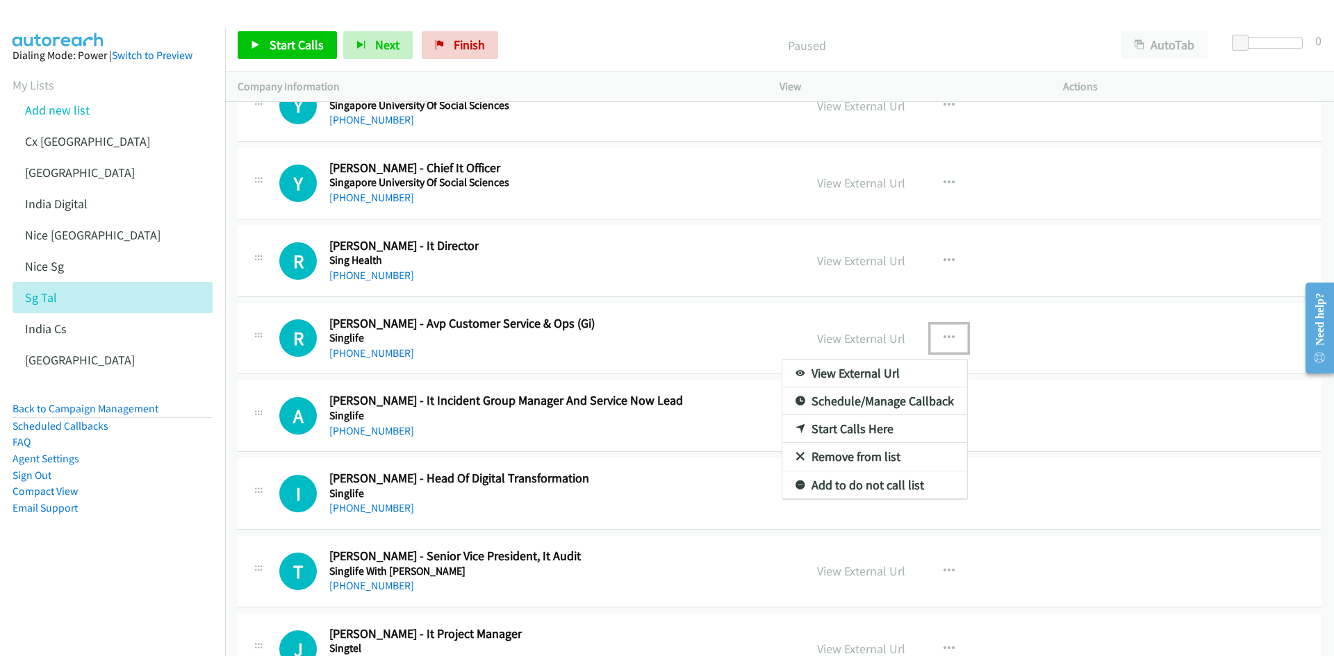
click at [863, 430] on link "Start Calls Here" at bounding box center [874, 429] width 185 height 28
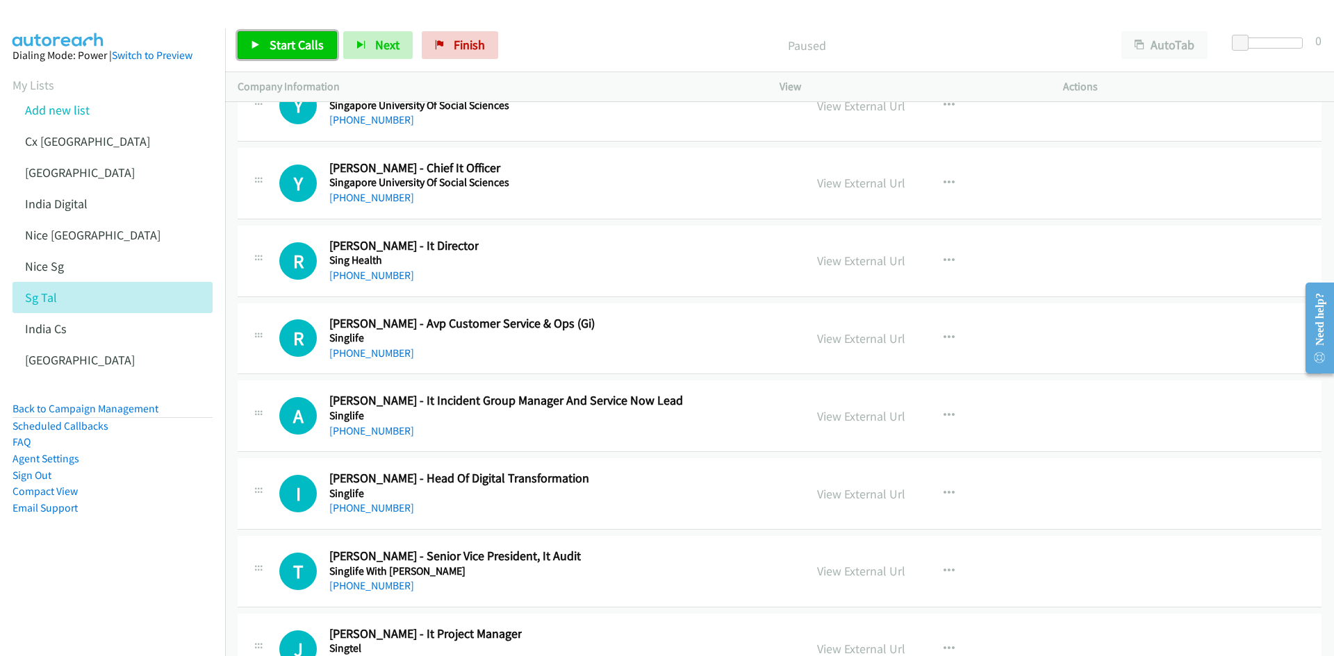
click at [297, 42] on span "Start Calls" at bounding box center [296, 45] width 54 height 16
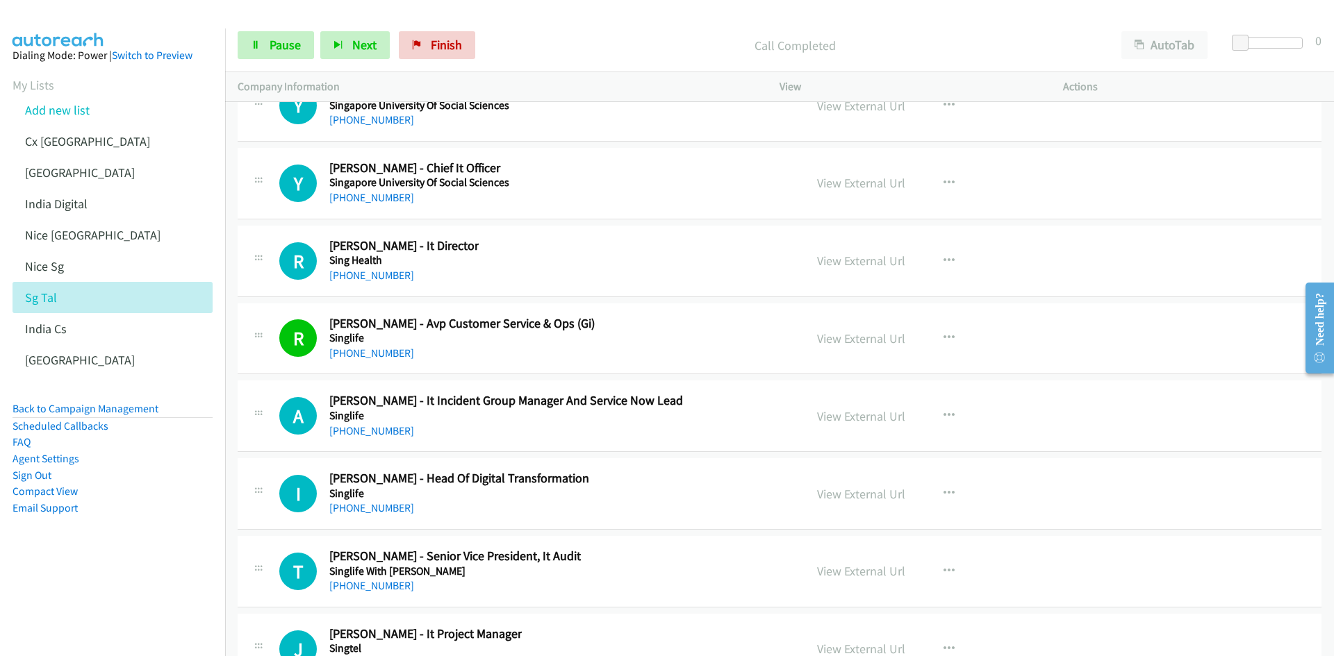
drag, startPoint x: 121, startPoint y: 567, endPoint x: 192, endPoint y: 532, distance: 79.5
click at [121, 567] on aside "Dialing Mode: Power | Switch to Preview My Lists Add new list Cx India India In…" at bounding box center [112, 303] width 225 height 551
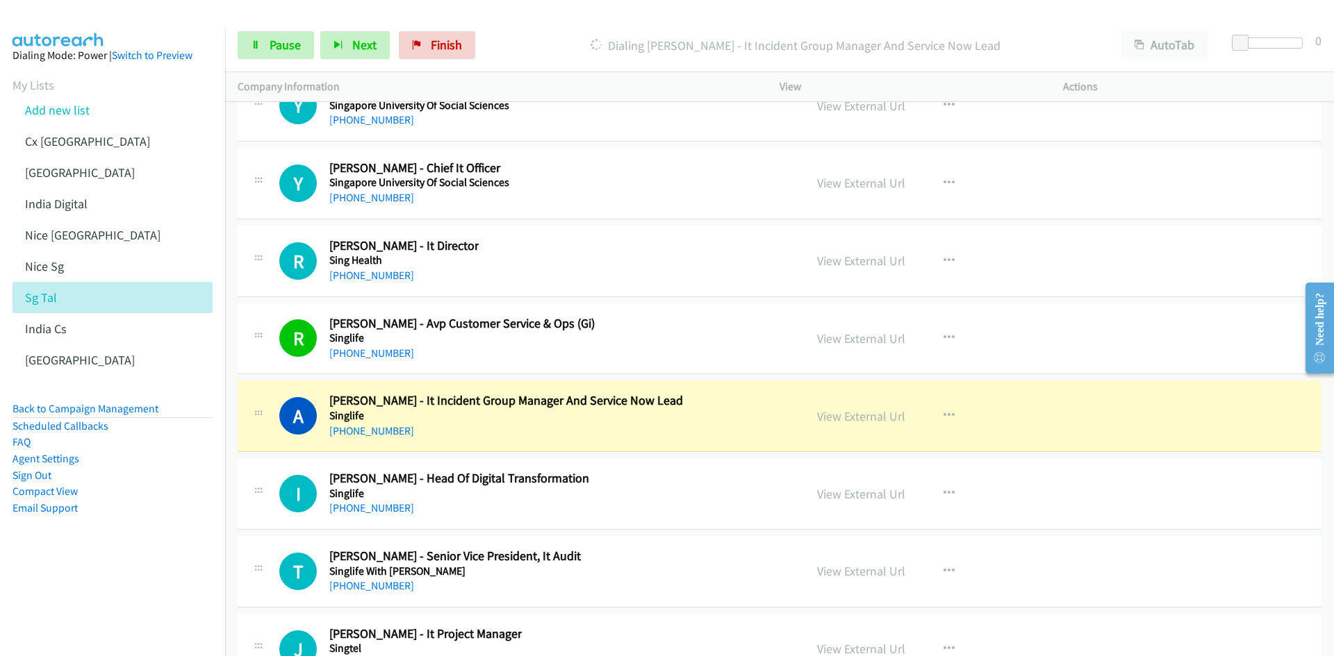
drag, startPoint x: 231, startPoint y: 15, endPoint x: 249, endPoint y: 14, distance: 18.8
click at [231, 15] on div at bounding box center [660, 26] width 1321 height 53
click at [288, 44] on span "Pause" at bounding box center [284, 45] width 31 height 16
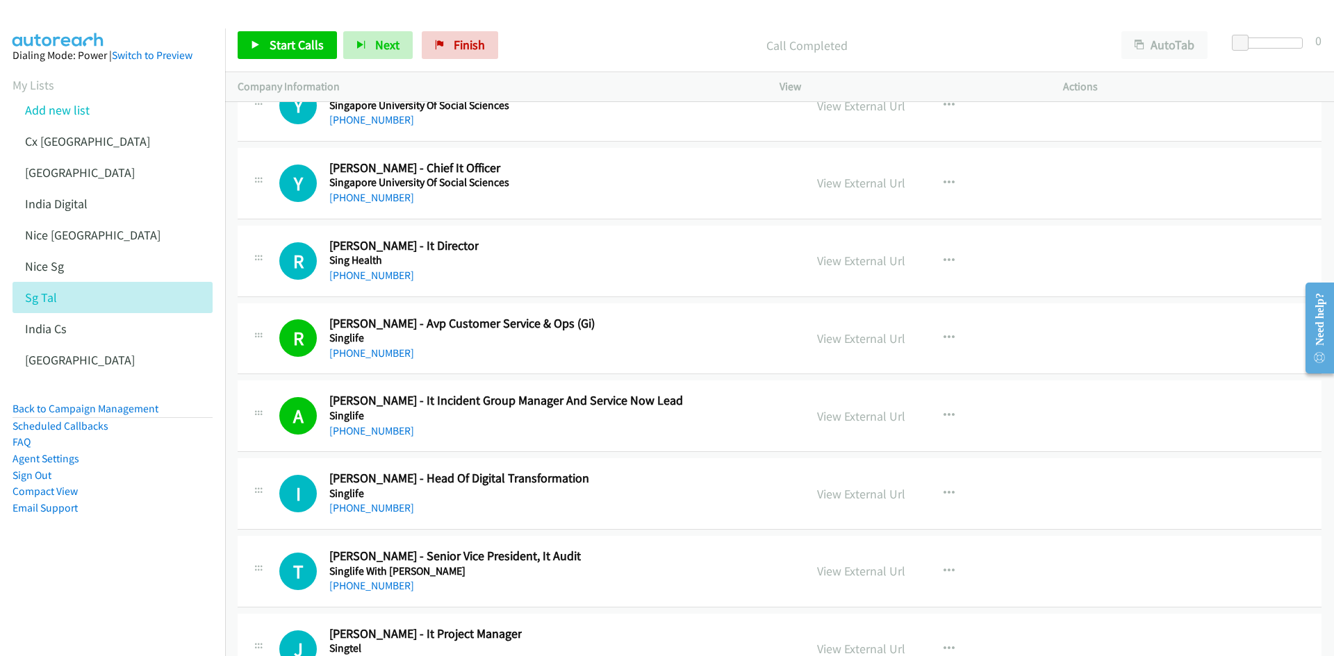
click at [103, 599] on nav "Dialing Mode: Power | Switch to Preview My Lists Add new list Cx India India In…" at bounding box center [113, 356] width 226 height 656
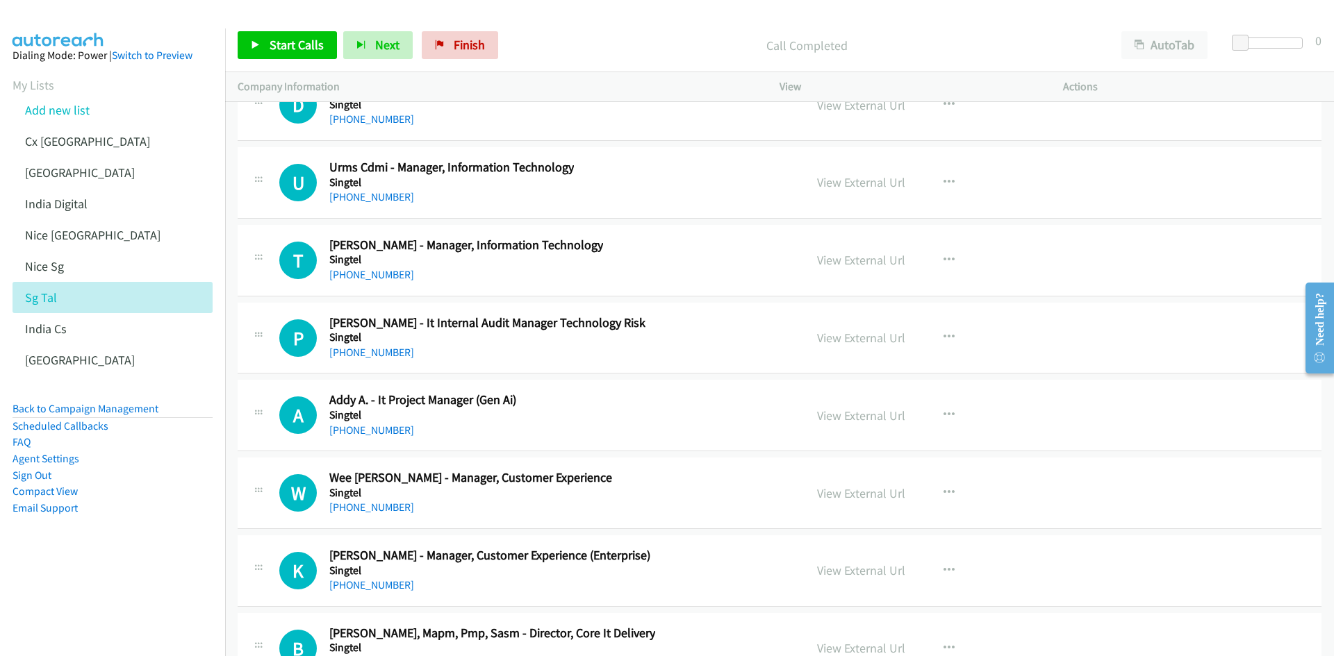
scroll to position [35055, 0]
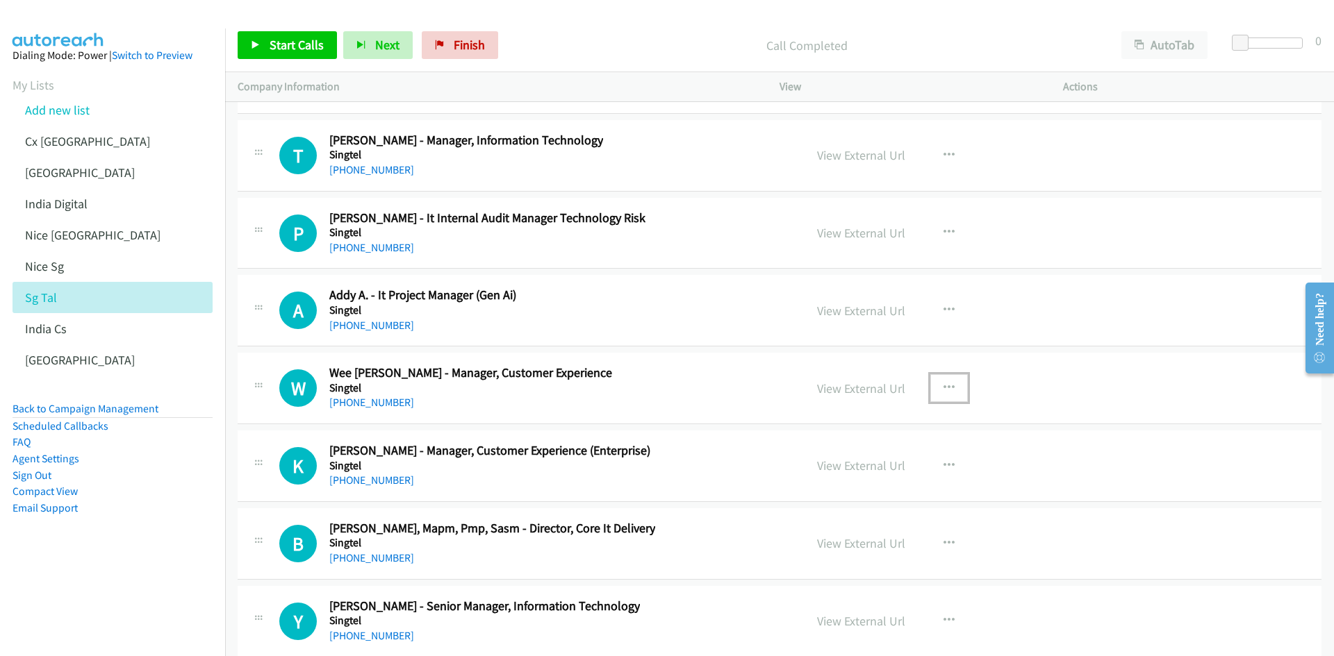
click at [945, 386] on icon "button" at bounding box center [948, 388] width 11 height 11
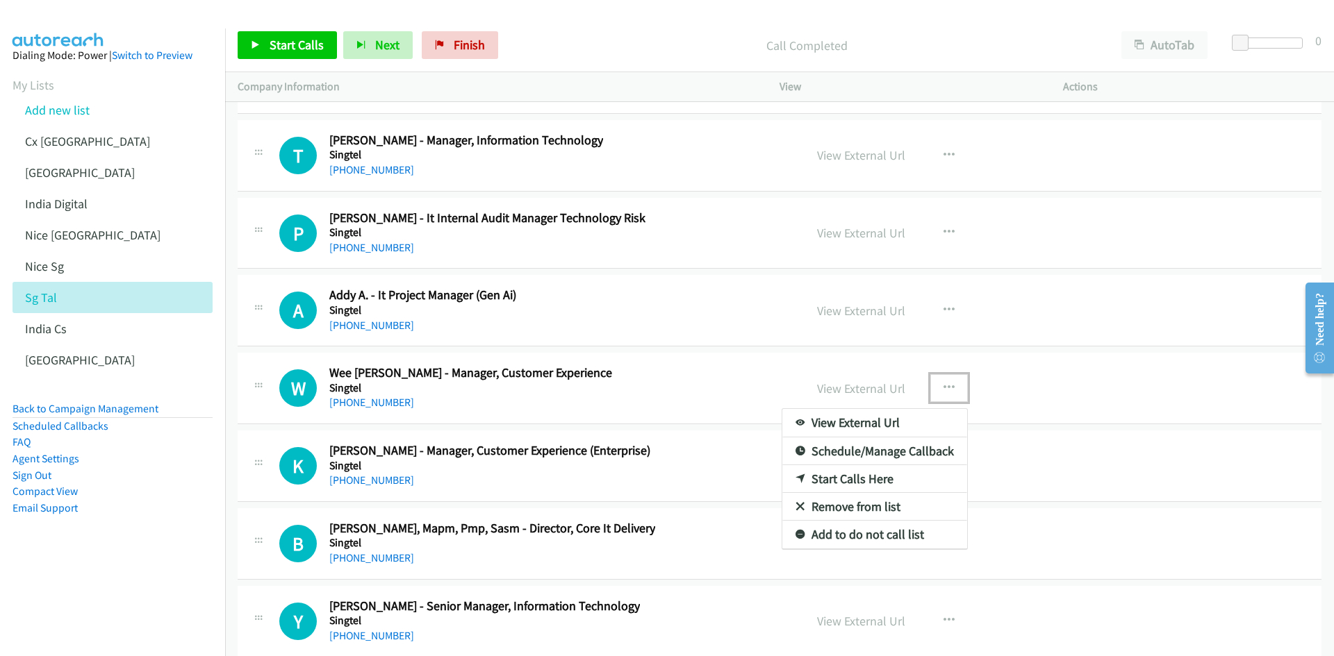
click at [858, 481] on link "Start Calls Here" at bounding box center [874, 479] width 185 height 28
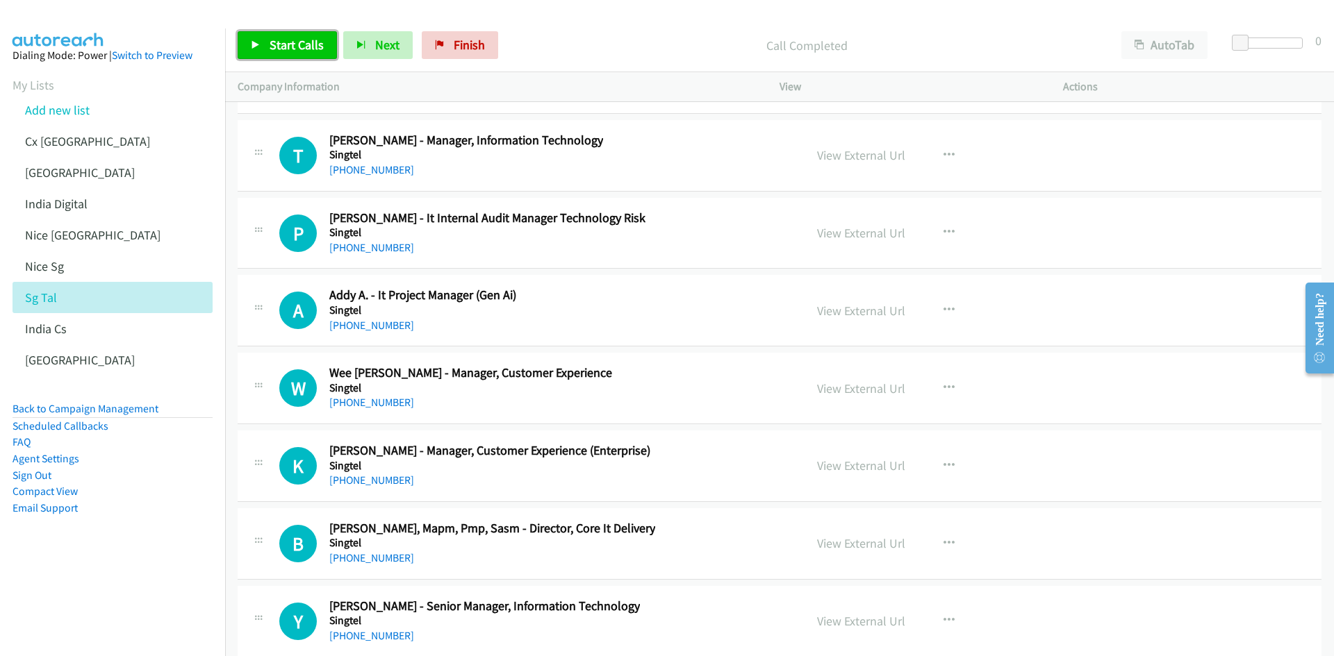
click at [285, 47] on span "Start Calls" at bounding box center [296, 45] width 54 height 16
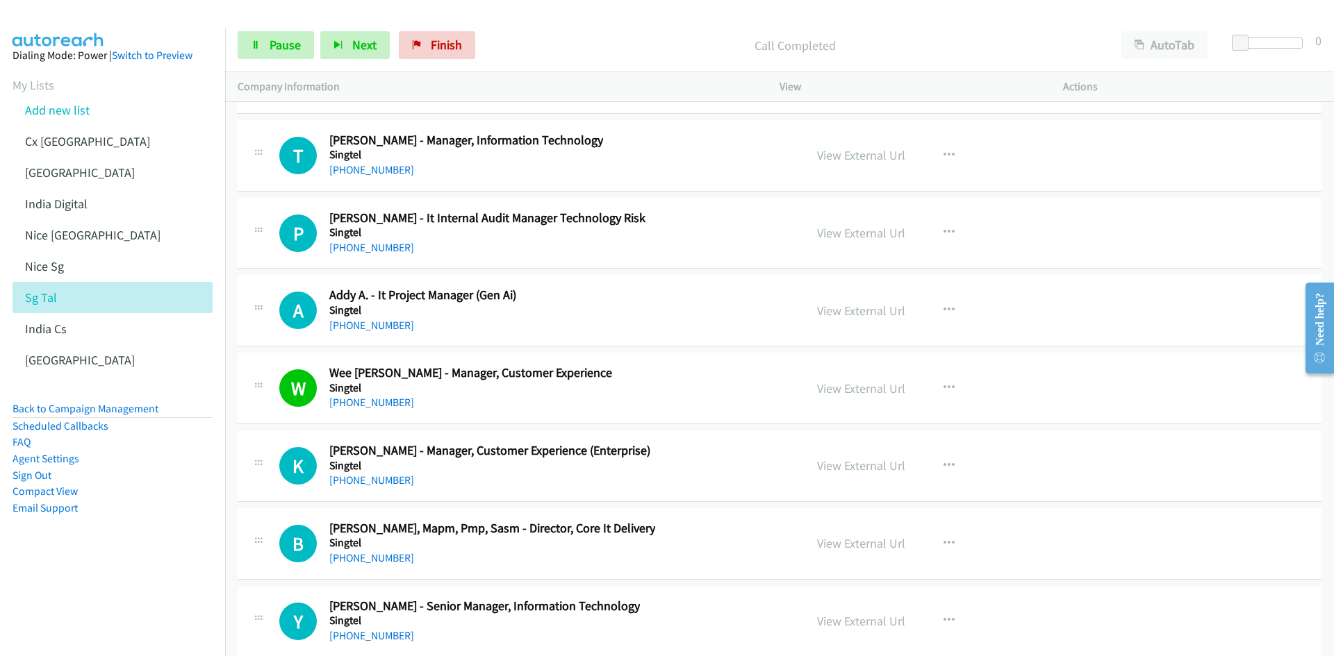
drag, startPoint x: 121, startPoint y: 600, endPoint x: 156, endPoint y: 581, distance: 39.8
click at [121, 600] on nav "Dialing Mode: Power | Switch to Preview My Lists Add new list Cx India India In…" at bounding box center [113, 356] width 226 height 656
click at [943, 383] on icon "button" at bounding box center [948, 388] width 11 height 11
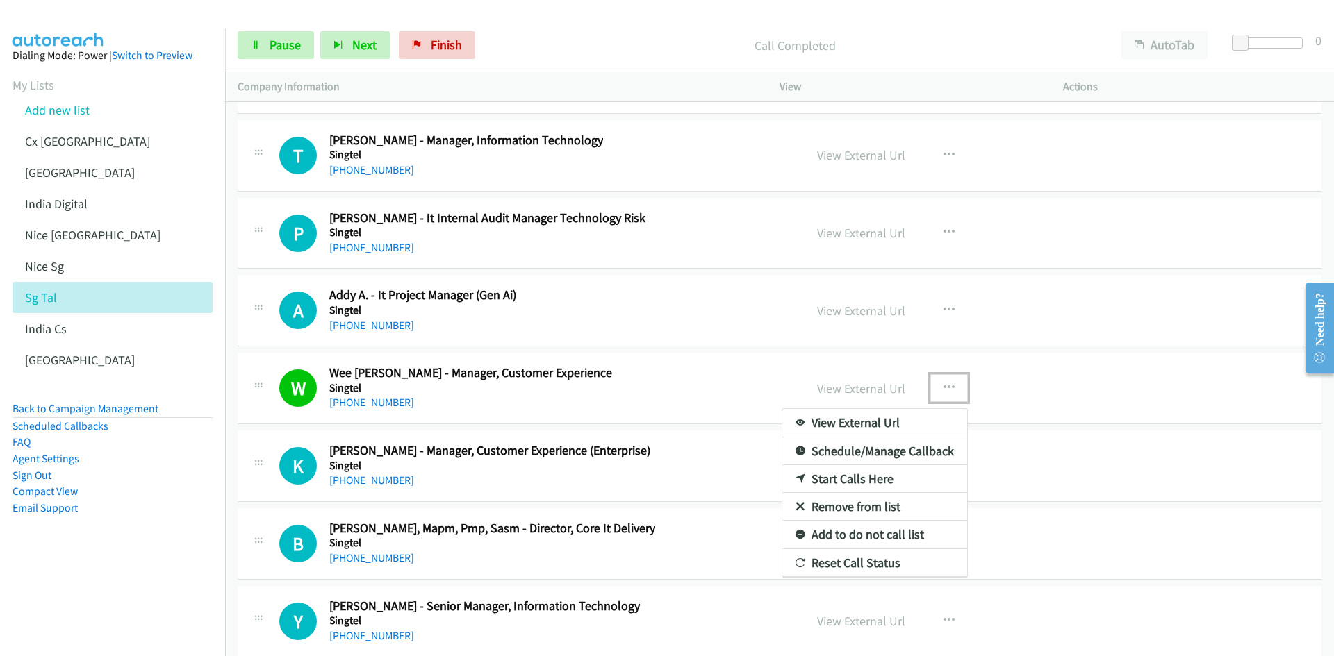
click at [838, 485] on link "Start Calls Here" at bounding box center [874, 479] width 185 height 28
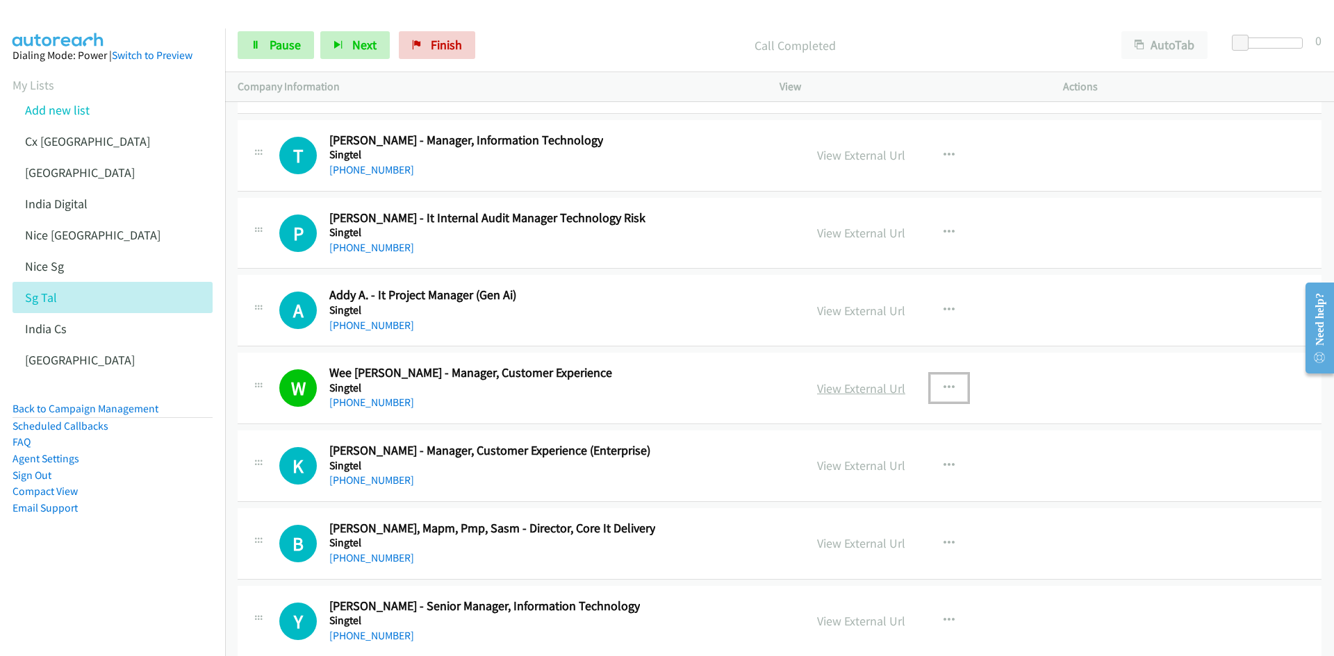
click at [842, 387] on link "View External Url" at bounding box center [861, 389] width 88 height 16
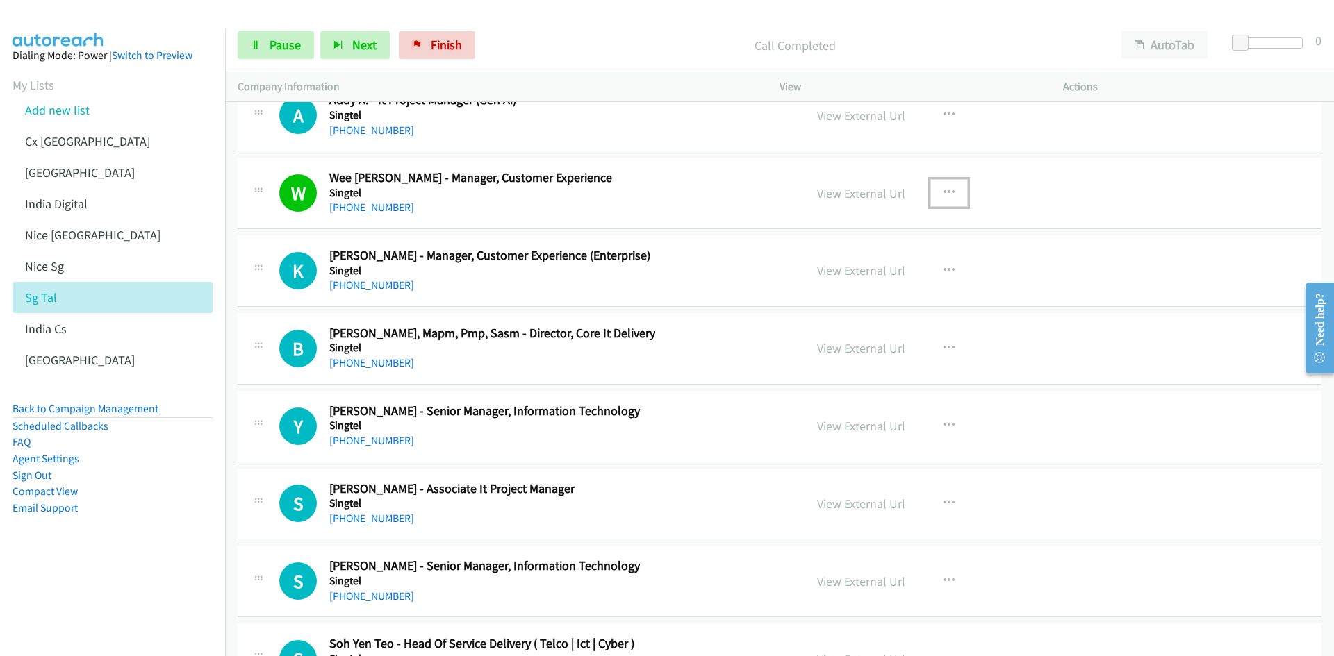
scroll to position [35263, 0]
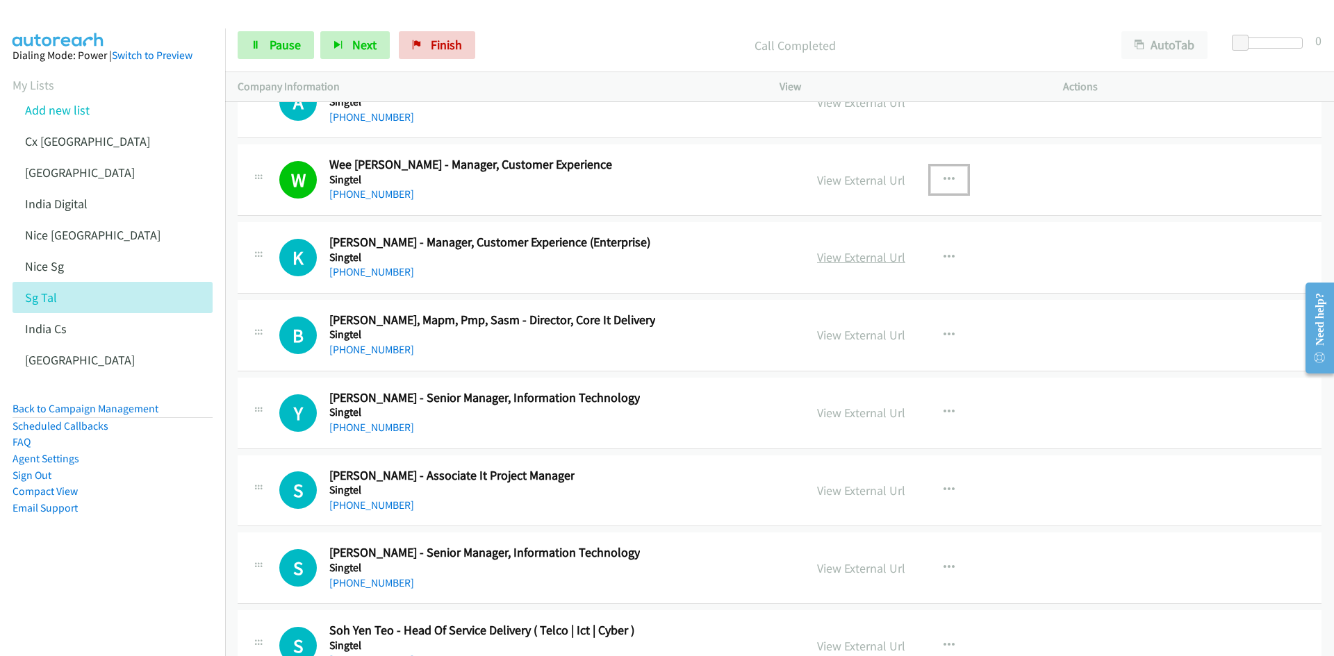
click at [871, 257] on link "View External Url" at bounding box center [861, 257] width 88 height 16
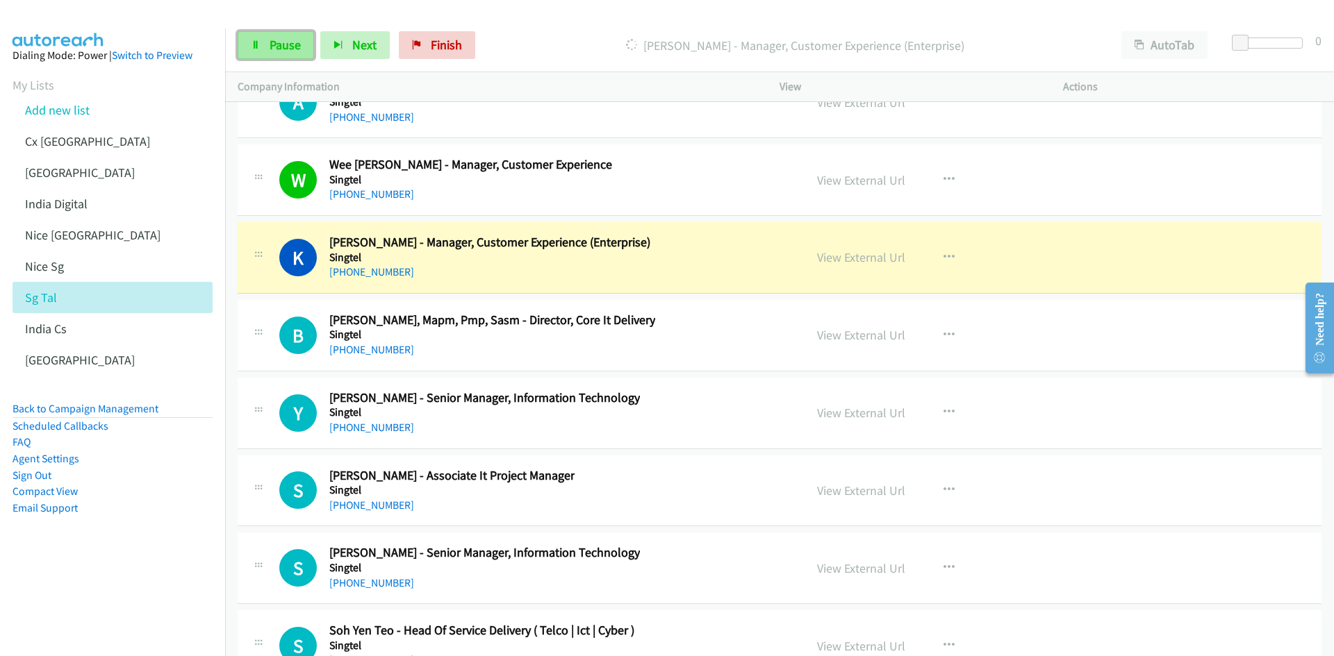
click at [265, 49] on link "Pause" at bounding box center [276, 45] width 76 height 28
